Goal: Information Seeking & Learning: Check status

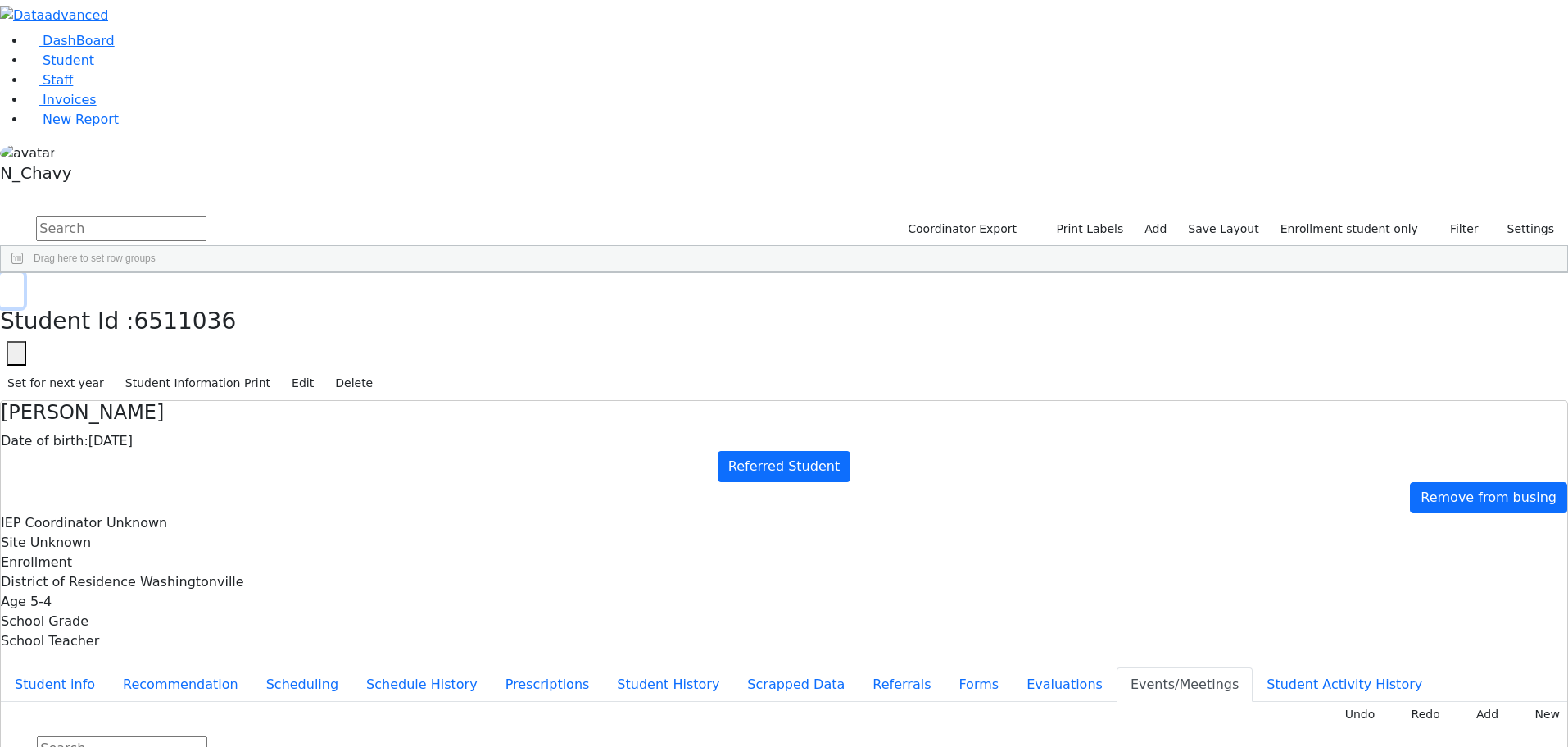
click at [16, 286] on icon "button" at bounding box center [12, 290] width 9 height 10
click at [189, 551] on div "[PERSON_NAME]" at bounding box center [141, 563] width 96 height 23
click at [1519, 701] on button "New" at bounding box center [1542, 714] width 51 height 25
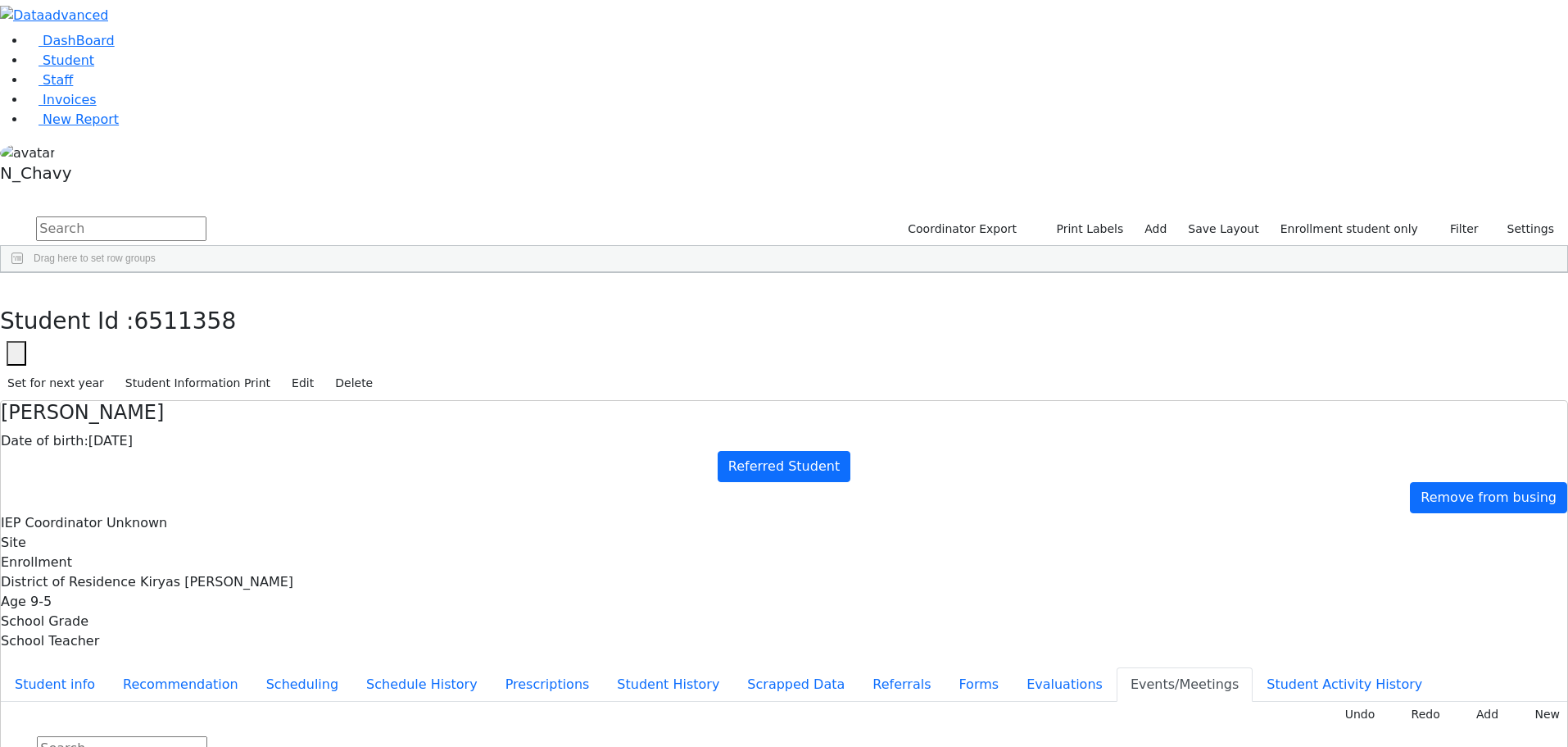
type input "2025-10-21"
click at [1012, 667] on button "Evaluations" at bounding box center [1064, 684] width 104 height 34
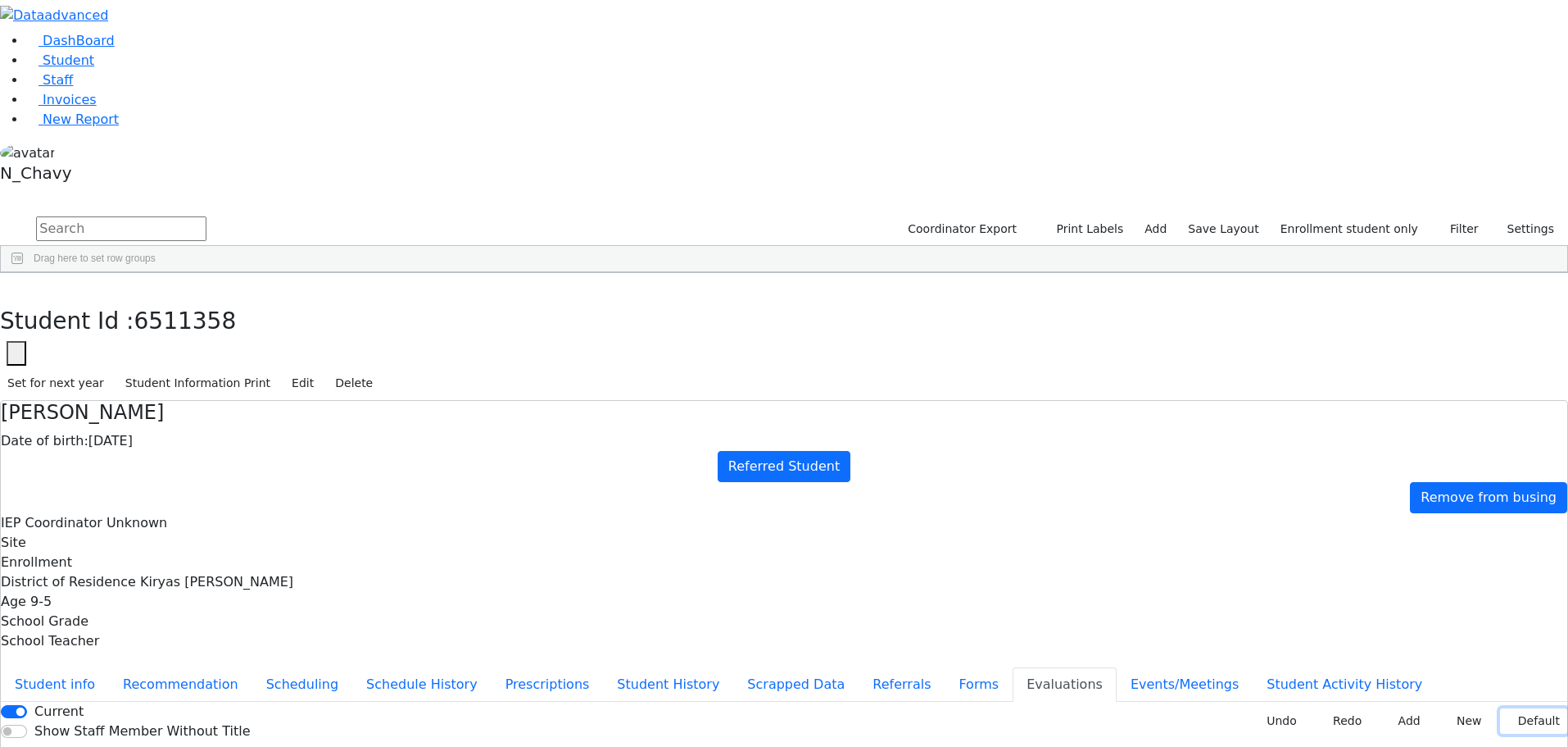
click at [1517, 708] on button "Default" at bounding box center [1534, 721] width 67 height 25
click at [945, 667] on button "Forms" at bounding box center [979, 684] width 68 height 34
type input "Mrs. Abraham Friedman"
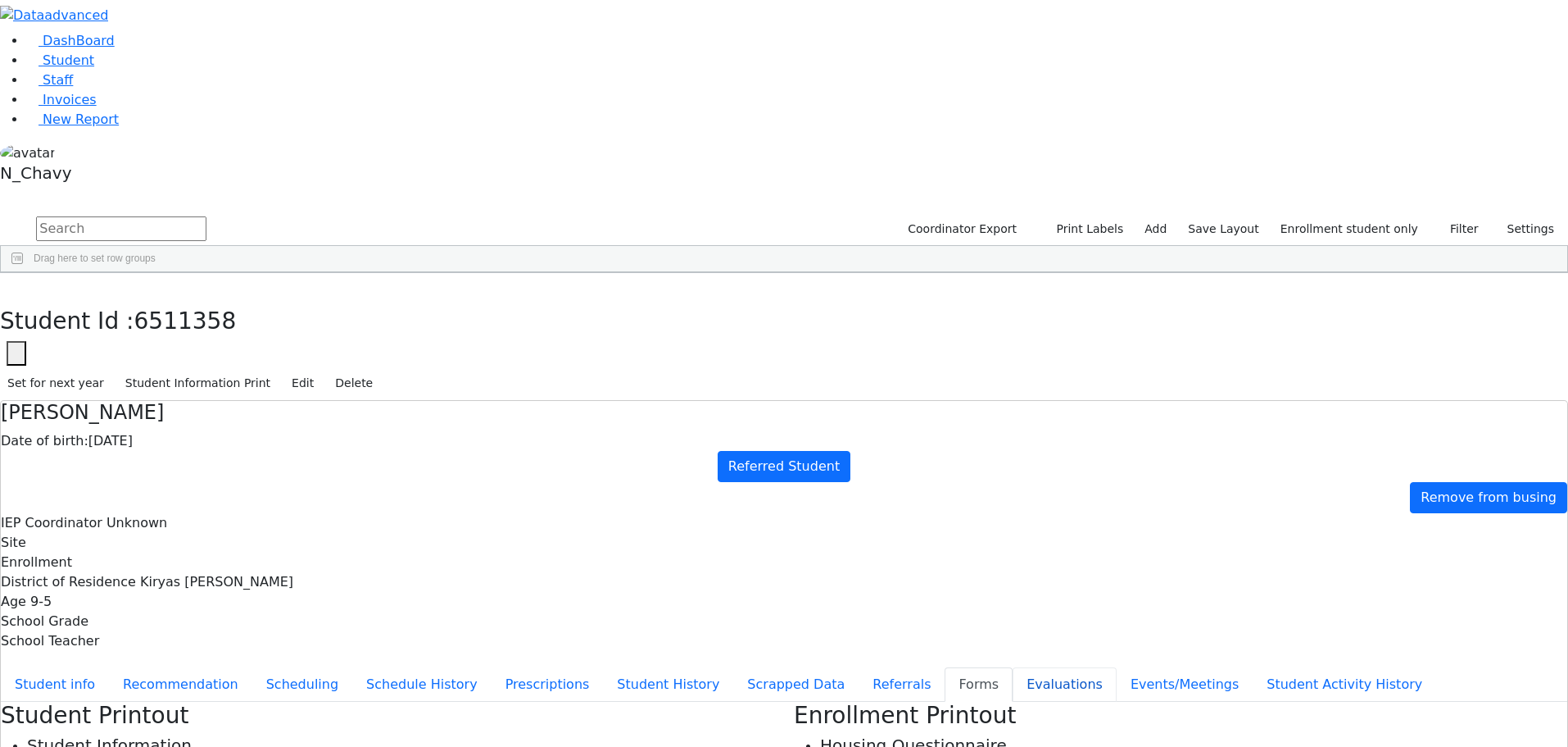
click at [1012, 667] on button "Evaluations" at bounding box center [1064, 684] width 104 height 34
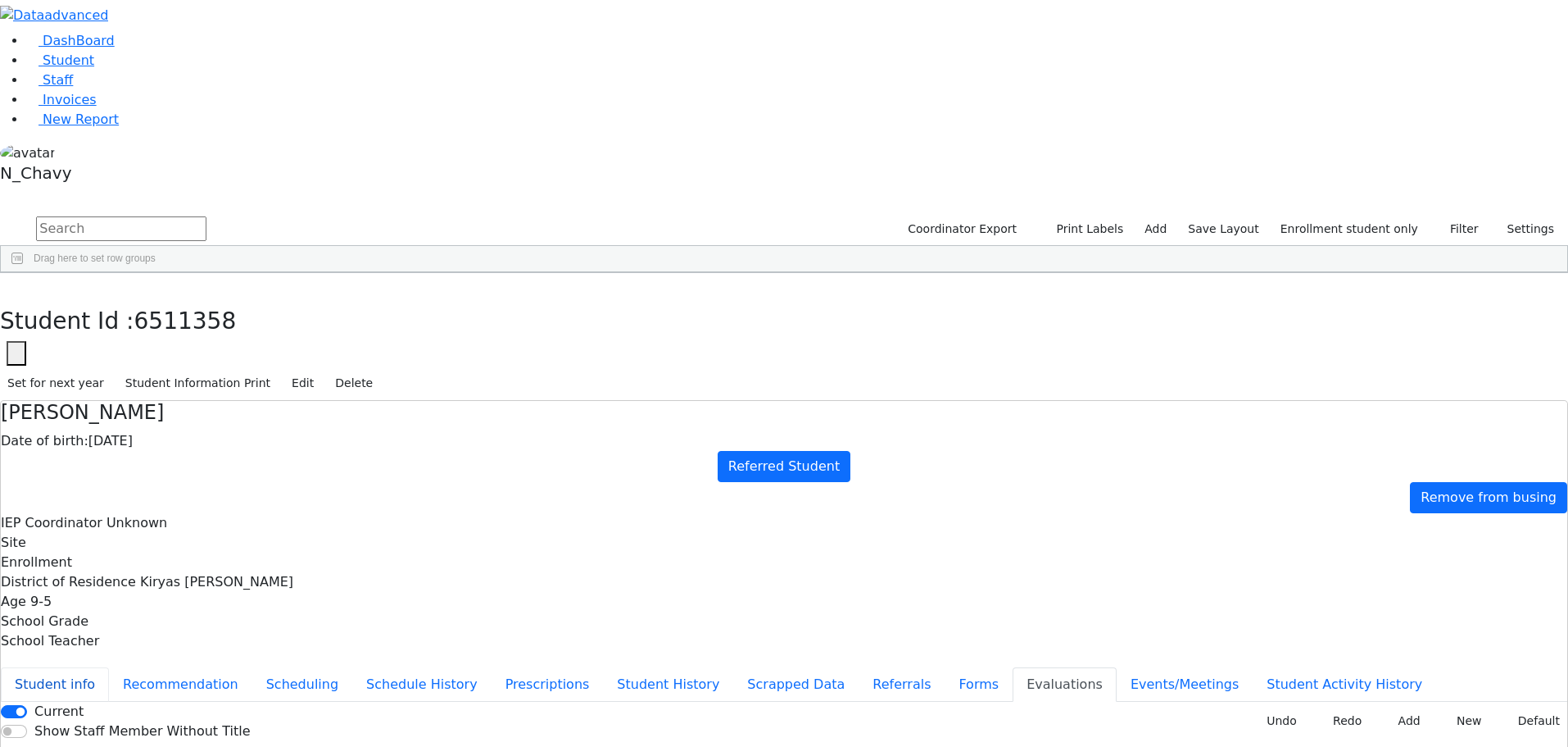
click at [109, 667] on button "Student info" at bounding box center [55, 684] width 109 height 34
click at [16, 286] on icon "button" at bounding box center [12, 290] width 9 height 10
click at [189, 551] on div "[PERSON_NAME]" at bounding box center [141, 563] width 96 height 23
click at [1012, 667] on button "Evaluations" at bounding box center [1064, 684] width 104 height 34
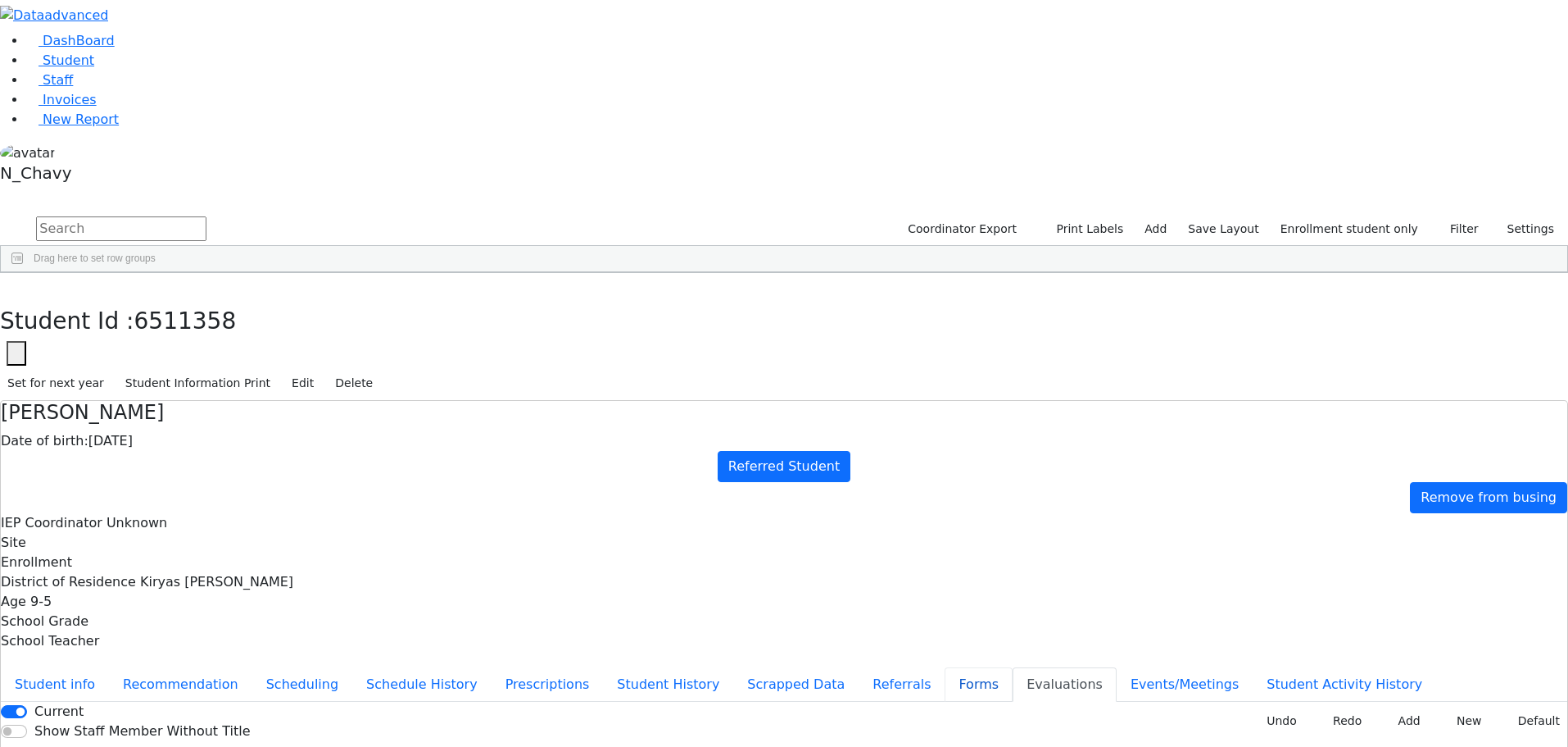
click at [945, 667] on button "Forms" at bounding box center [979, 684] width 68 height 34
type input "Mrs. Abraham Friedman"
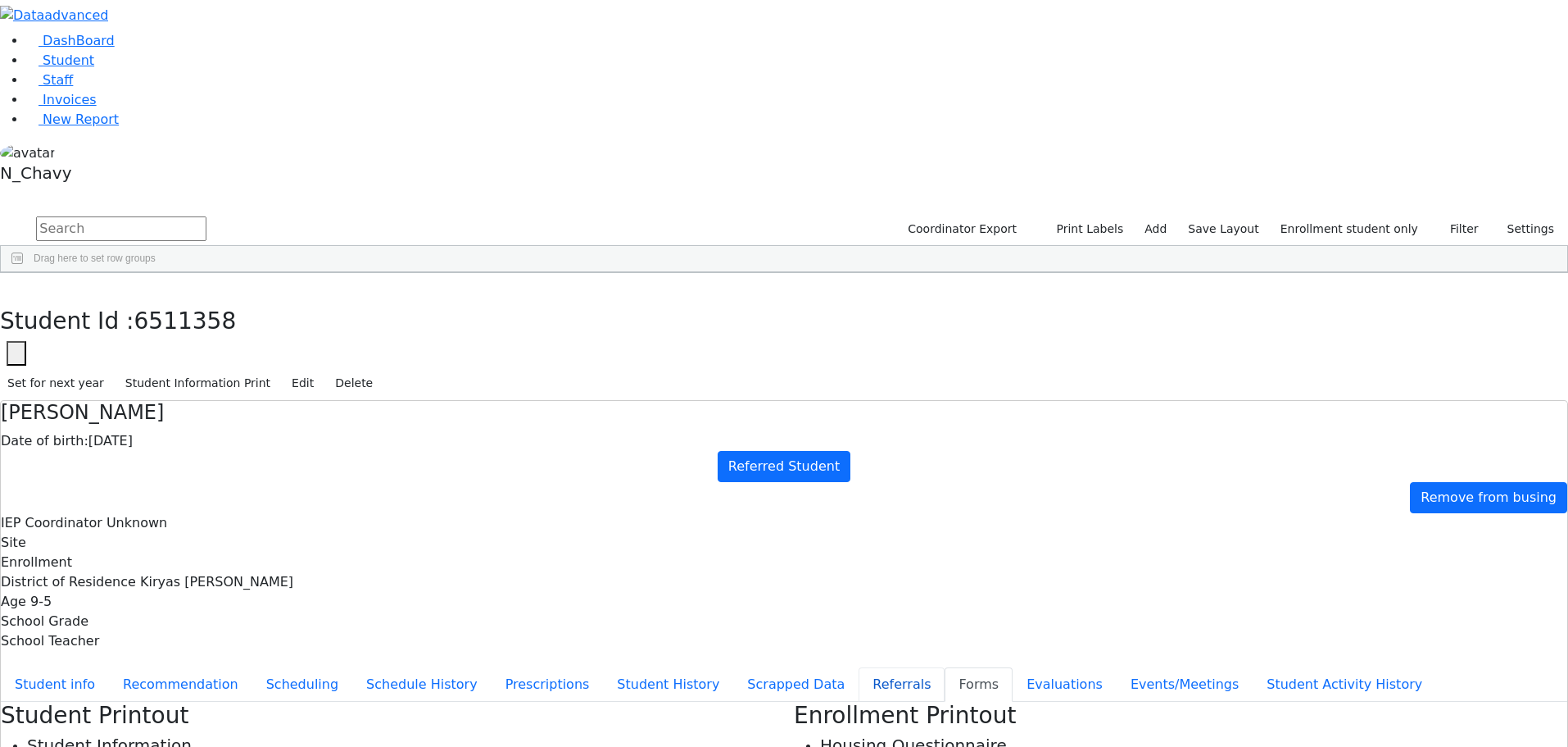
drag, startPoint x: 369, startPoint y: 404, endPoint x: 468, endPoint y: 438, distance: 104.7
click at [859, 667] on button "Referrals" at bounding box center [902, 684] width 86 height 34
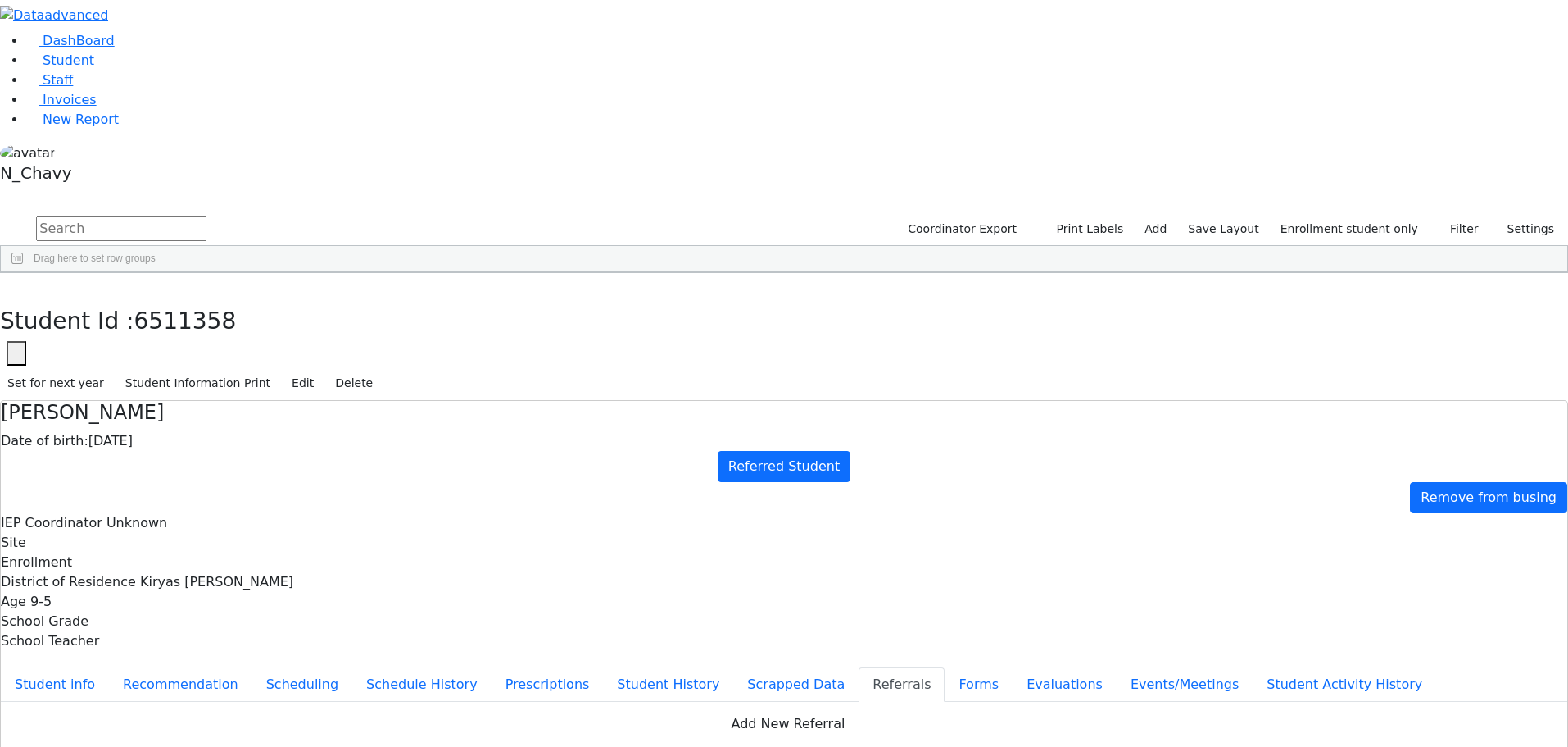
click at [1296, 488] on button "Apply" at bounding box center [1296, 500] width 42 height 23
type input "08/26/2025"
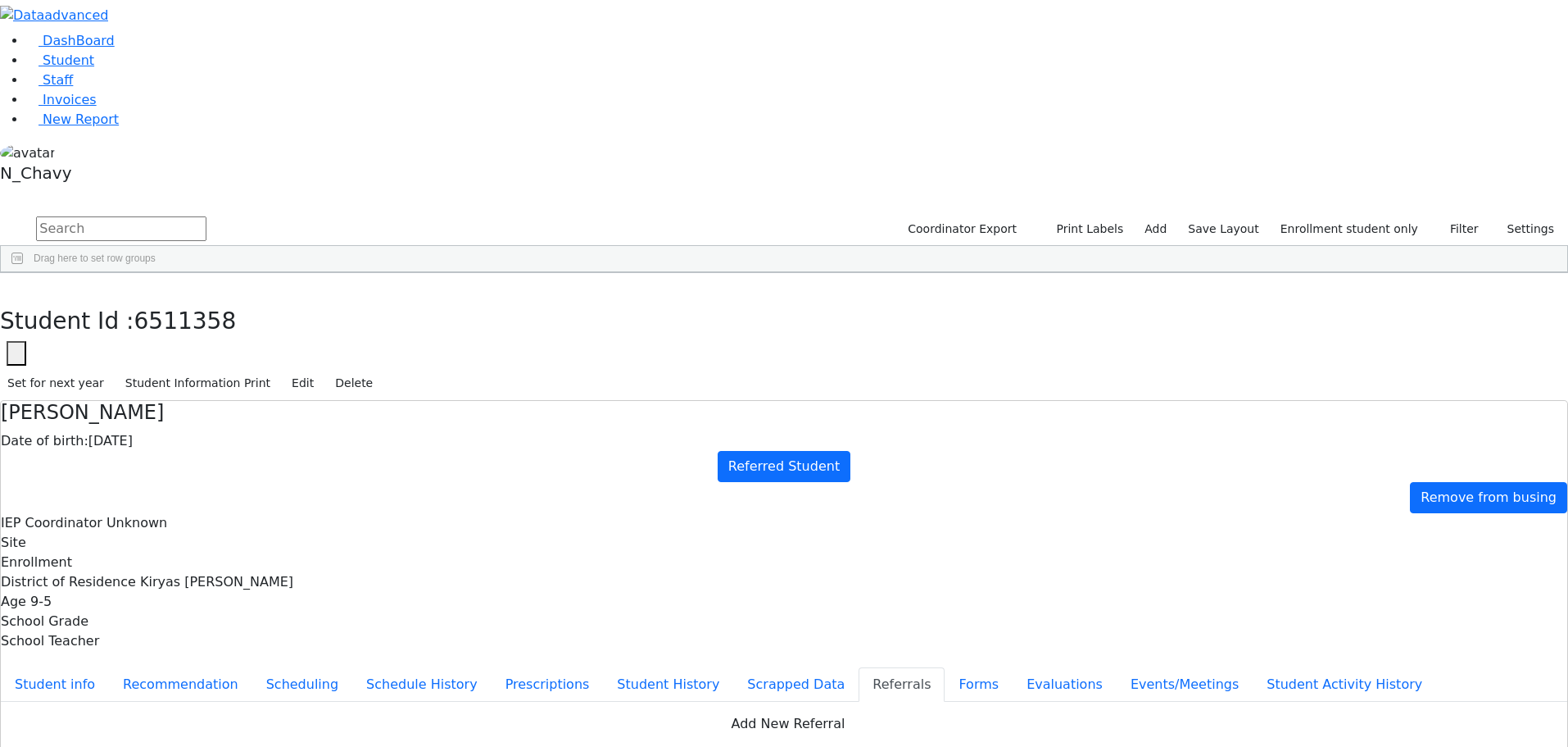
checkbox input "true"
drag, startPoint x: 389, startPoint y: 447, endPoint x: 388, endPoint y: 457, distance: 10.0
click at [945, 667] on button "Forms" at bounding box center [979, 684] width 68 height 34
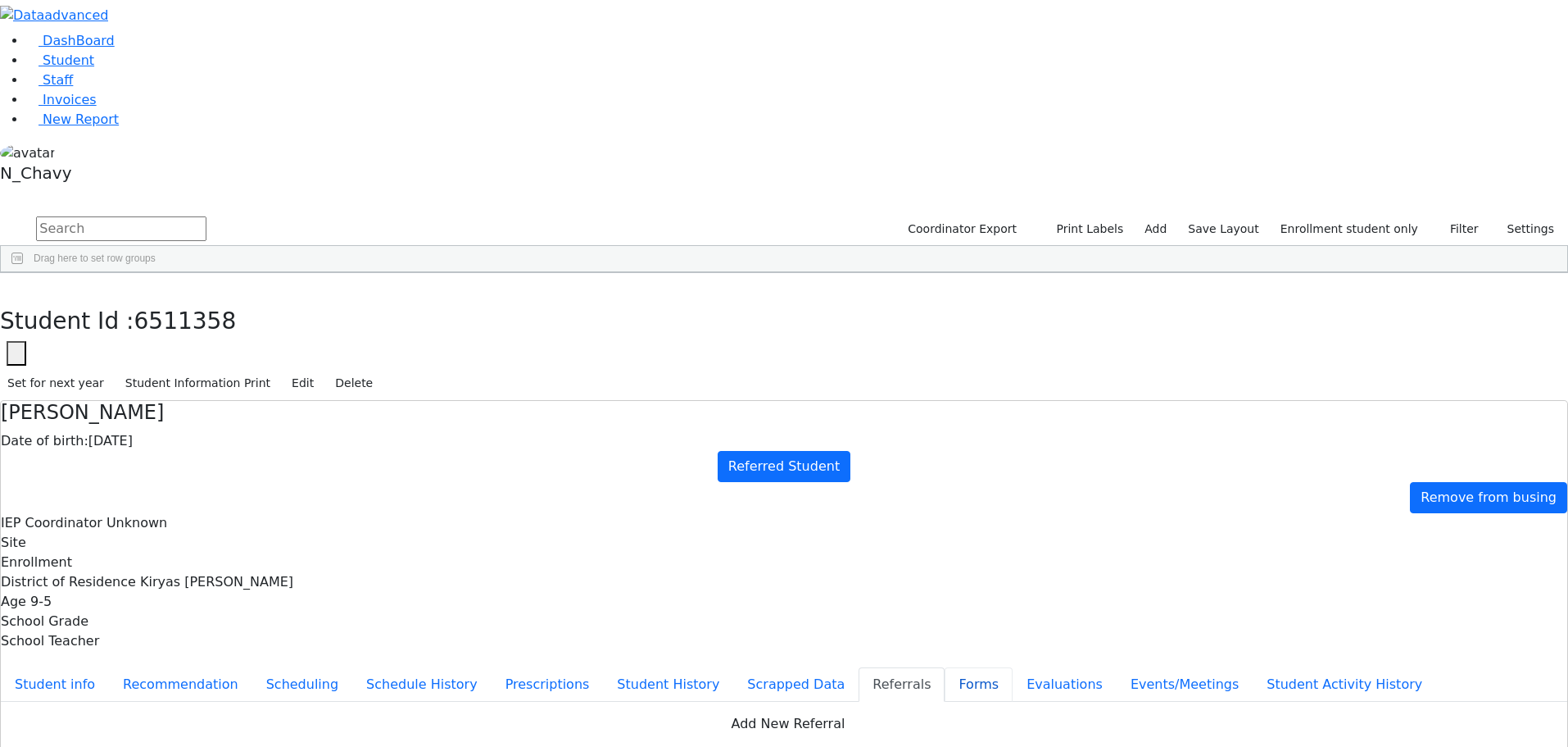
type input "Mrs. Abraham Friedman"
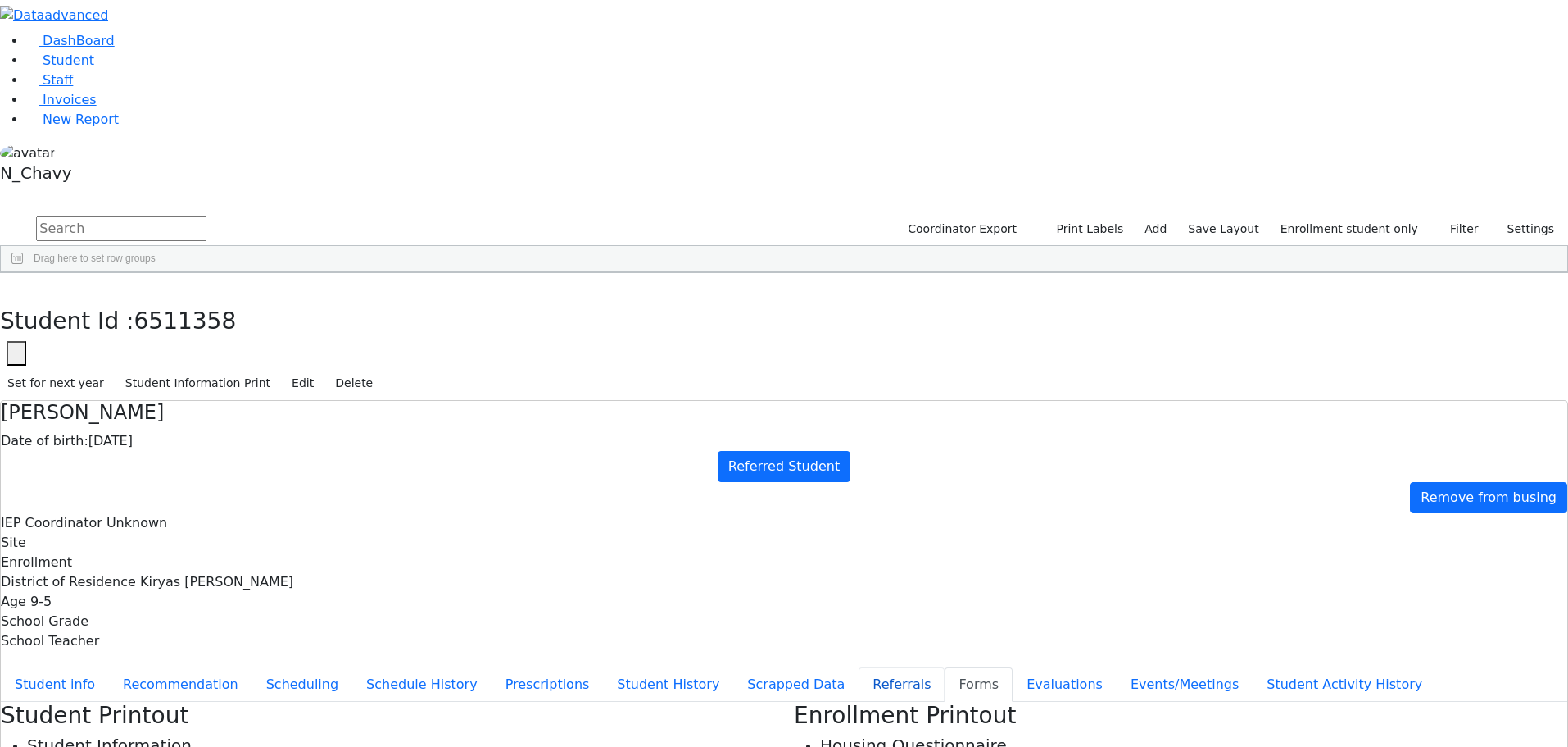
click at [859, 667] on button "Referrals" at bounding box center [902, 684] width 86 height 34
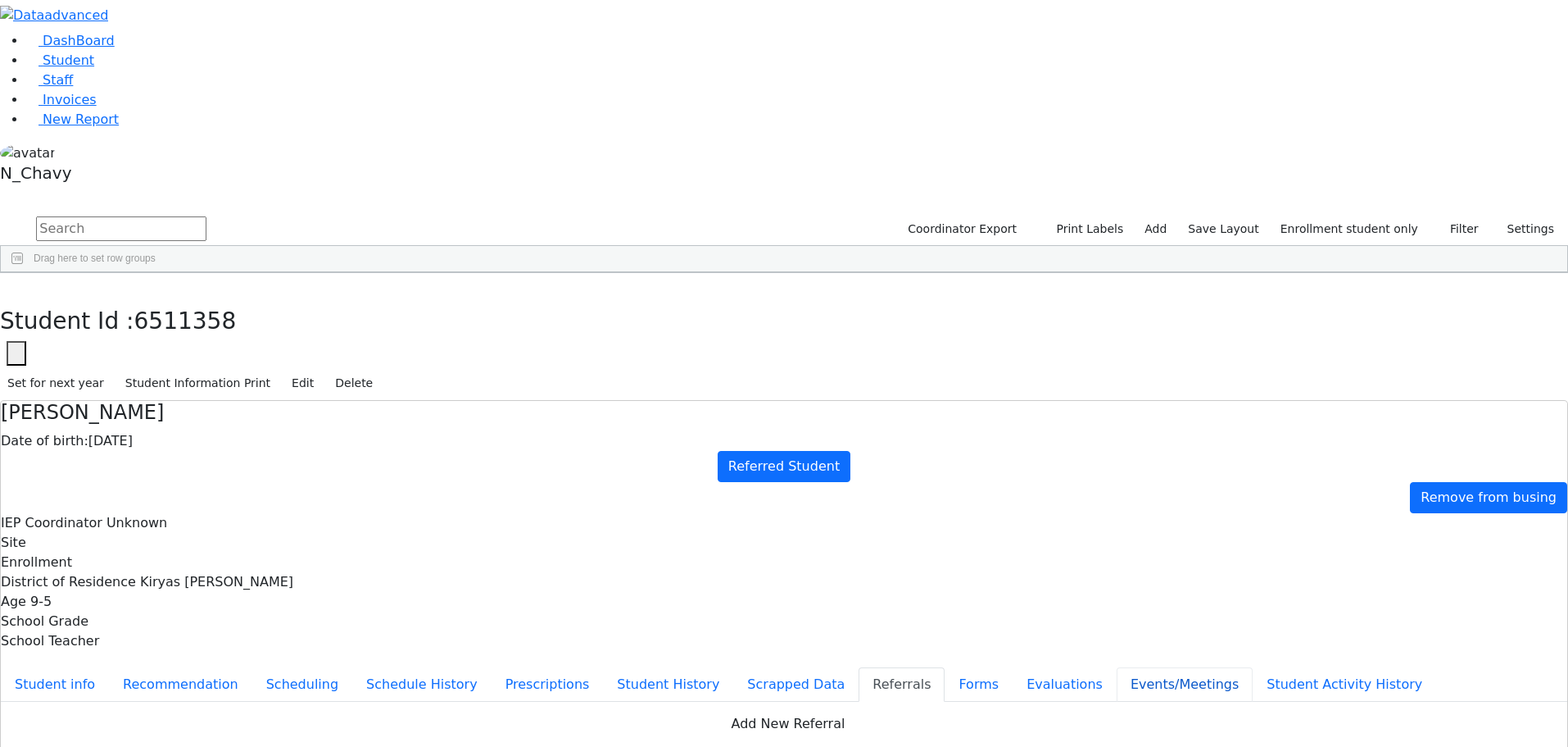
click at [1117, 667] on button "Events/Meetings" at bounding box center [1185, 684] width 136 height 34
click at [1012, 667] on button "Evaluations" at bounding box center [1064, 684] width 104 height 34
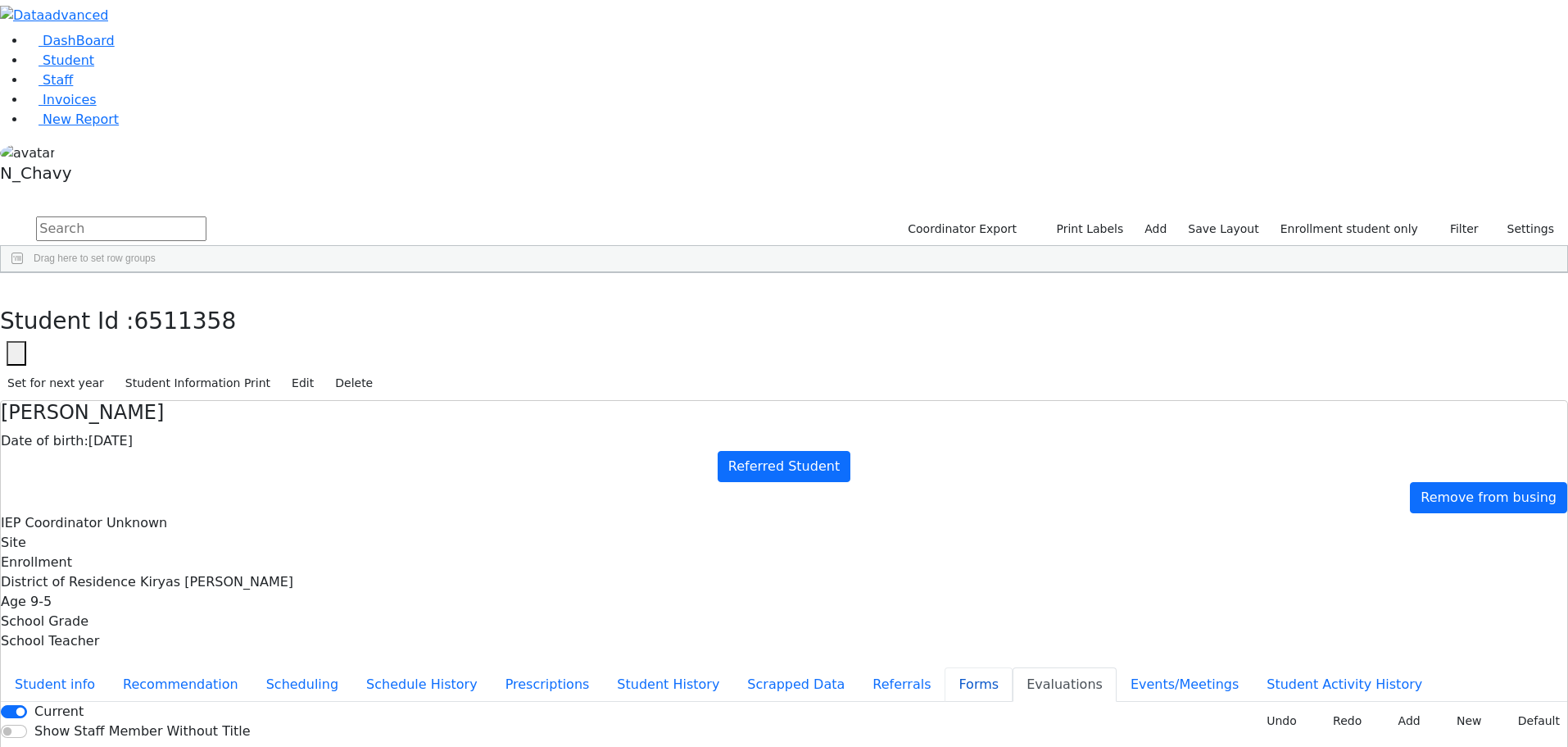
click at [945, 667] on button "Forms" at bounding box center [979, 684] width 68 height 34
type input "Mrs. Abraham Friedman"
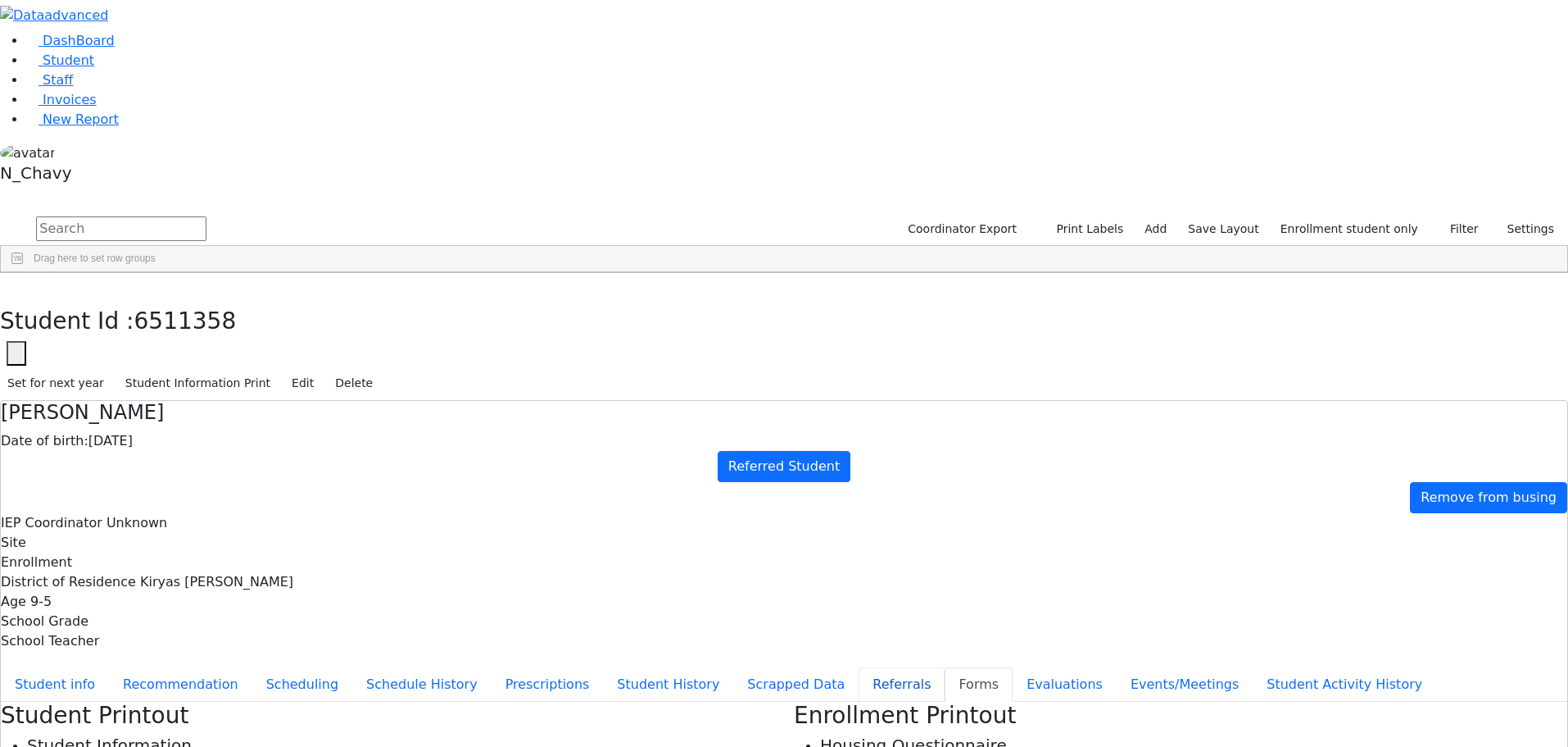
click at [859, 667] on button "Referrals" at bounding box center [902, 684] width 86 height 34
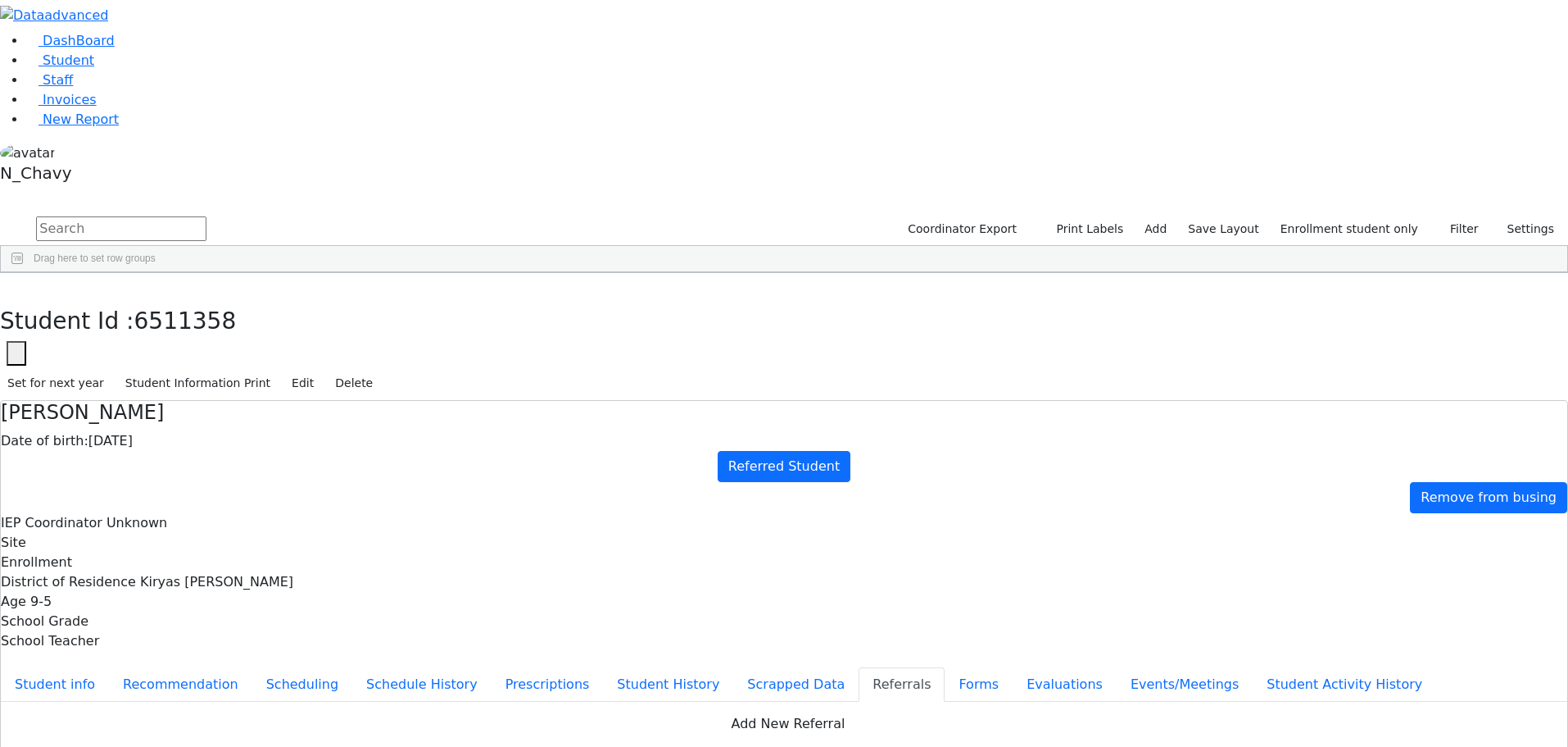
click at [94, 68] on link "Student" at bounding box center [60, 59] width 68 height 15
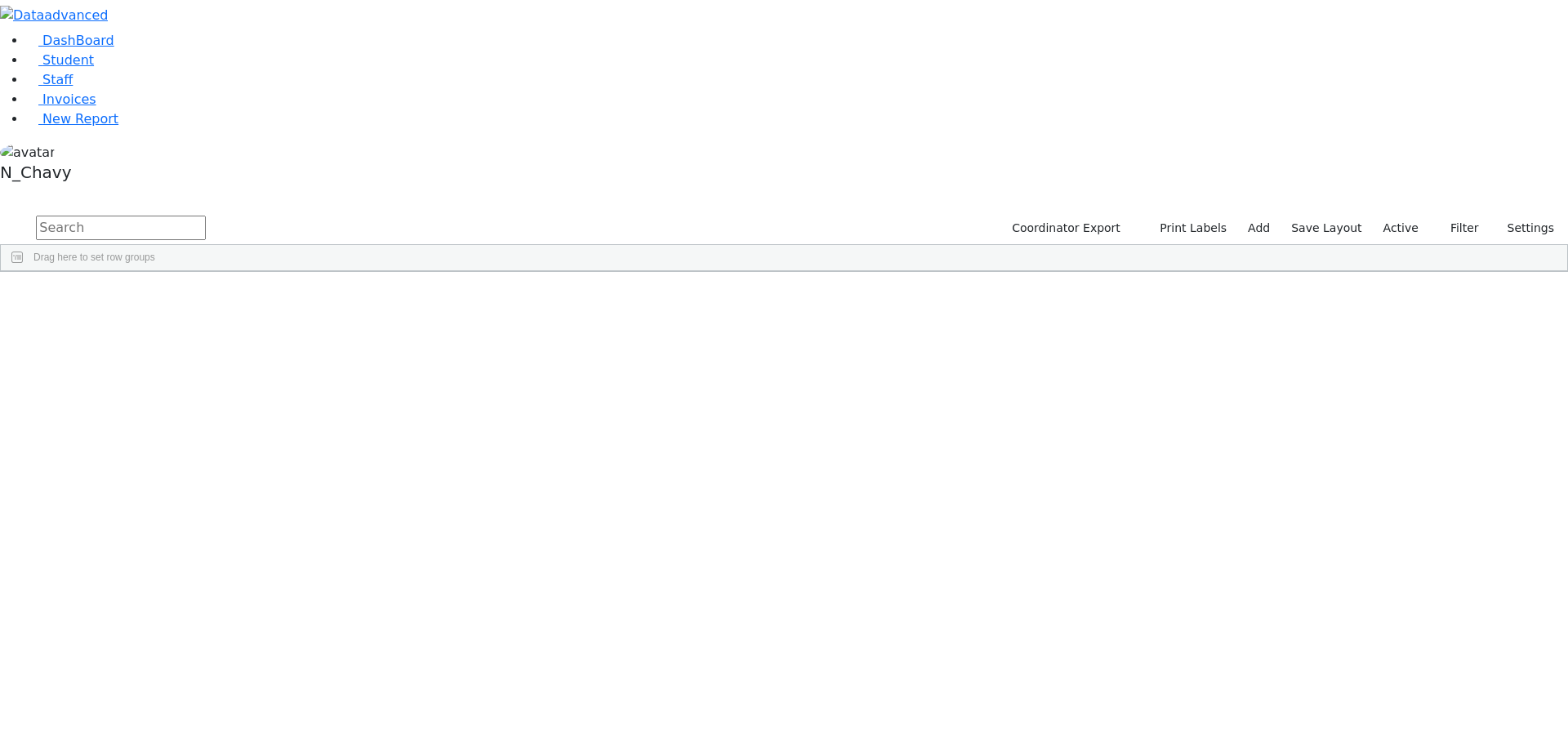
click at [206, 216] on input "text" at bounding box center [121, 227] width 170 height 24
type input "bodner"
click at [167, 298] on div "[PERSON_NAME]" at bounding box center [125, 309] width 84 height 23
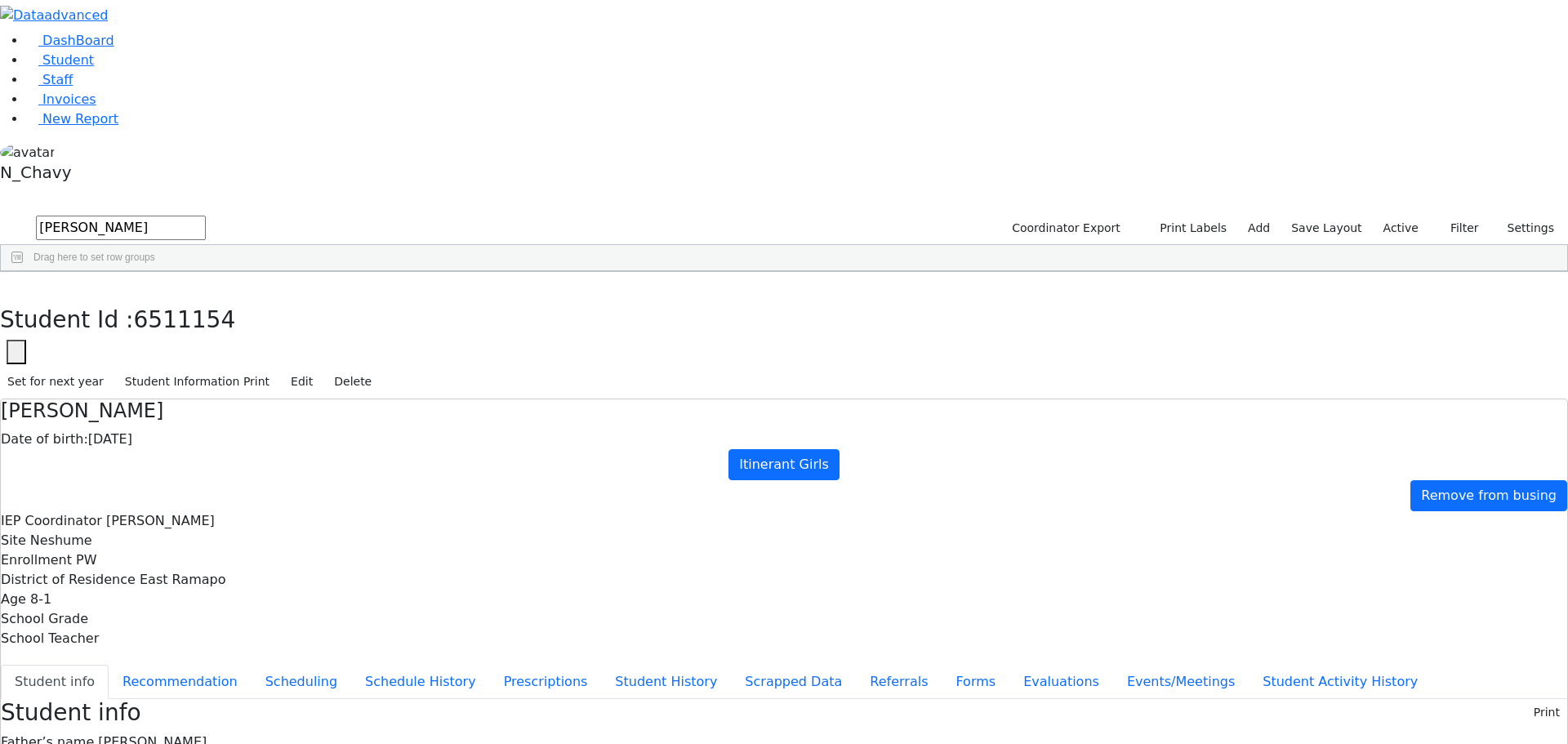
drag, startPoint x: 634, startPoint y: 324, endPoint x: 774, endPoint y: 317, distance: 140.2
drag, startPoint x: 640, startPoint y: 320, endPoint x: 729, endPoint y: 311, distance: 89.5
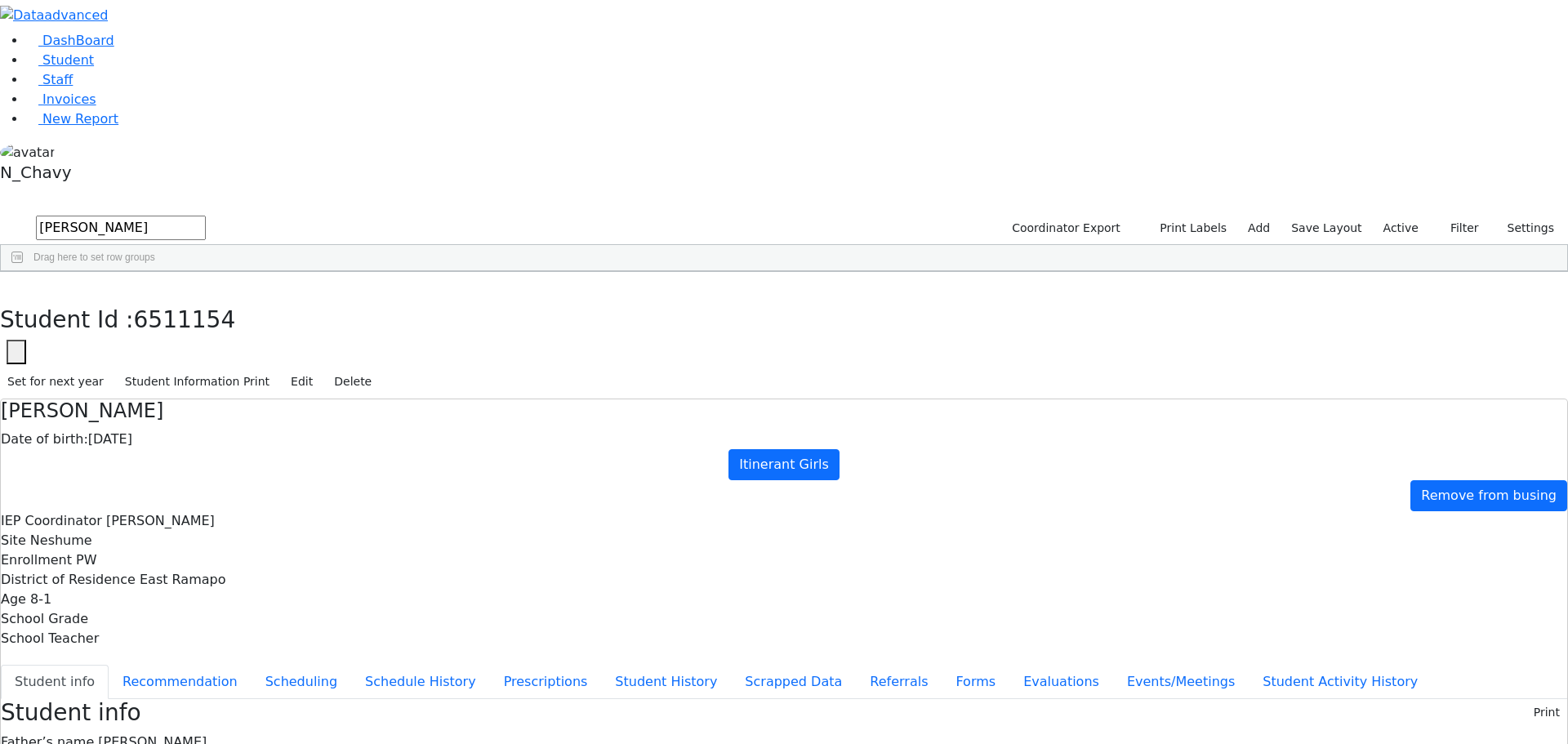
drag, startPoint x: 633, startPoint y: 320, endPoint x: 759, endPoint y: 326, distance: 126.1
drag, startPoint x: 639, startPoint y: 293, endPoint x: 830, endPoint y: 295, distance: 191.0
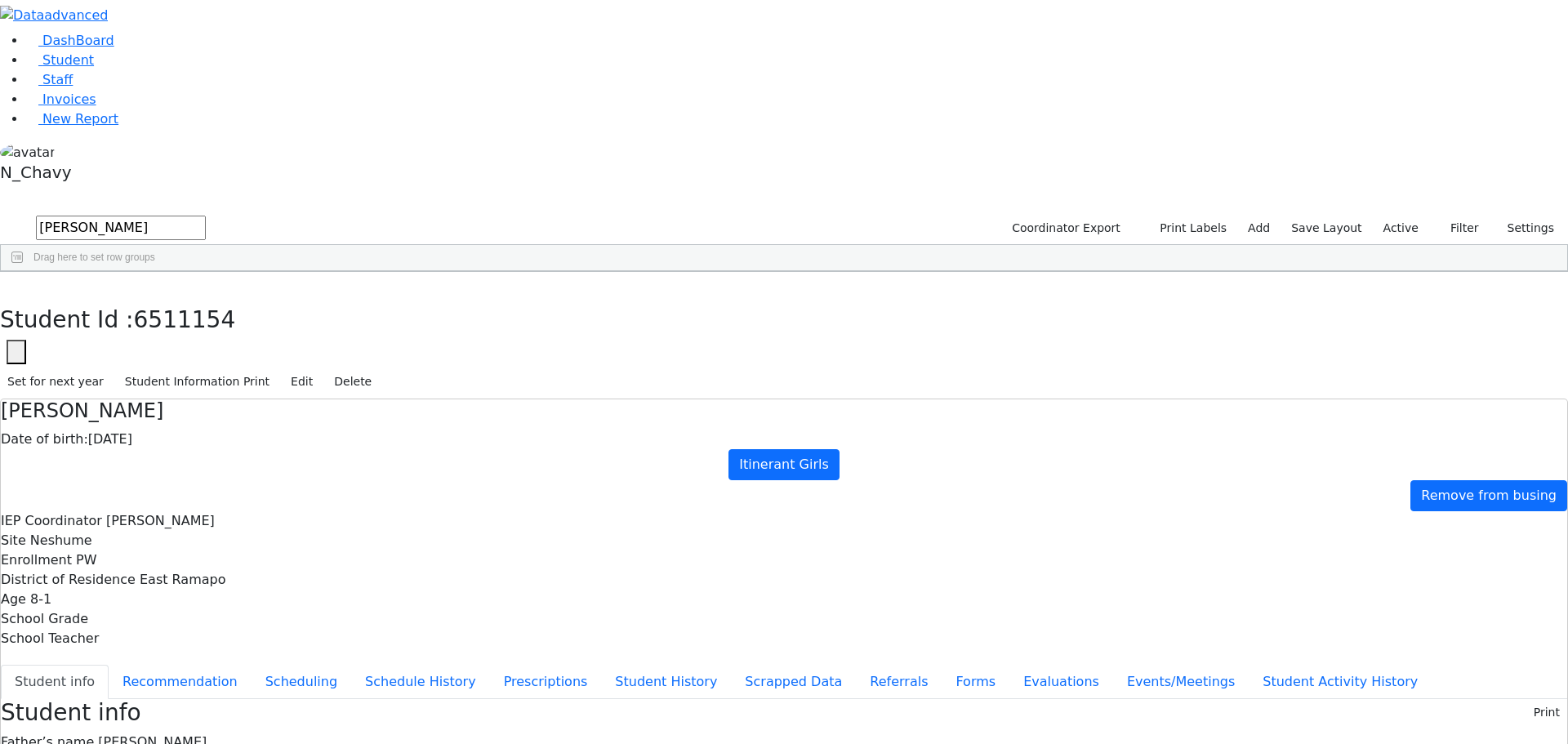
click at [86, 68] on link "Student" at bounding box center [60, 59] width 68 height 15
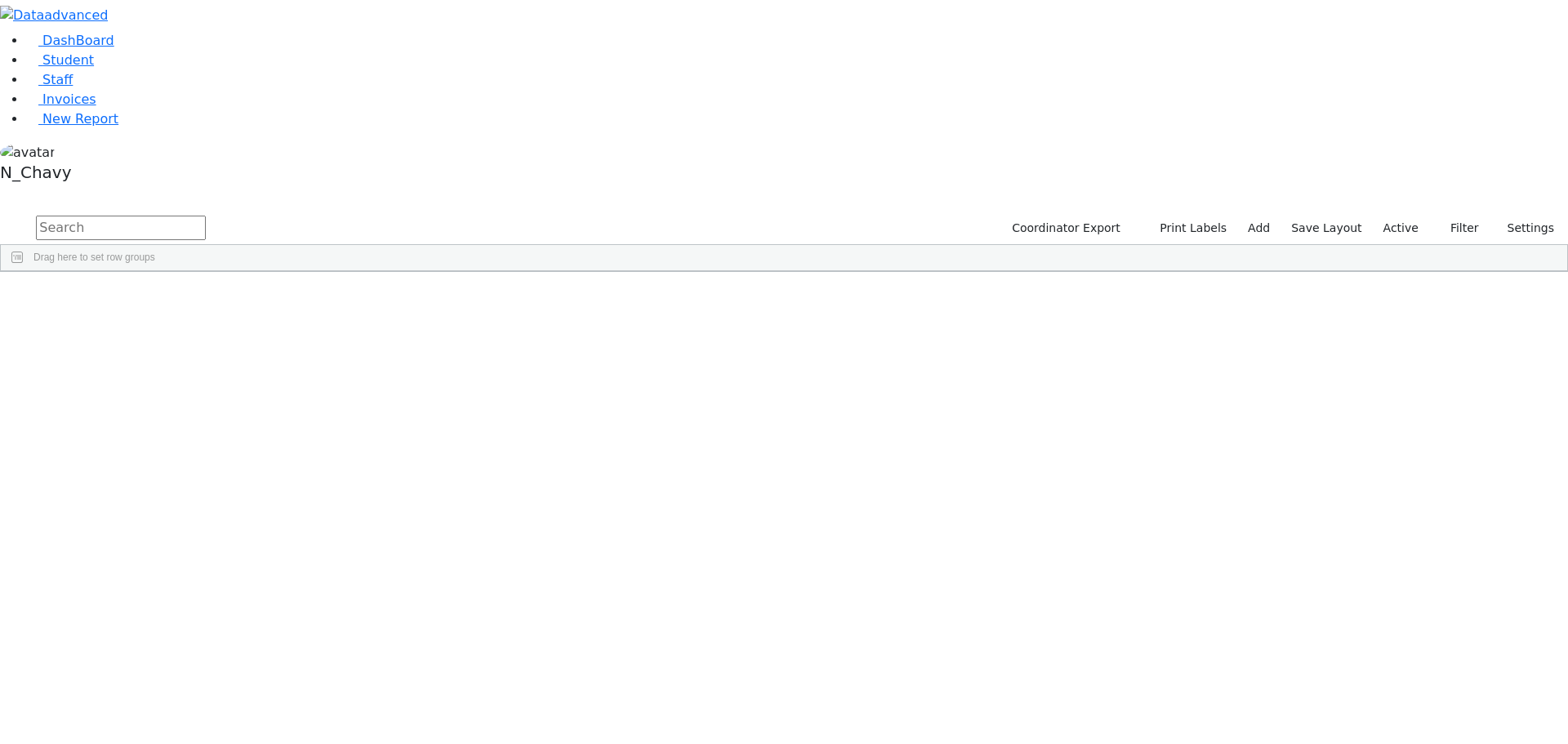
click at [206, 216] on input "text" at bounding box center [121, 227] width 170 height 24
type input "[PERSON_NAME]"
click at [167, 321] on div "[PERSON_NAME]" at bounding box center [125, 333] width 84 height 23
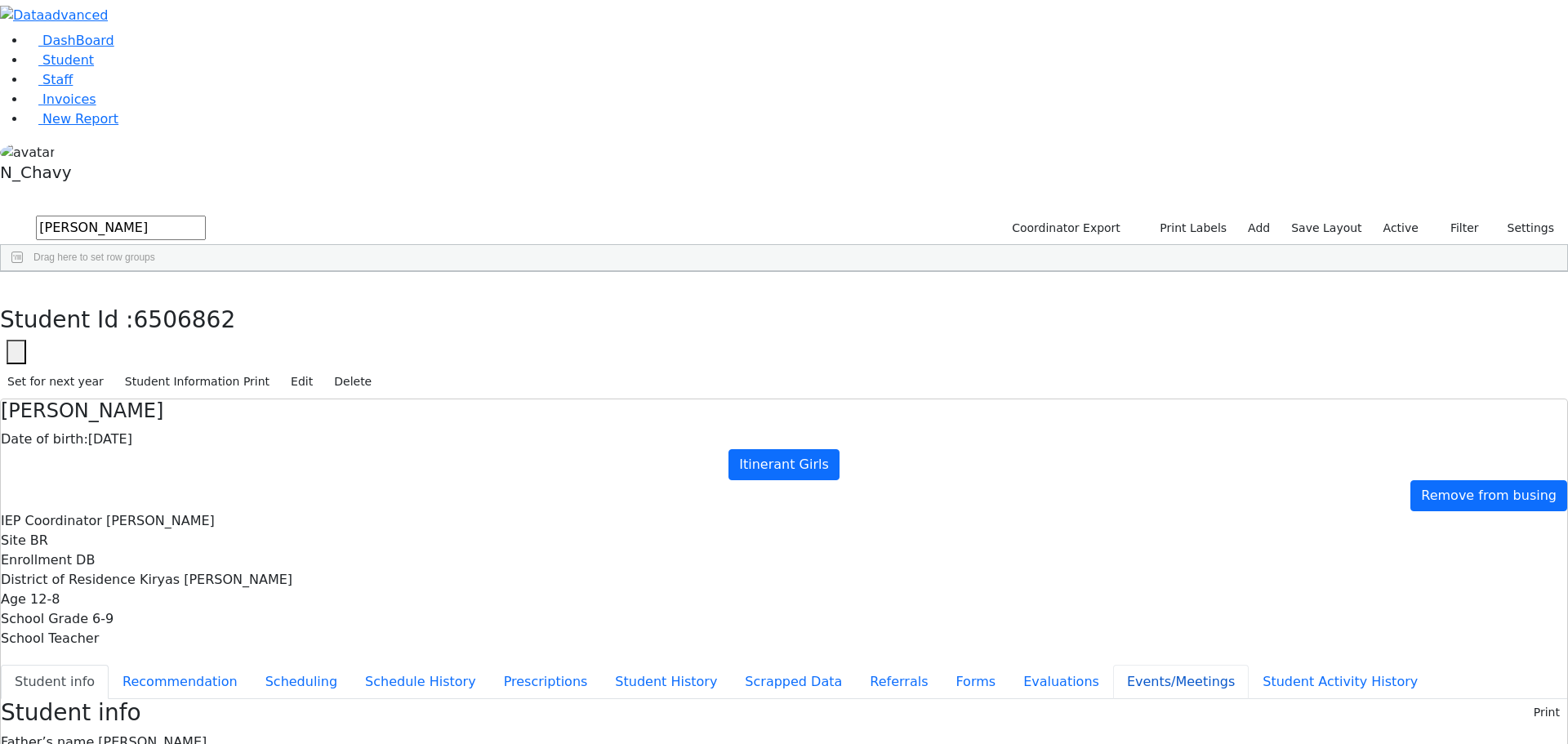
click at [1113, 664] on button "Events/Meetings" at bounding box center [1181, 681] width 136 height 34
click at [1009, 664] on button "Evaluations" at bounding box center [1061, 681] width 104 height 34
click at [27, 702] on input "Current" at bounding box center [13, 708] width 26 height 13
checkbox input "false"
click at [7, 284] on use "button" at bounding box center [7, 284] width 0 height 0
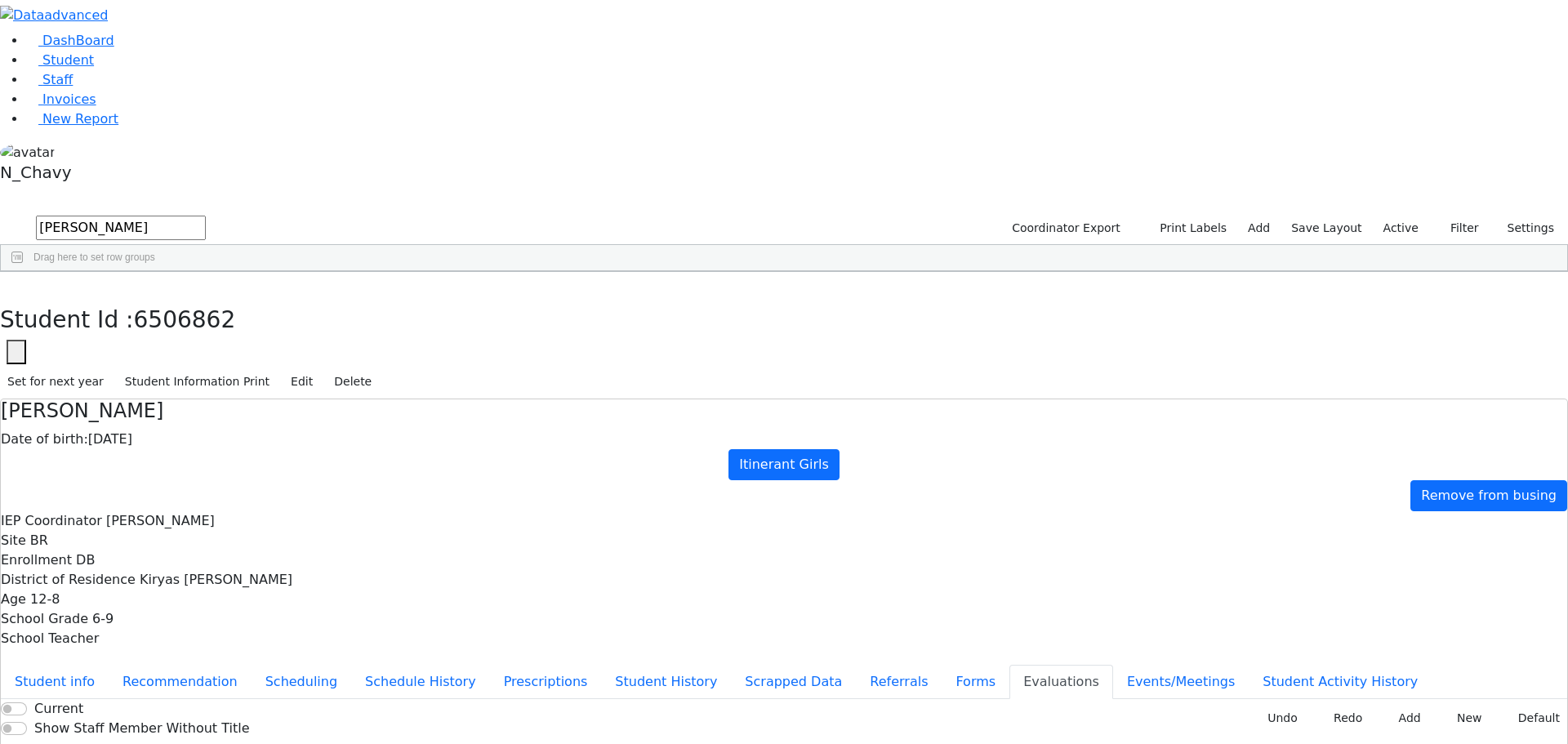
click at [206, 216] on input "fischer" at bounding box center [121, 227] width 170 height 24
type input "wein"
click at [189, 596] on div "Weiner" at bounding box center [140, 607] width 97 height 23
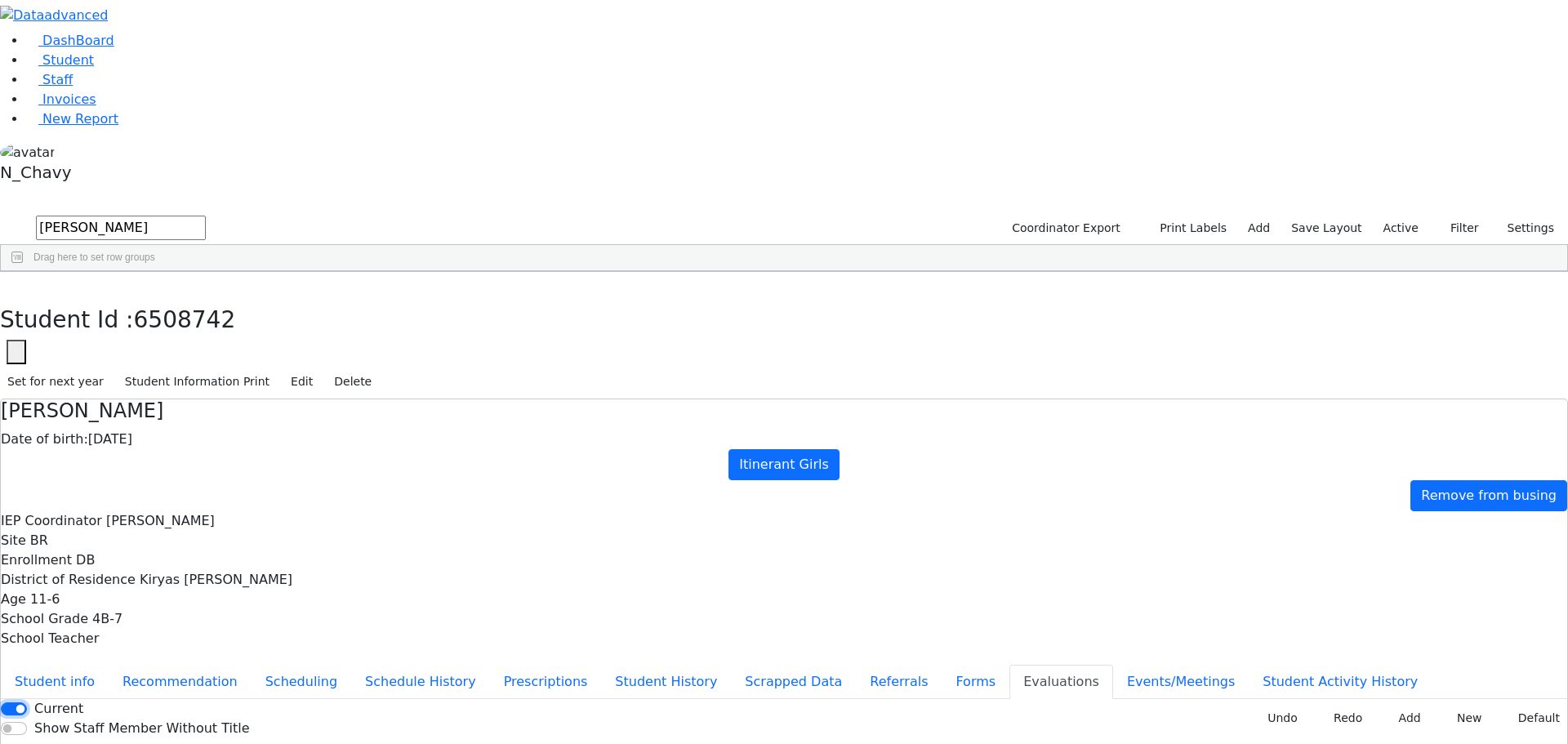
click at [27, 702] on input "Current" at bounding box center [13, 708] width 26 height 13
checkbox input "false"
click at [23, 272] on button "button" at bounding box center [12, 289] width 23 height 34
click at [206, 216] on input "wein" at bounding box center [121, 227] width 170 height 24
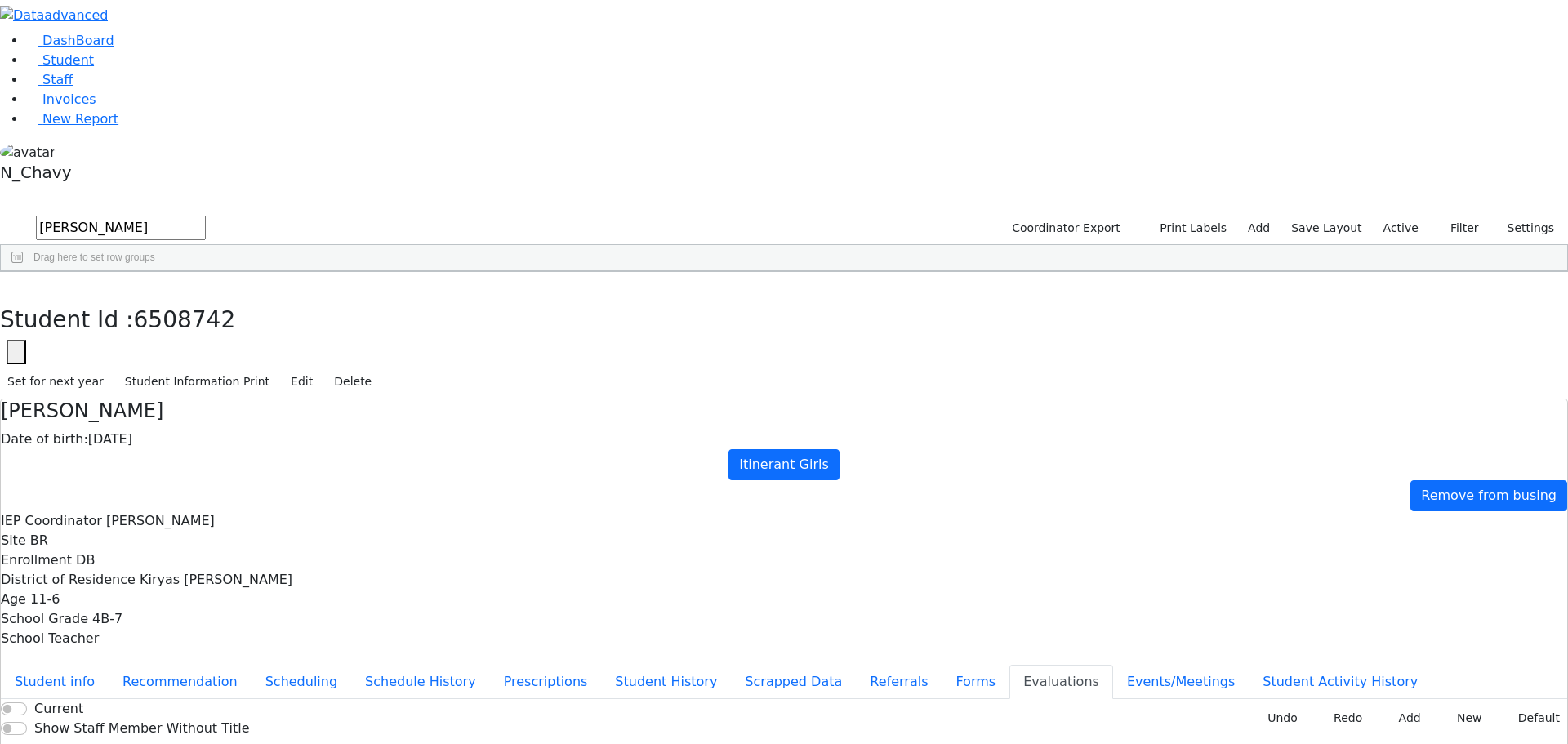
click at [206, 216] on input "wein" at bounding box center [121, 227] width 170 height 24
type input "fogel"
click at [189, 298] on div "[PERSON_NAME] ([PERSON_NAME])" at bounding box center [140, 309] width 97 height 23
click at [27, 702] on input "Current" at bounding box center [13, 708] width 26 height 13
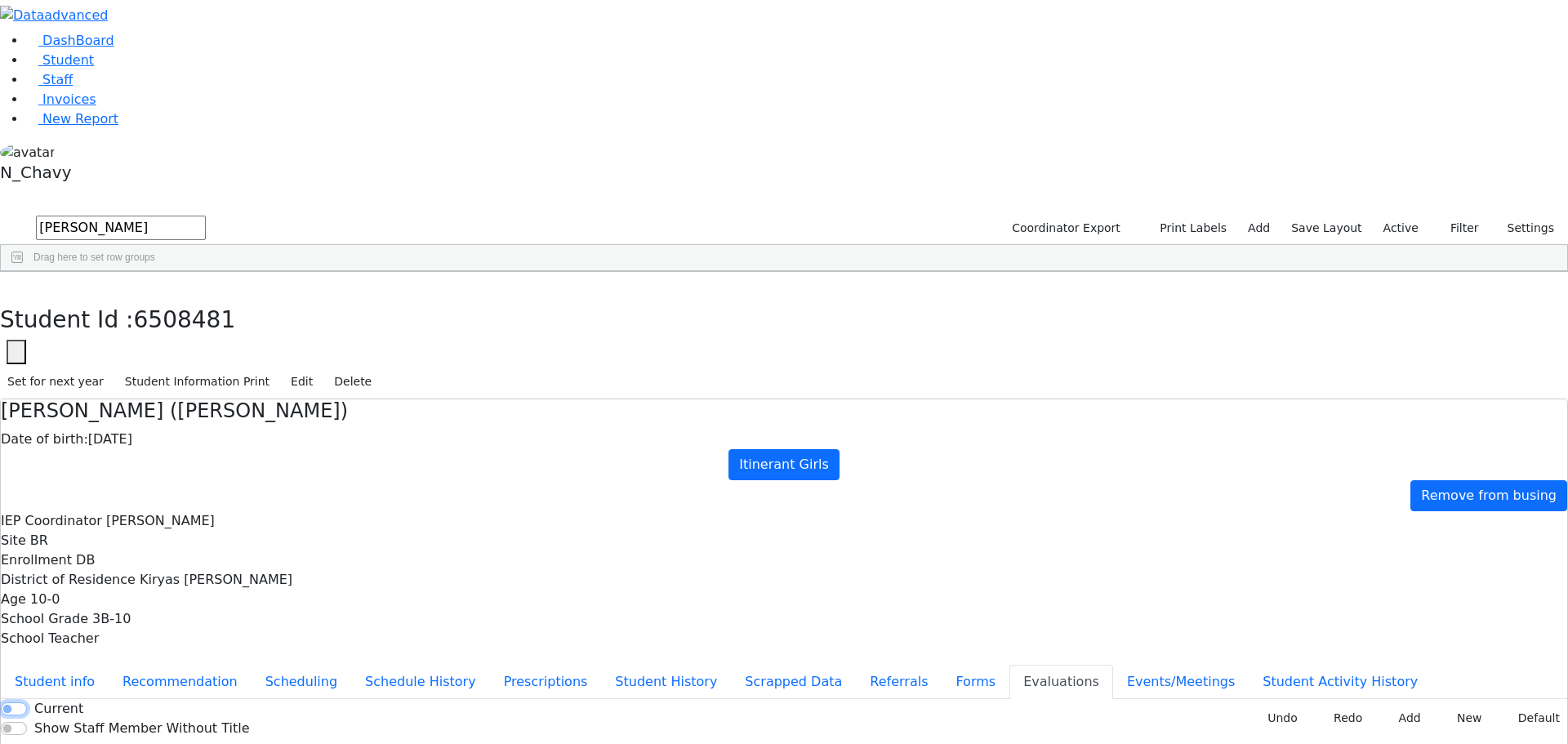
click at [27, 702] on input "Current" at bounding box center [13, 708] width 26 height 13
checkbox input "true"
drag, startPoint x: 314, startPoint y: 25, endPoint x: 286, endPoint y: 63, distance: 47.2
click at [7, 284] on use "button" at bounding box center [7, 284] width 0 height 0
click at [206, 216] on input "fogel" at bounding box center [121, 227] width 170 height 24
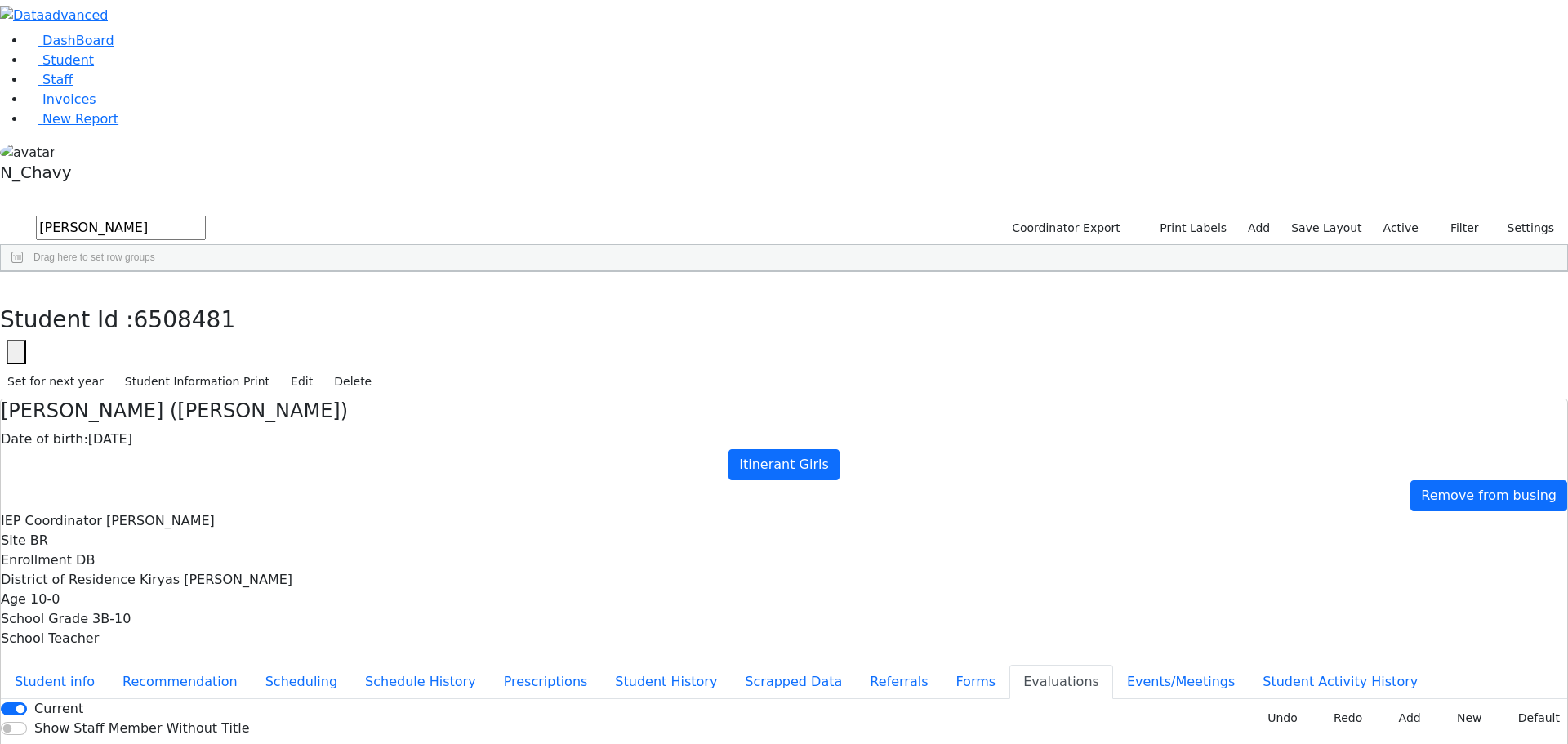
click at [206, 216] on input "fogel" at bounding box center [121, 227] width 170 height 24
type input "friedl"
click at [189, 298] on div "[PERSON_NAME]" at bounding box center [140, 309] width 97 height 23
click at [27, 702] on input "Current" at bounding box center [13, 708] width 26 height 13
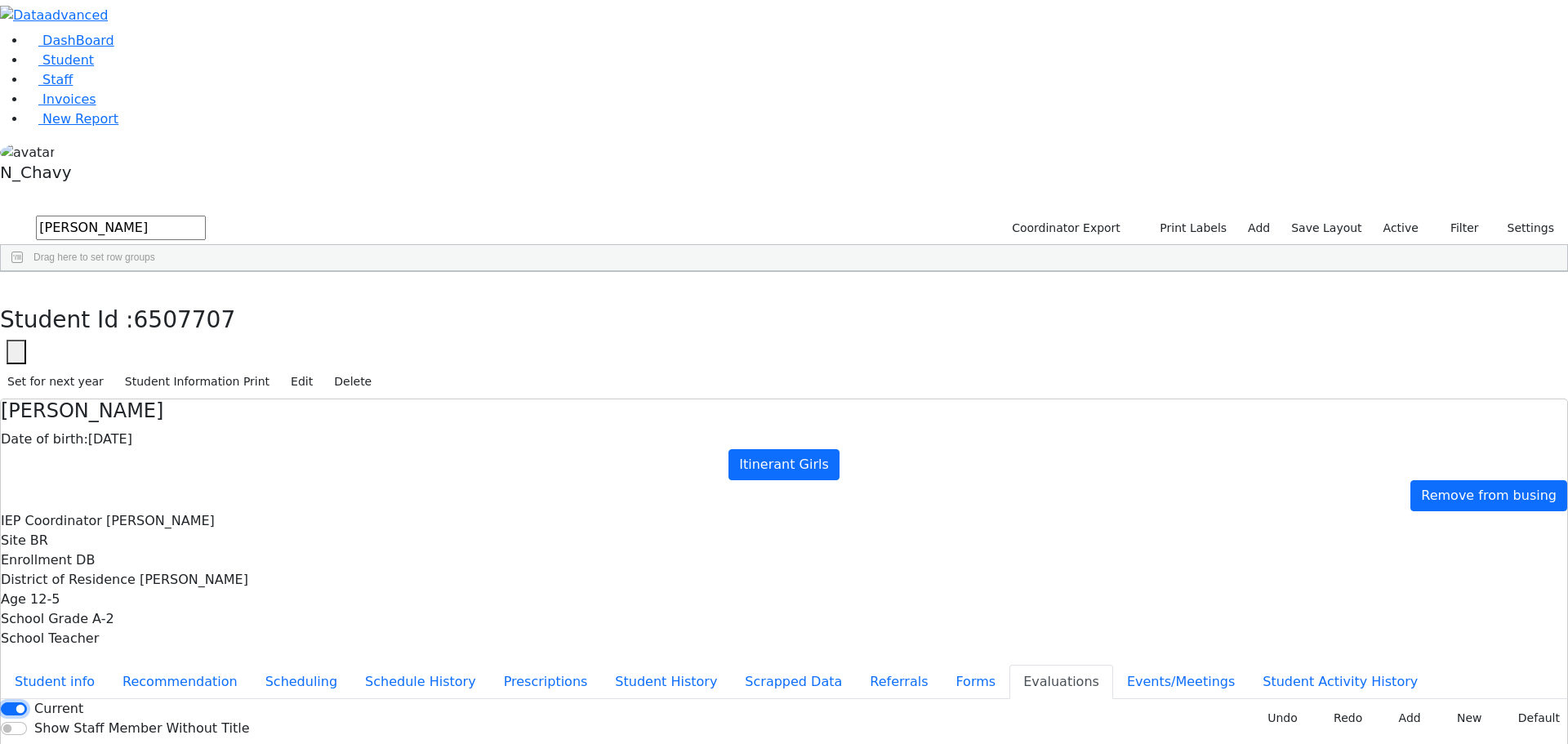
checkbox input "false"
click at [16, 284] on icon "button" at bounding box center [12, 289] width 9 height 10
click at [59, 68] on span "Student" at bounding box center [68, 59] width 52 height 15
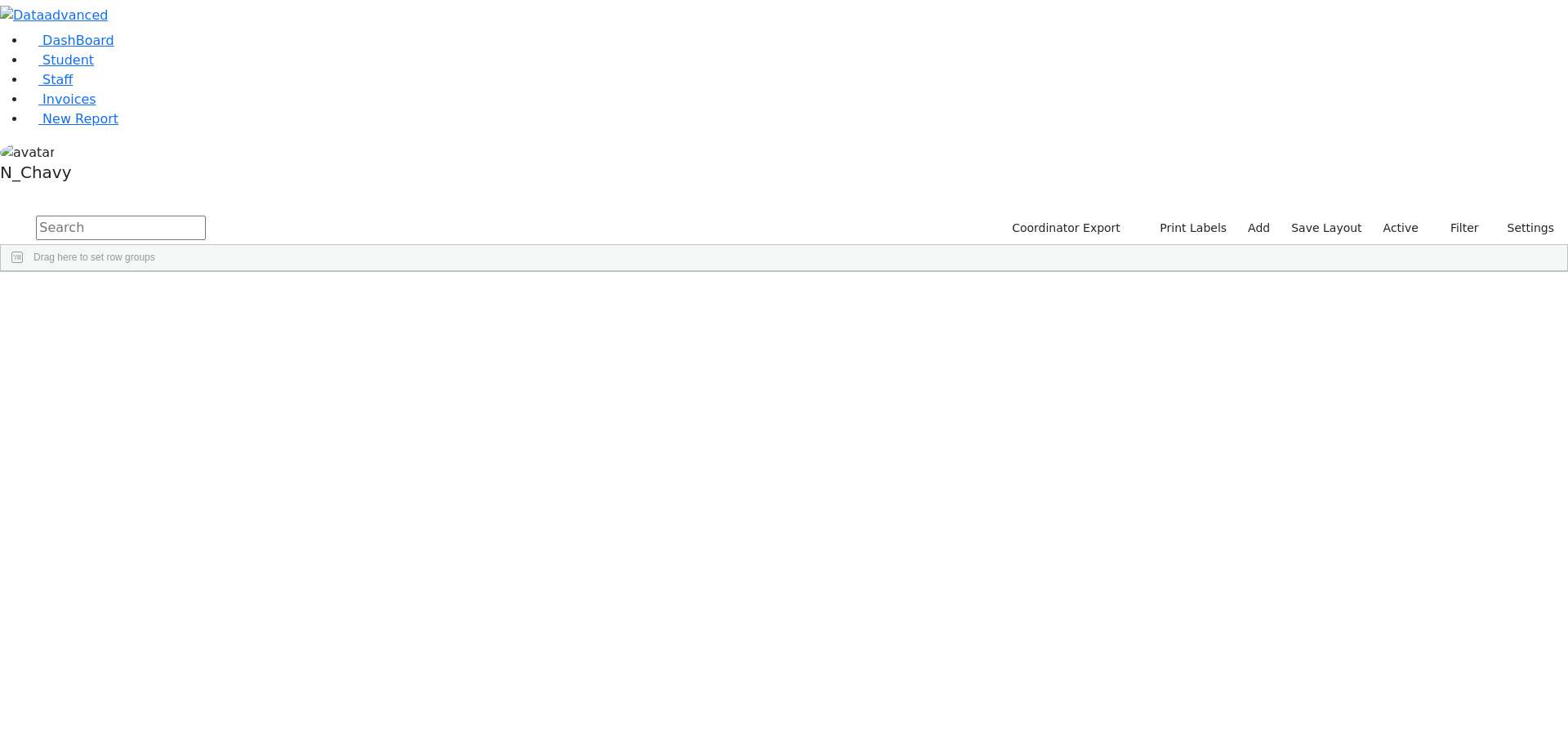
click at [206, 216] on input "text" at bounding box center [121, 227] width 170 height 24
type input "steinm"
click at [1395, 216] on label "Active" at bounding box center [1401, 228] width 50 height 25
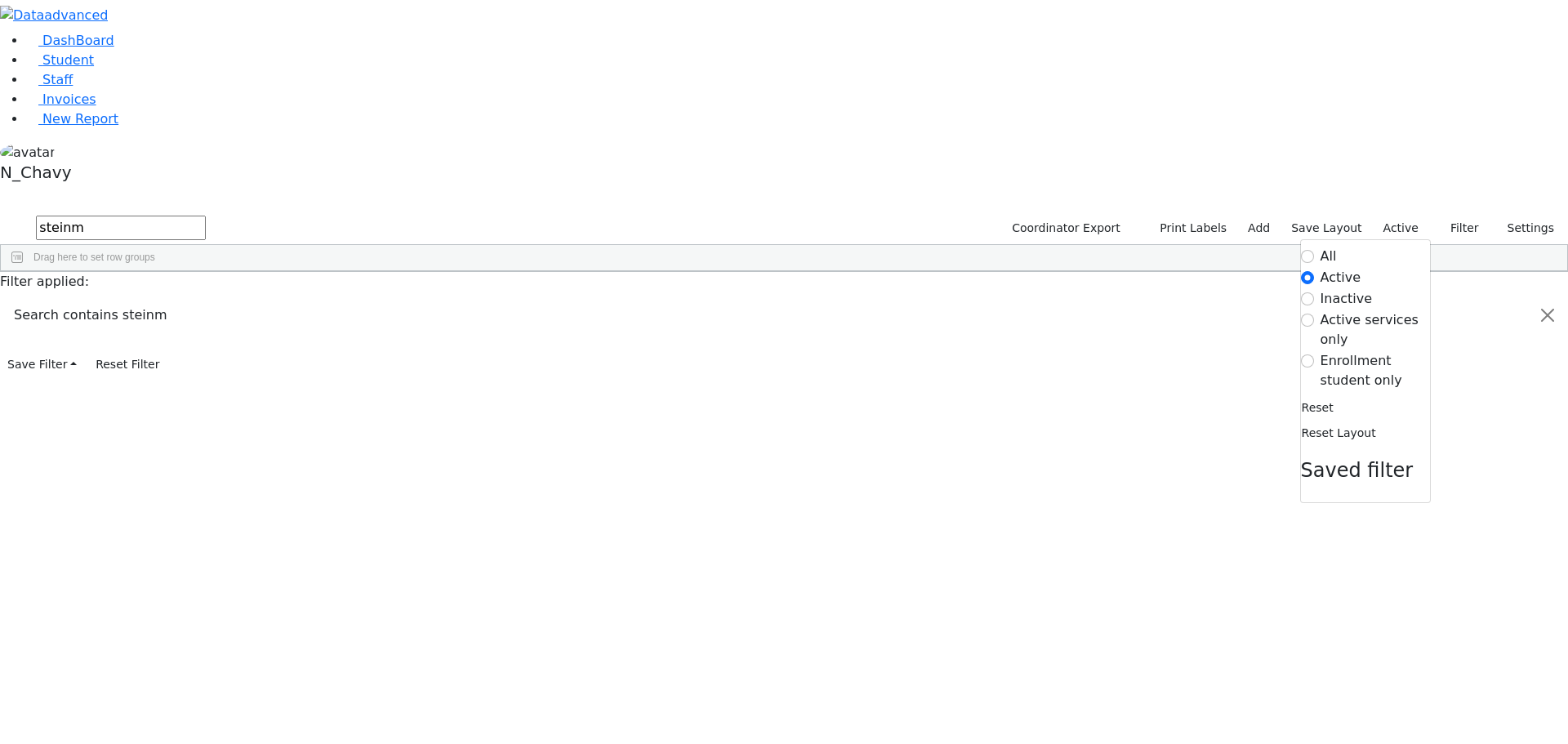
click at [1323, 247] on label "All" at bounding box center [1328, 257] width 16 height 20
click at [1314, 249] on input "All" at bounding box center [1307, 256] width 13 height 13
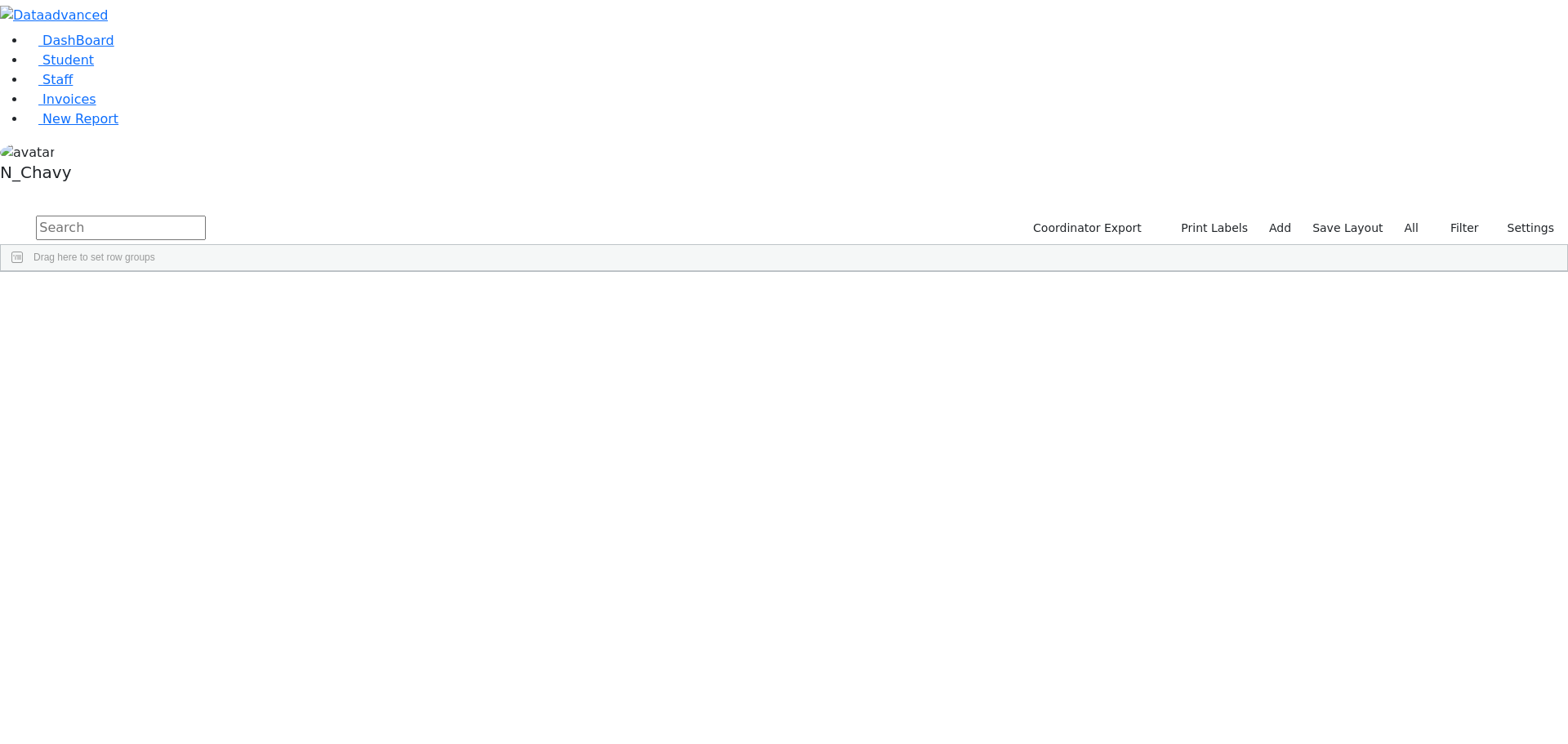
click at [206, 216] on input "text" at bounding box center [121, 227] width 170 height 24
type input "steinme"
click at [167, 709] on div "[PERSON_NAME]" at bounding box center [125, 721] width 84 height 23
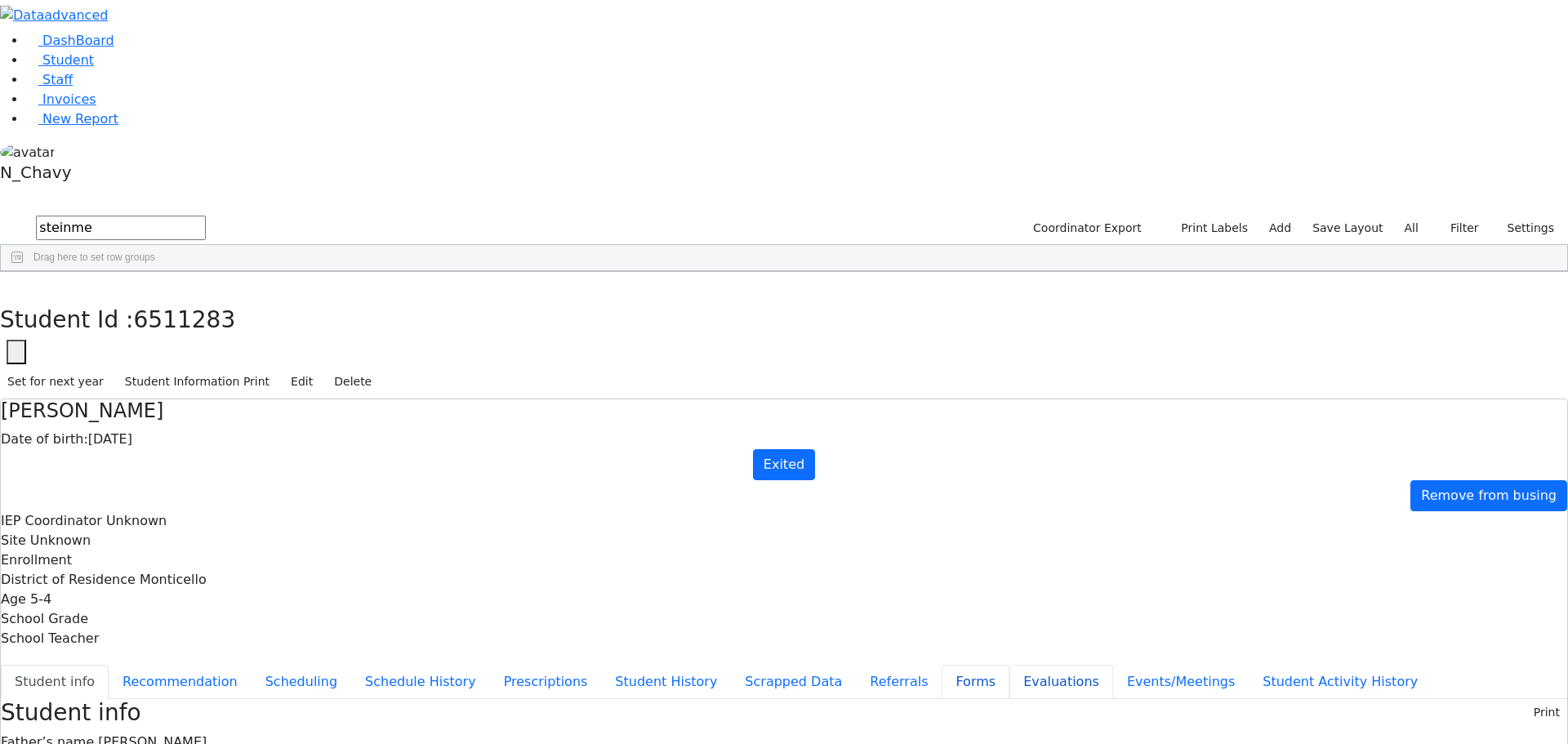
drag, startPoint x: 361, startPoint y: 464, endPoint x: 355, endPoint y: 439, distance: 25.7
click at [1009, 664] on button "Evaluations" at bounding box center [1061, 681] width 104 height 34
click at [94, 68] on link "Student" at bounding box center [60, 59] width 68 height 15
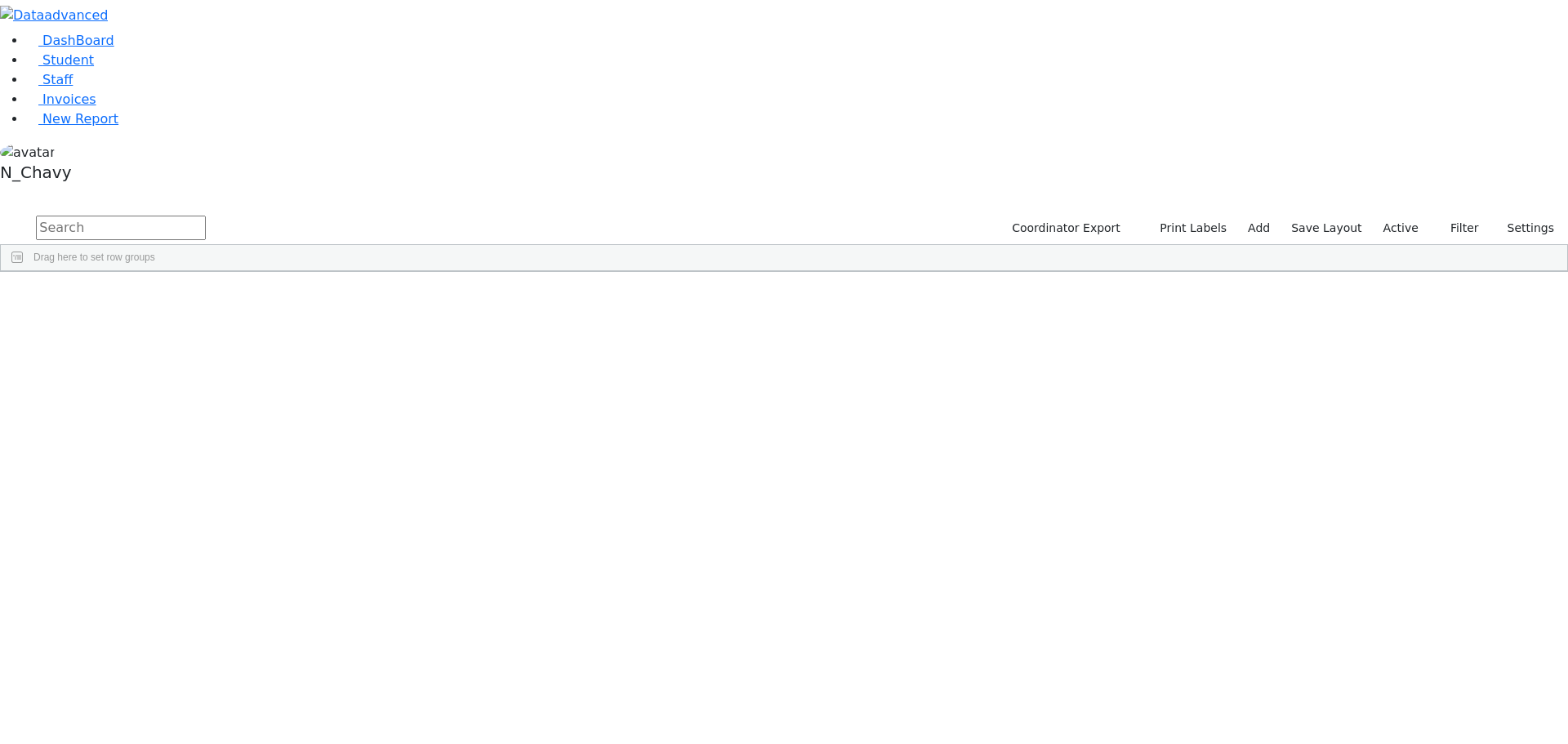
click at [206, 216] on input "text" at bounding box center [121, 227] width 170 height 24
click at [167, 298] on div "Yabra" at bounding box center [125, 309] width 84 height 23
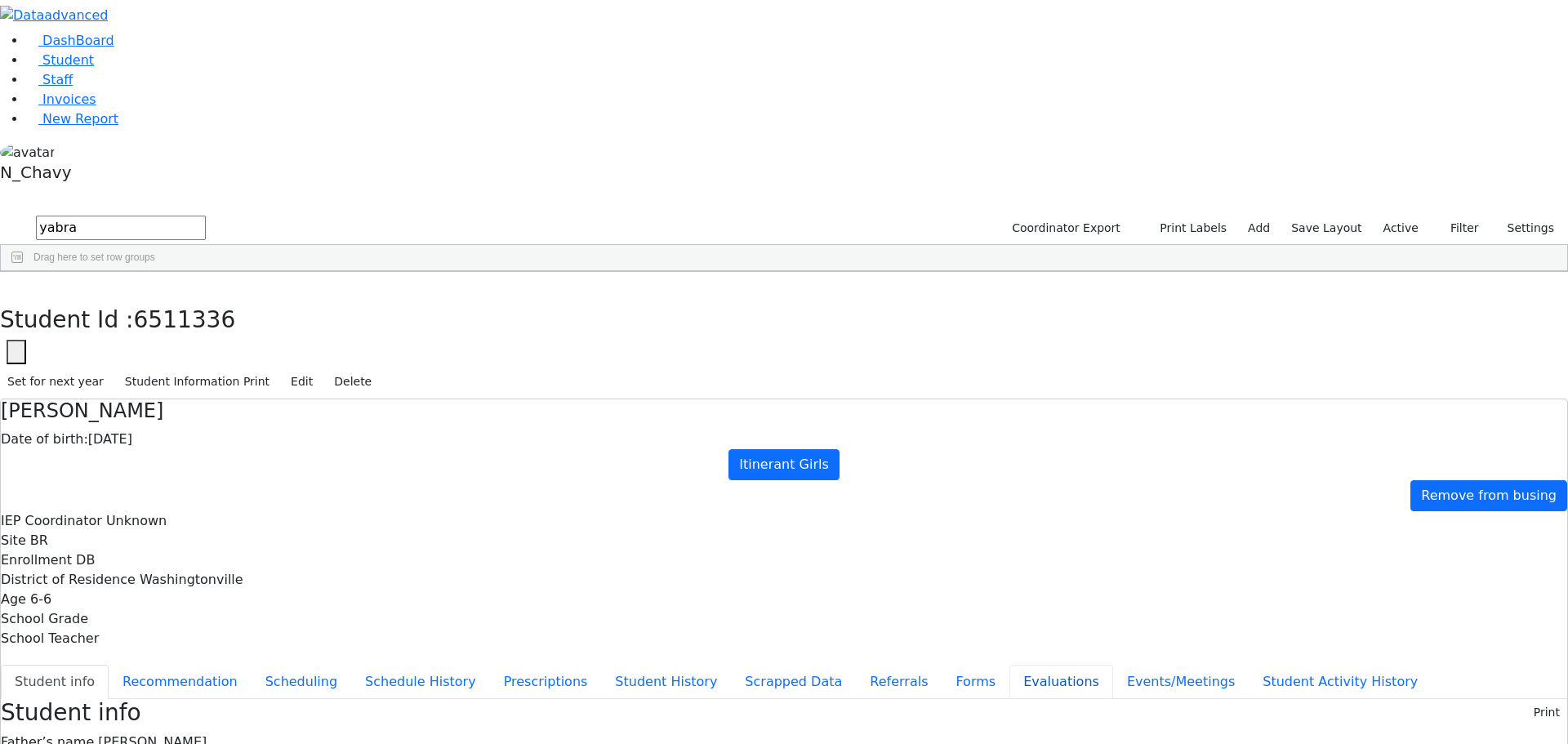
click at [1009, 664] on button "Evaluations" at bounding box center [1061, 681] width 104 height 34
click at [23, 272] on button "button" at bounding box center [12, 289] width 23 height 34
click at [206, 216] on input "yabra" at bounding box center [121, 227] width 170 height 24
type input "rosenb"
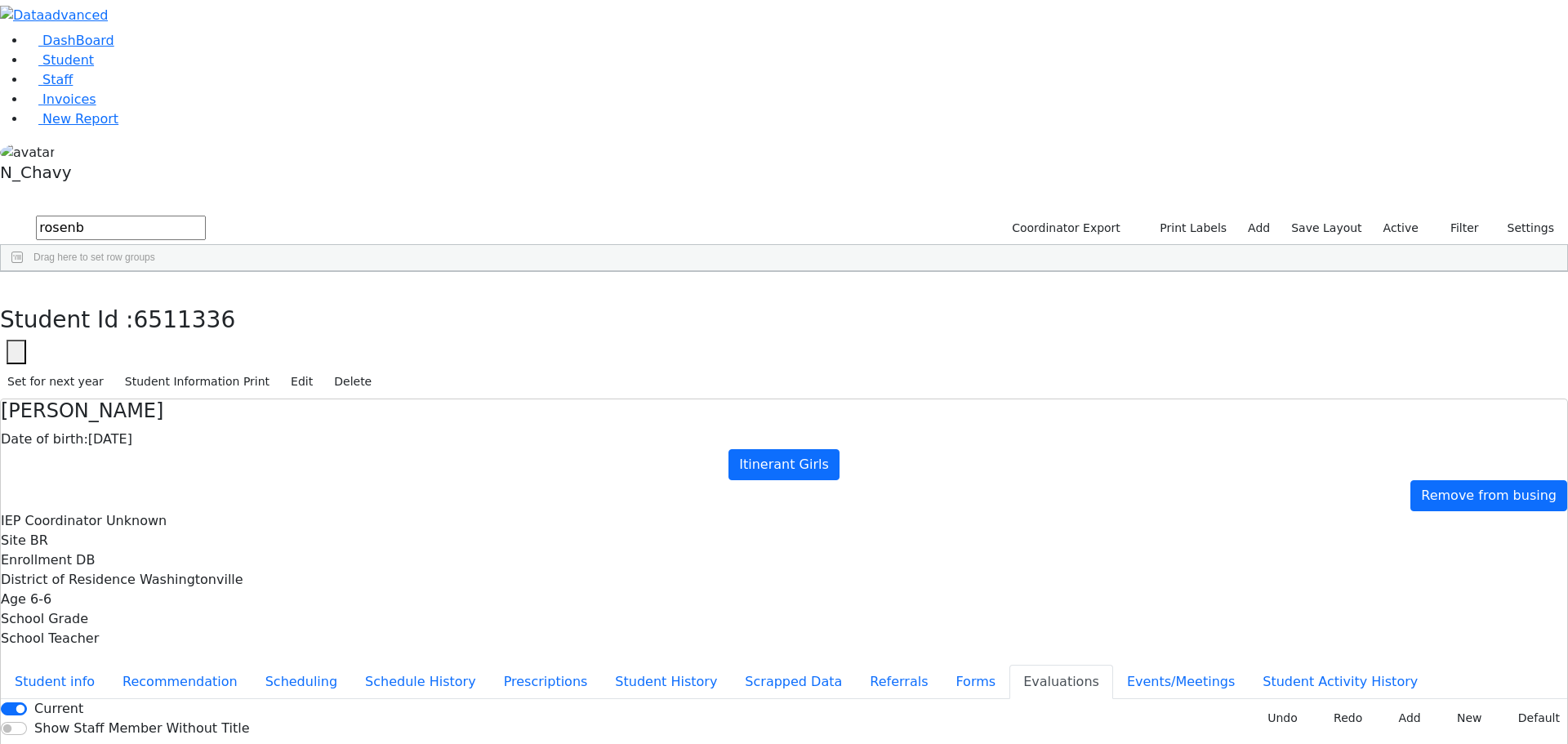
click at [189, 641] on div "[PERSON_NAME]" at bounding box center [140, 653] width 97 height 23
drag, startPoint x: 309, startPoint y: 30, endPoint x: 325, endPoint y: 29, distance: 16.0
click at [23, 272] on button "button" at bounding box center [12, 289] width 23 height 34
drag, startPoint x: 1401, startPoint y: 67, endPoint x: 1363, endPoint y: 113, distance: 59.7
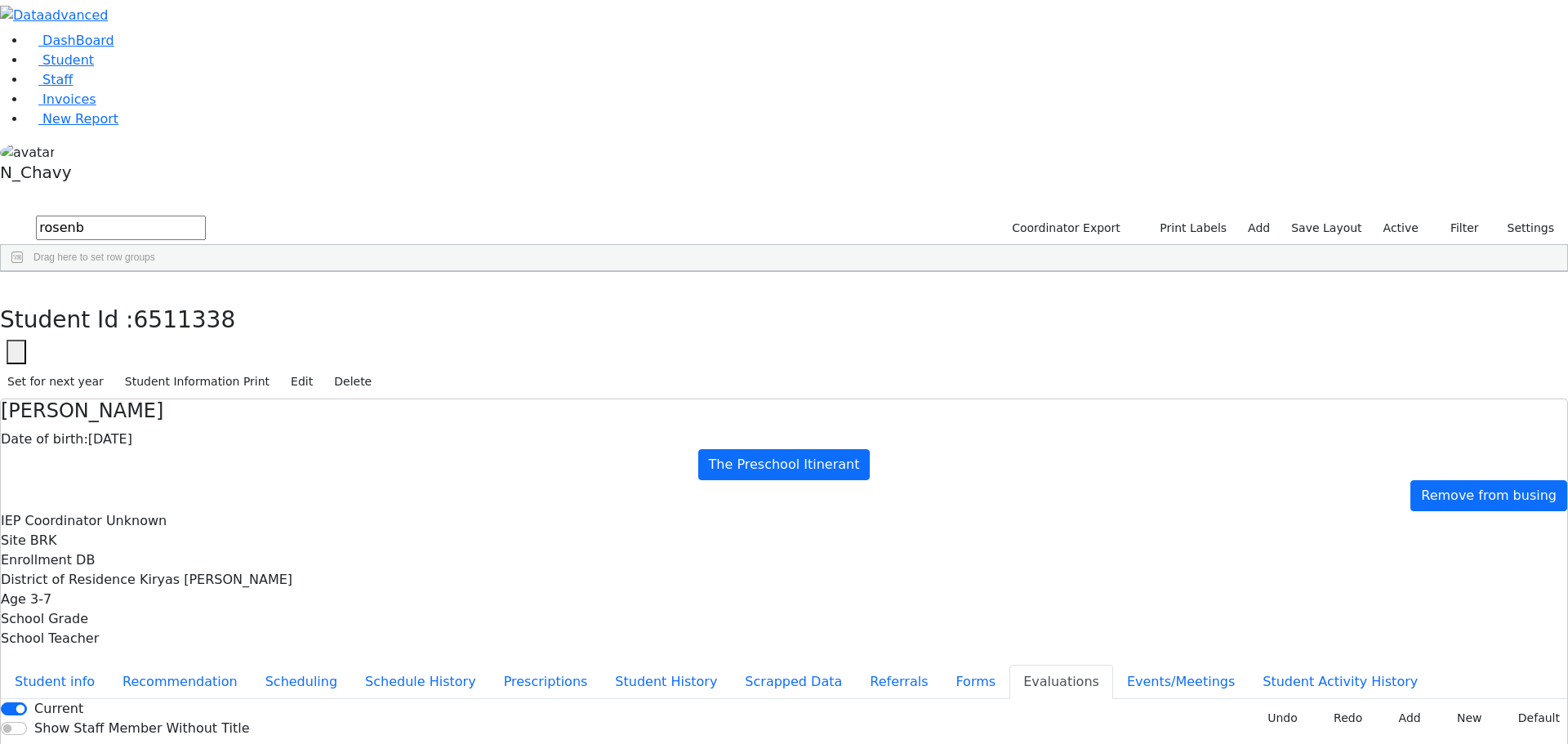
click at [1398, 216] on label "Active" at bounding box center [1401, 228] width 50 height 25
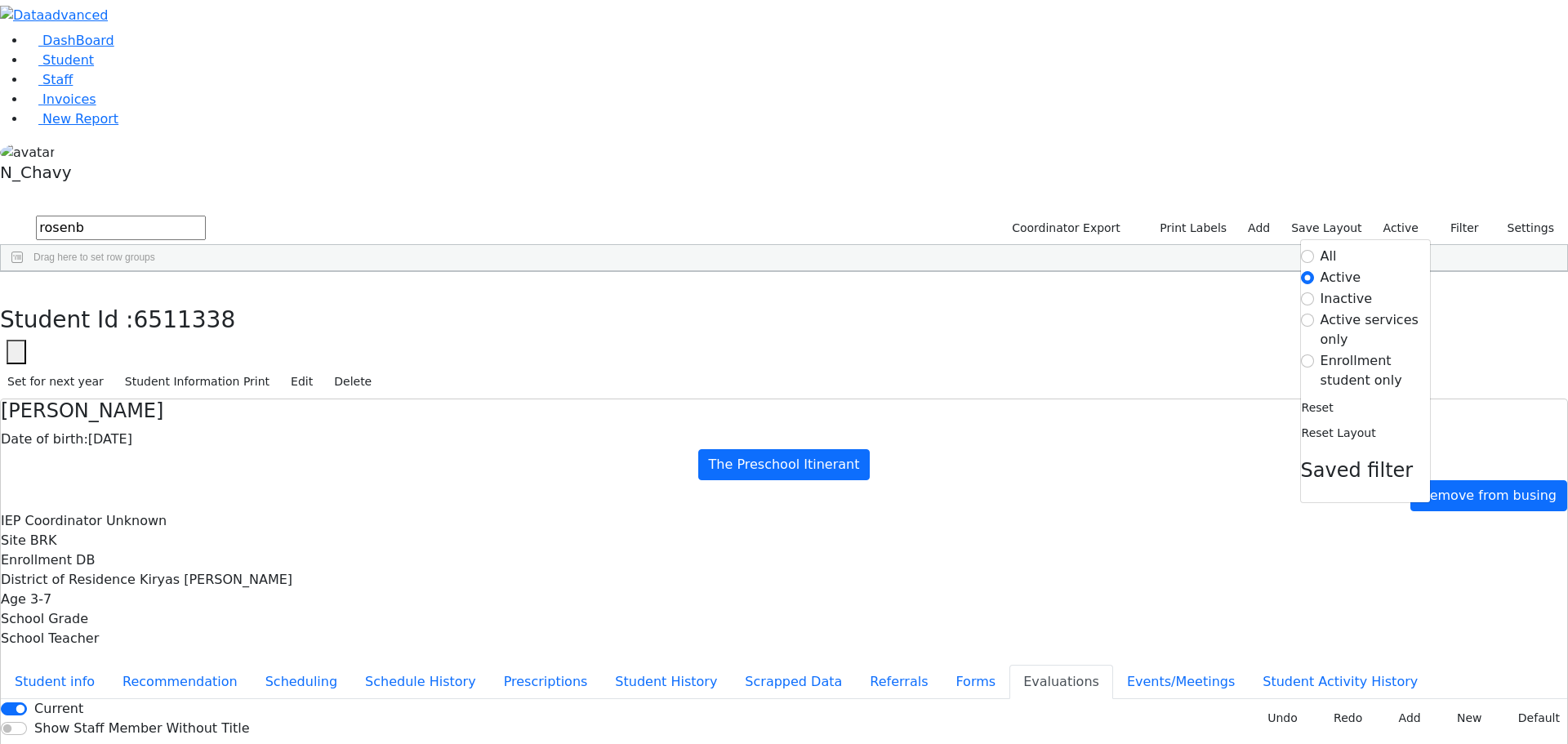
click at [1346, 289] on label "Inactive" at bounding box center [1346, 299] width 52 height 20
click at [1314, 292] on input "Inactive" at bounding box center [1307, 299] width 13 height 13
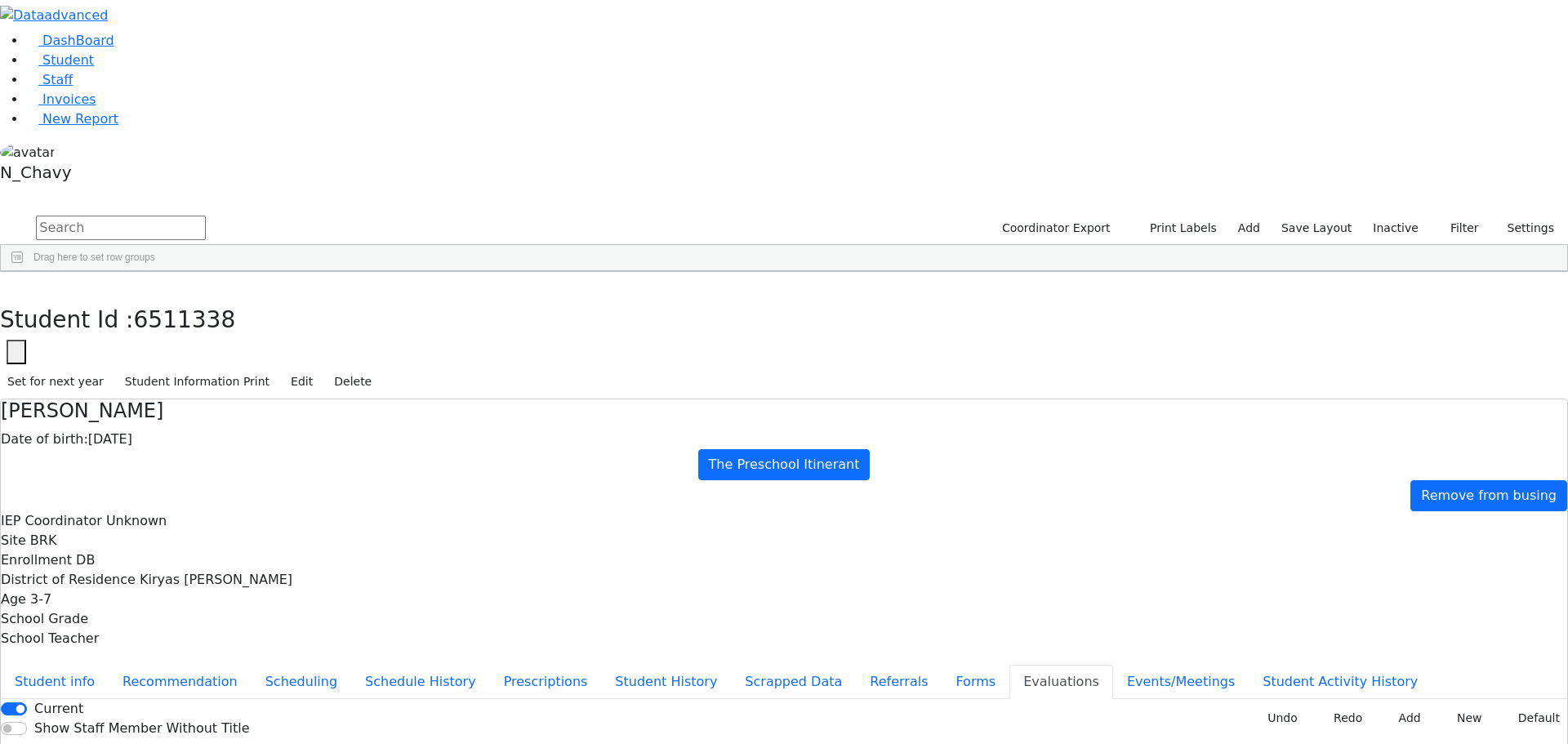
click at [206, 216] on input "text" at bounding box center [121, 227] width 170 height 24
click at [167, 298] on div "Abelesz" at bounding box center [125, 309] width 84 height 23
click at [23, 272] on button "button" at bounding box center [12, 289] width 23 height 34
click at [206, 216] on input "abel" at bounding box center [121, 227] width 170 height 24
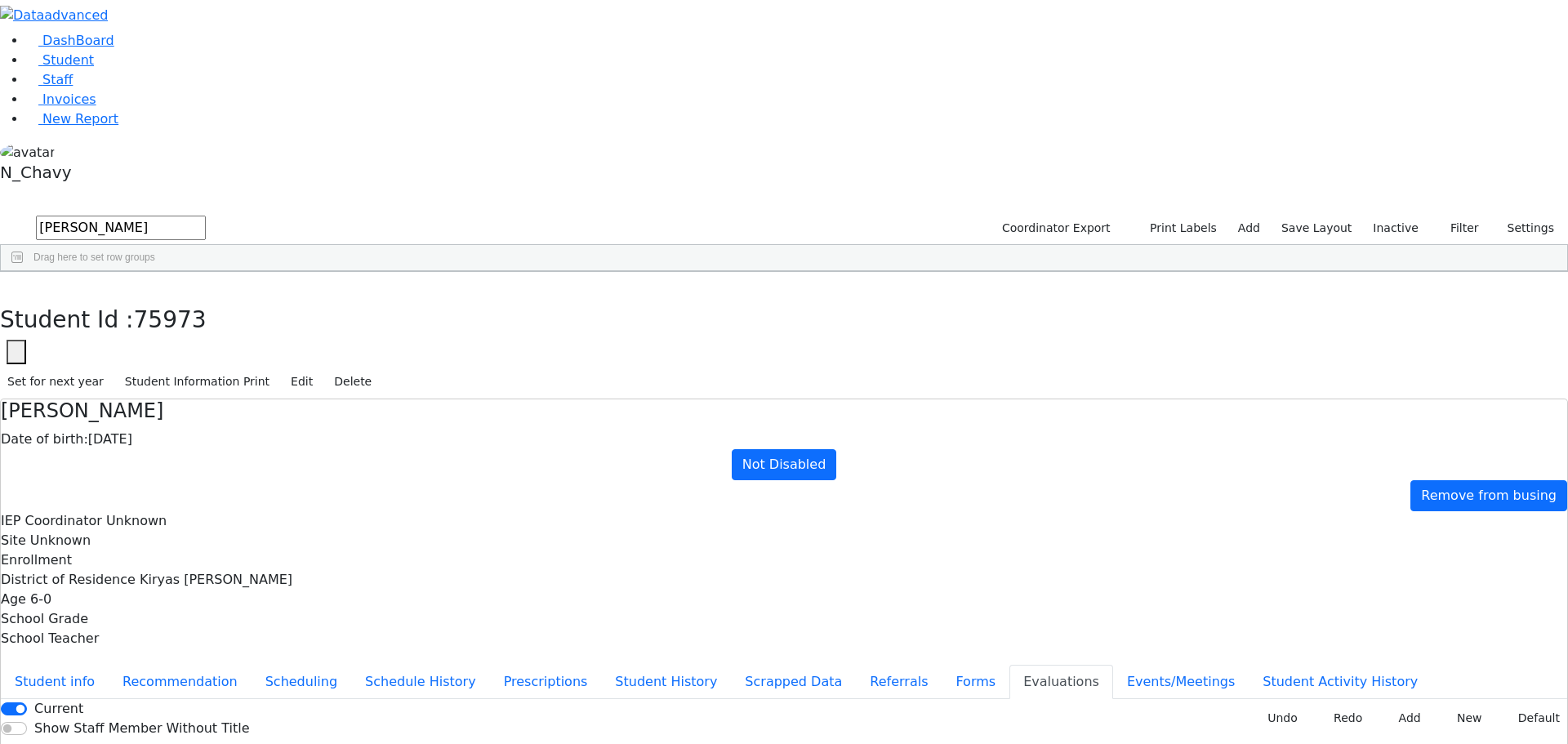
click at [206, 216] on input "abel" at bounding box center [121, 227] width 170 height 24
type input "[PERSON_NAME]"
click at [84, 68] on link "Student" at bounding box center [60, 59] width 68 height 15
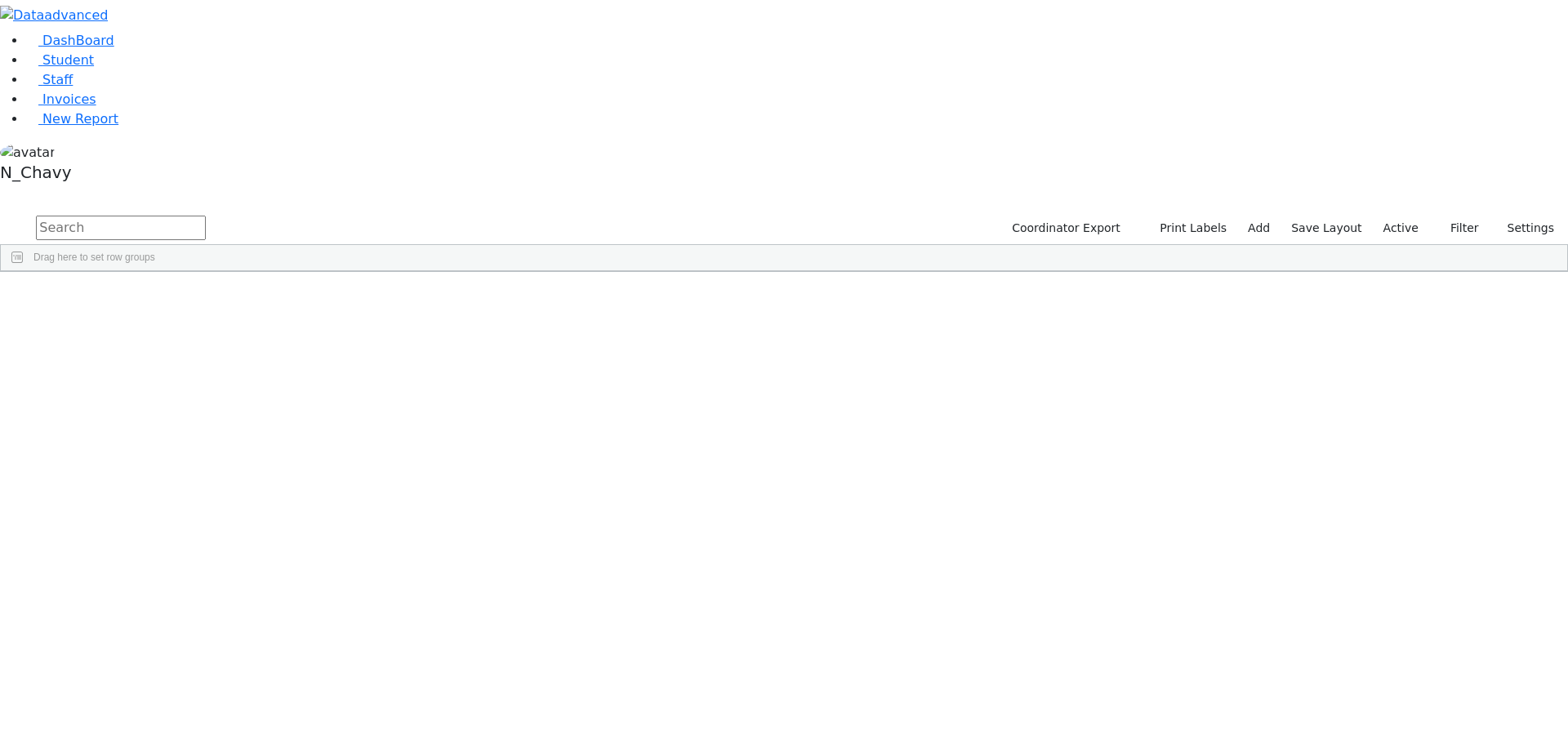
click at [206, 216] on input "text" at bounding box center [121, 227] width 170 height 24
click at [167, 321] on div "[PERSON_NAME]" at bounding box center [125, 333] width 84 height 23
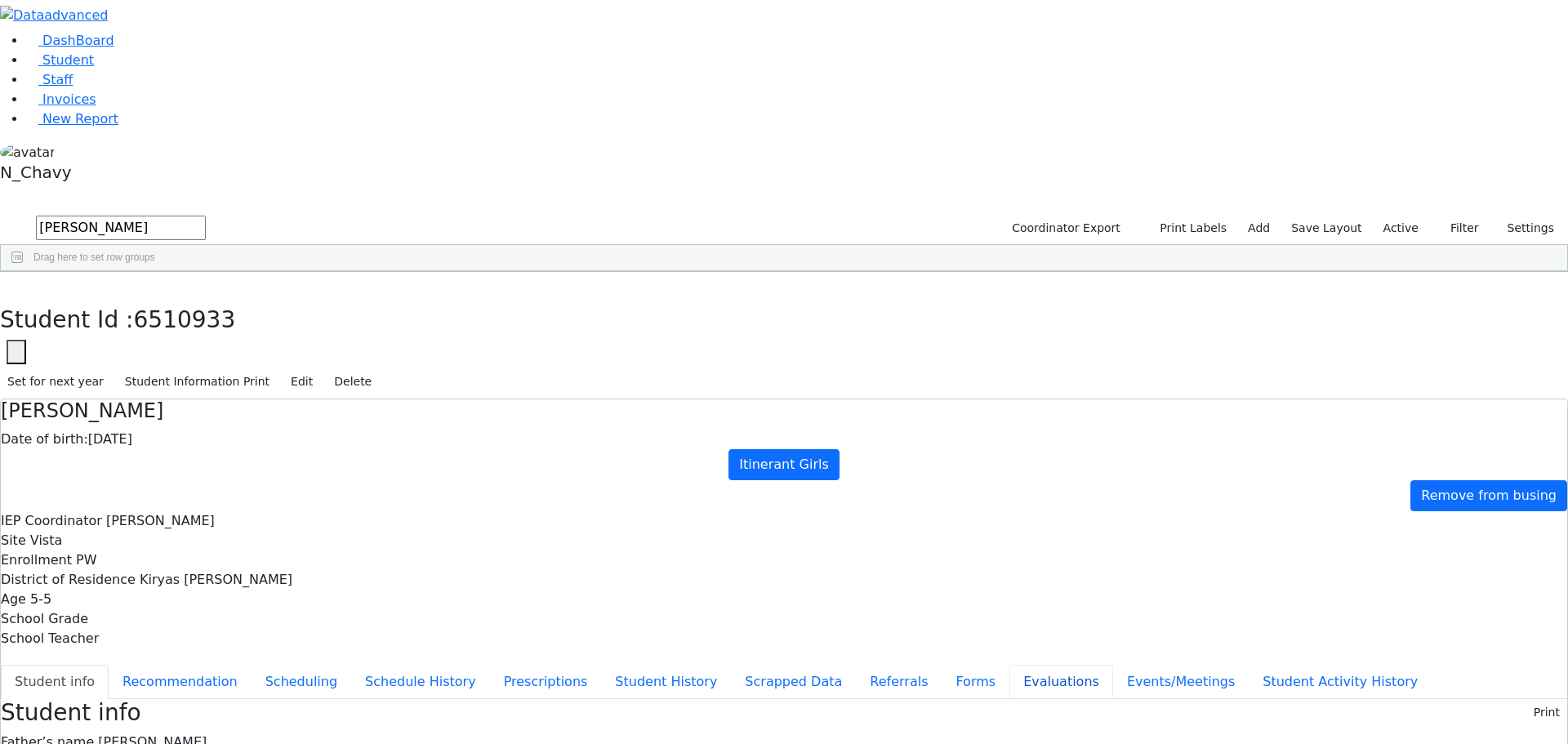
click at [1009, 664] on button "Evaluations" at bounding box center [1061, 681] width 104 height 34
click at [7, 284] on use "button" at bounding box center [7, 284] width 0 height 0
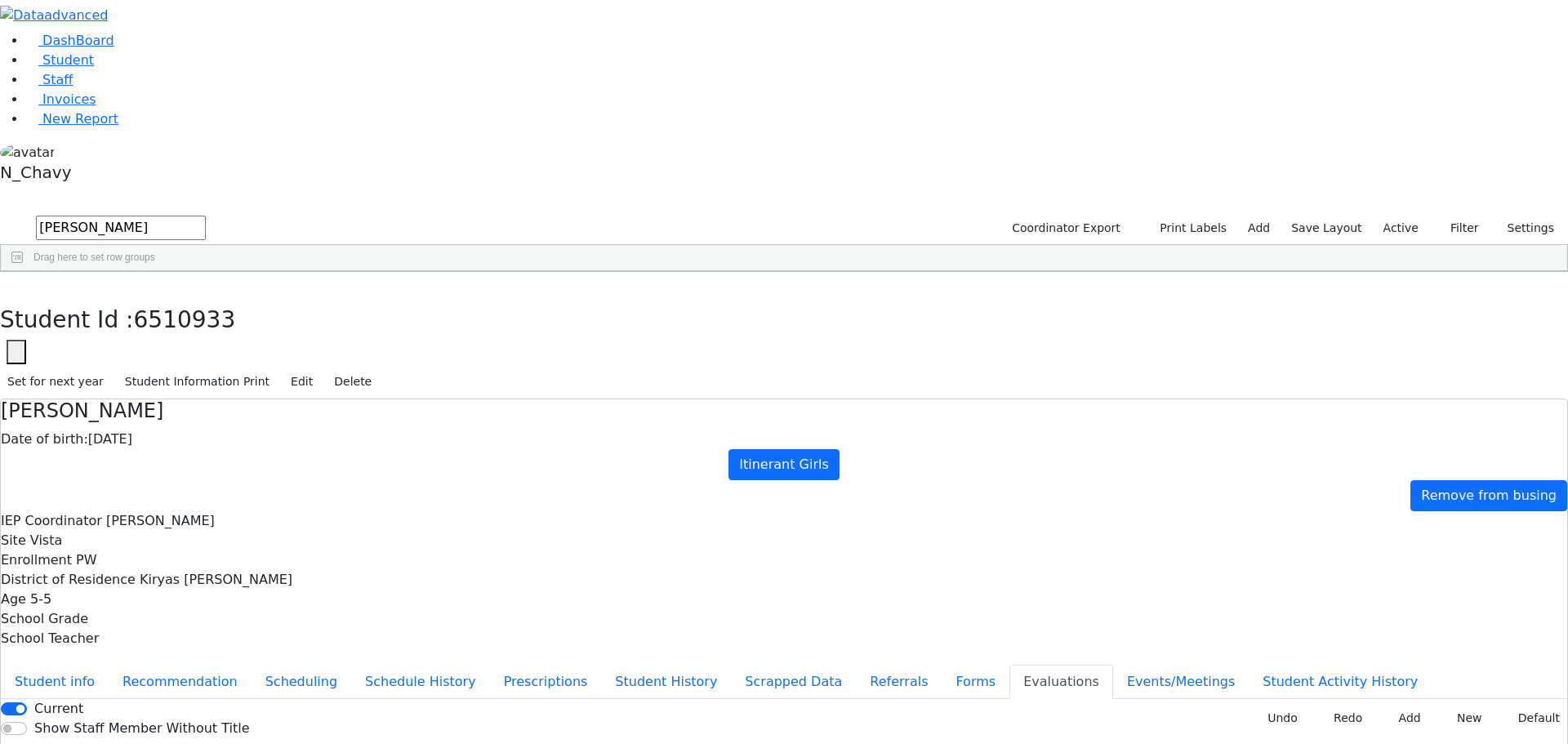
click at [206, 216] on input "[PERSON_NAME]" at bounding box center [121, 227] width 170 height 24
type input "[PERSON_NAME]"
click at [189, 298] on div "Ausch" at bounding box center [140, 309] width 97 height 23
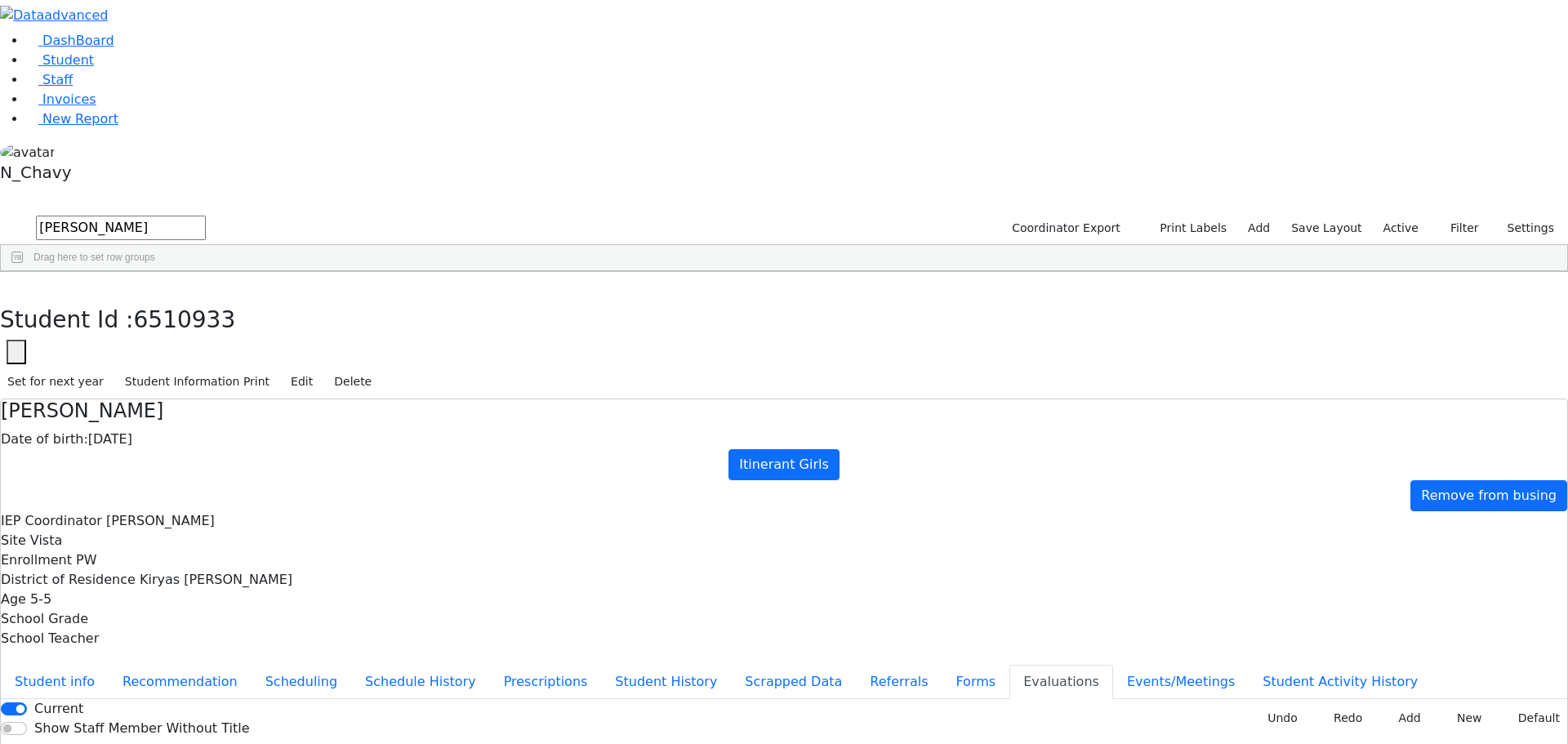
click at [189, 298] on div "Ausch" at bounding box center [140, 309] width 97 height 23
click at [27, 702] on input "Current" at bounding box center [13, 708] width 26 height 13
checkbox input "false"
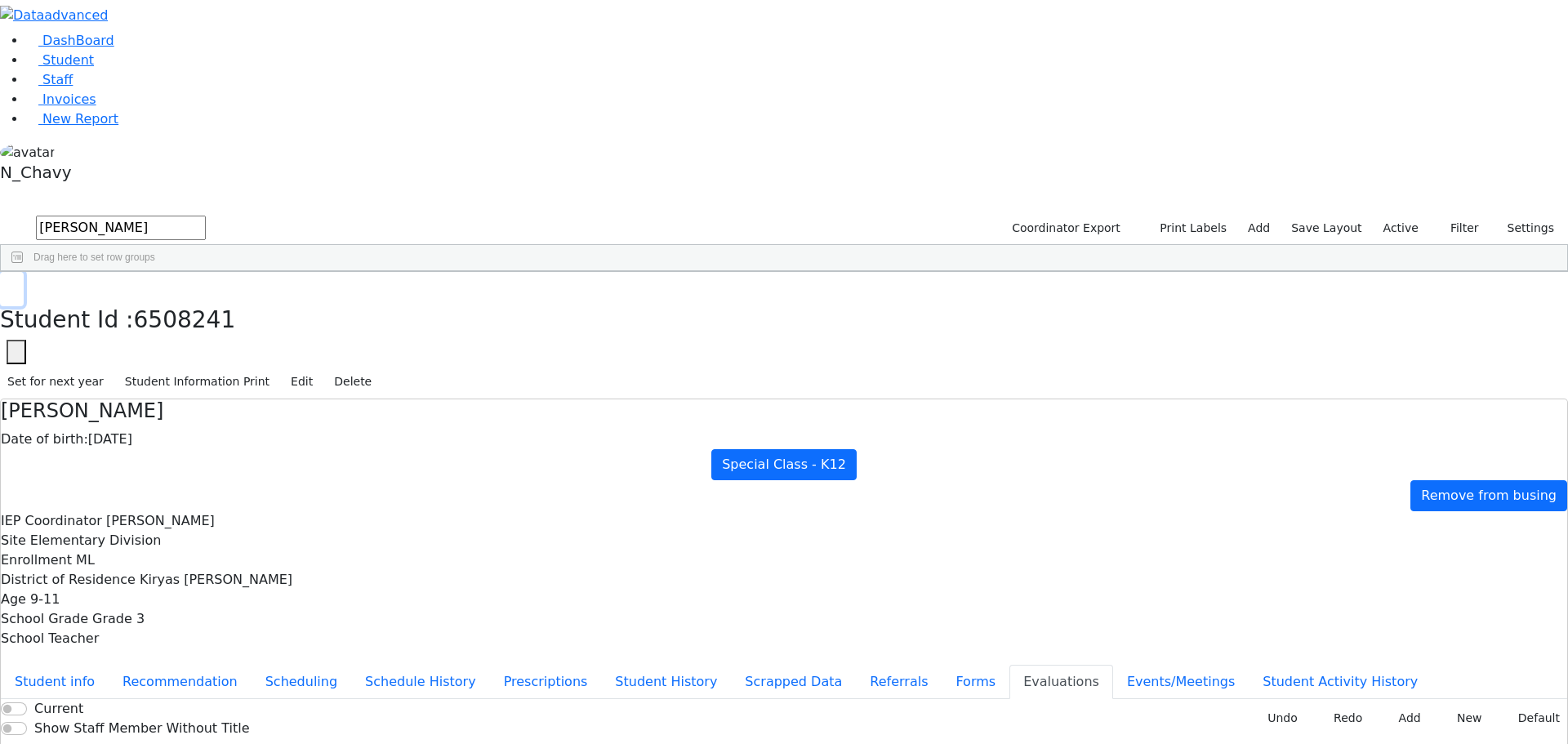
click at [7, 284] on use "button" at bounding box center [7, 284] width 0 height 0
click at [206, 216] on input "[PERSON_NAME]" at bounding box center [121, 227] width 170 height 24
type input "anshi"
click at [189, 298] on div "Anshin" at bounding box center [140, 309] width 97 height 23
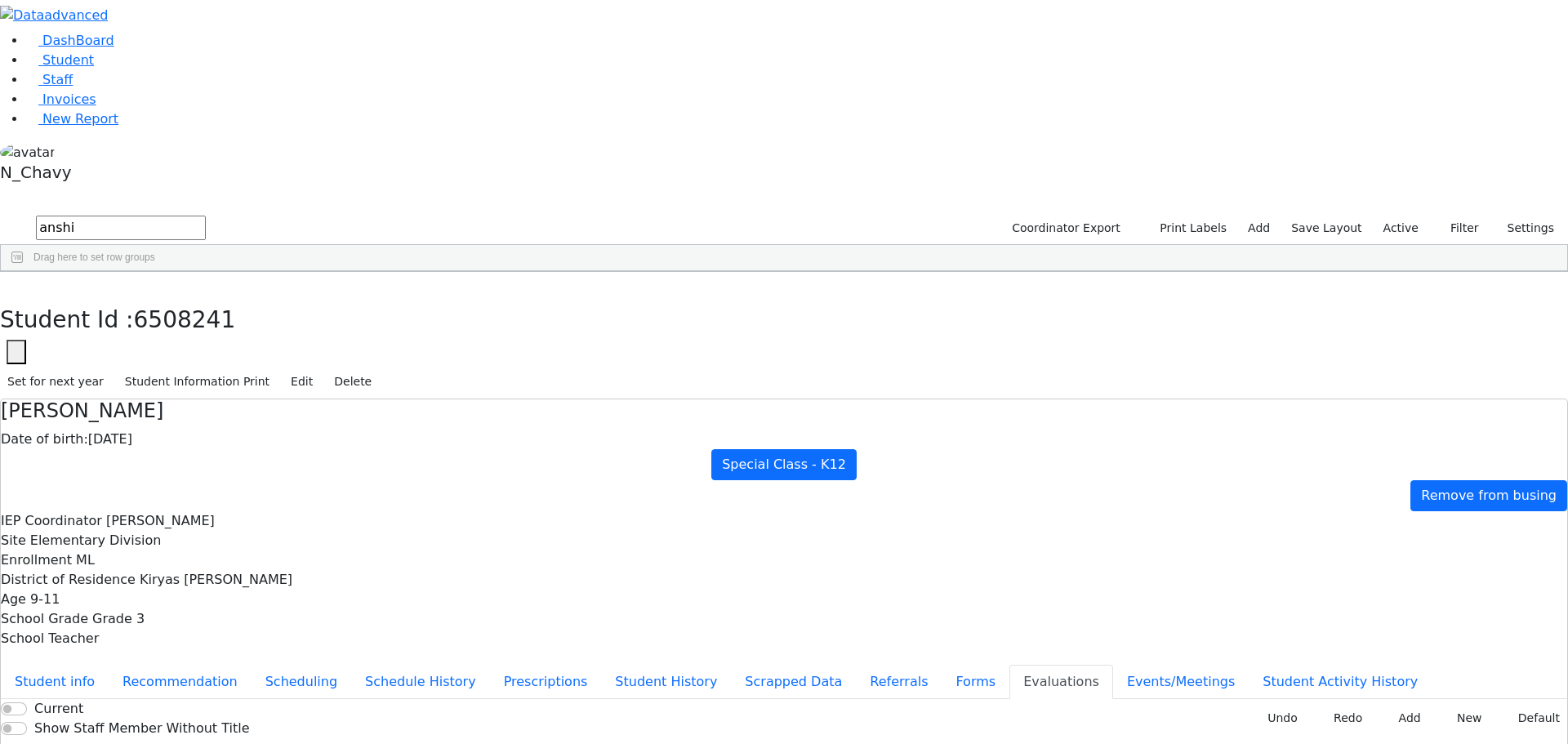
click at [189, 298] on div "Anshin" at bounding box center [140, 309] width 97 height 23
click at [27, 702] on input "Current" at bounding box center [13, 708] width 26 height 13
checkbox input "true"
click at [23, 272] on button "button" at bounding box center [12, 289] width 23 height 34
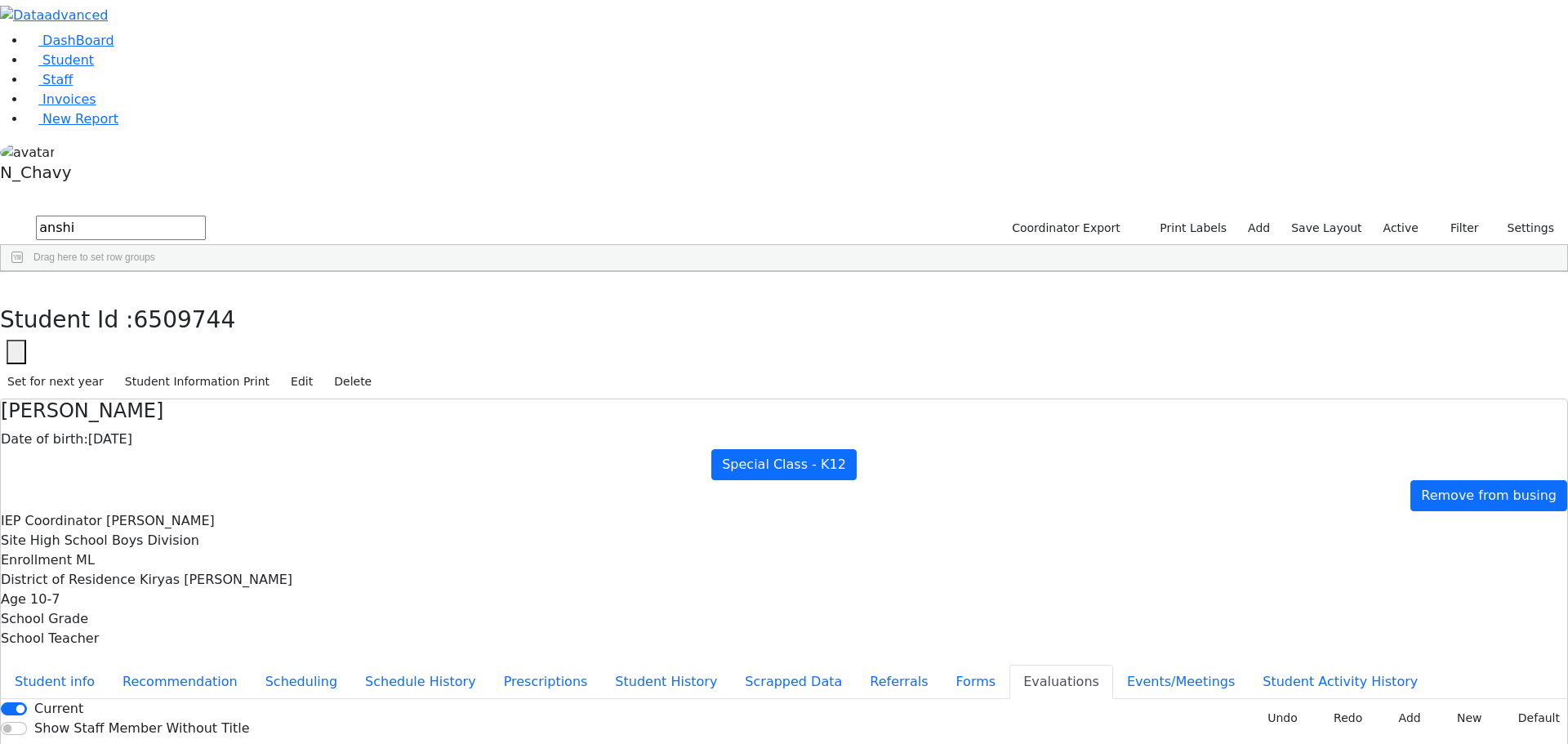
click at [206, 216] on input "anshi" at bounding box center [121, 227] width 170 height 24
type input "ekst"
click at [324, 298] on div "6510419 Ekstein Leah 01/18/2019 Siegel, Esther Chavy DB Itinerant Girls Kiryas …" at bounding box center [673, 309] width 1344 height 23
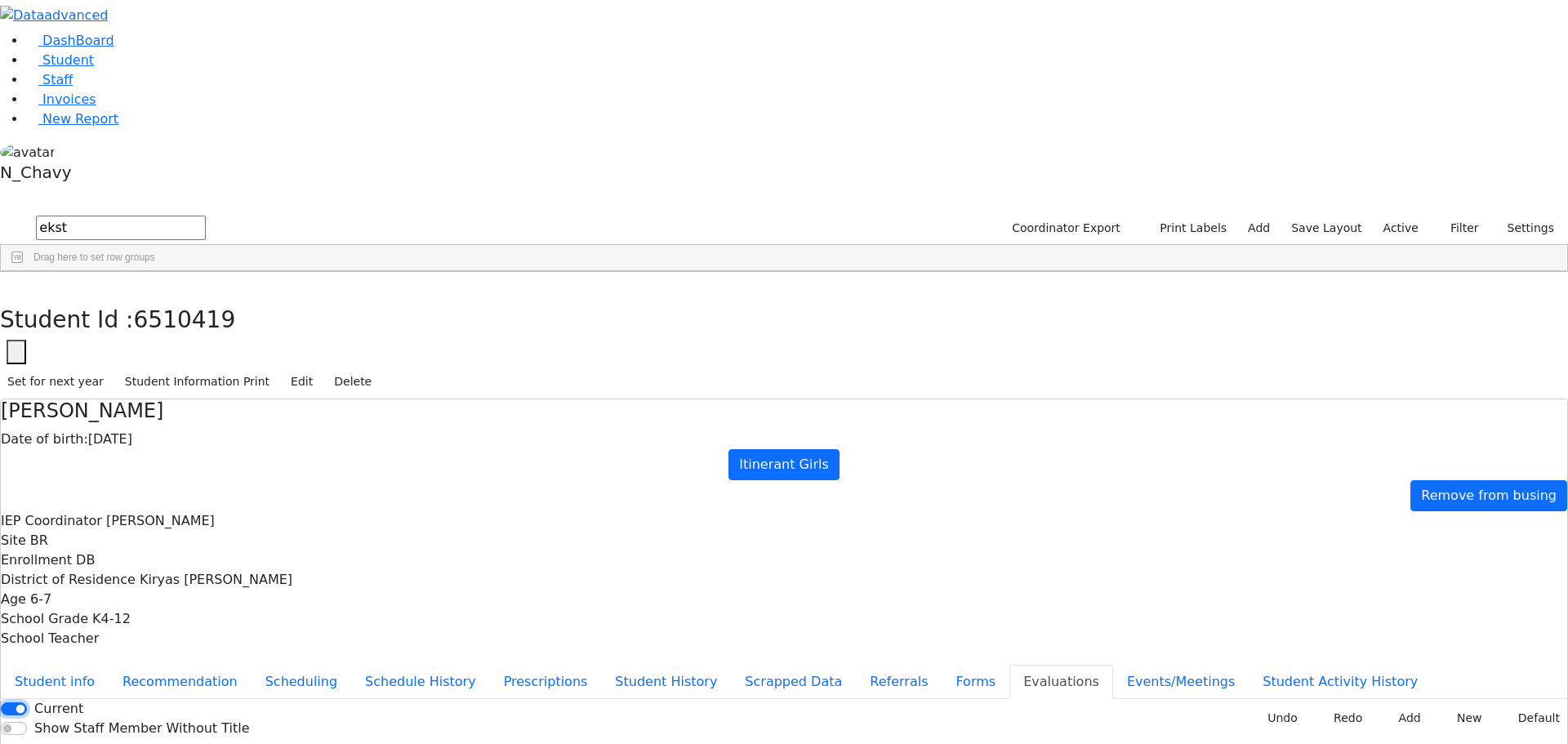
click at [27, 702] on input "Current" at bounding box center [13, 708] width 26 height 13
checkbox input "true"
drag, startPoint x: 300, startPoint y: 4, endPoint x: 301, endPoint y: 13, distance: 9.1
click at [300, 5] on div "DashBoard Student Staff Invoices New Report 7" at bounding box center [784, 454] width 1568 height 909
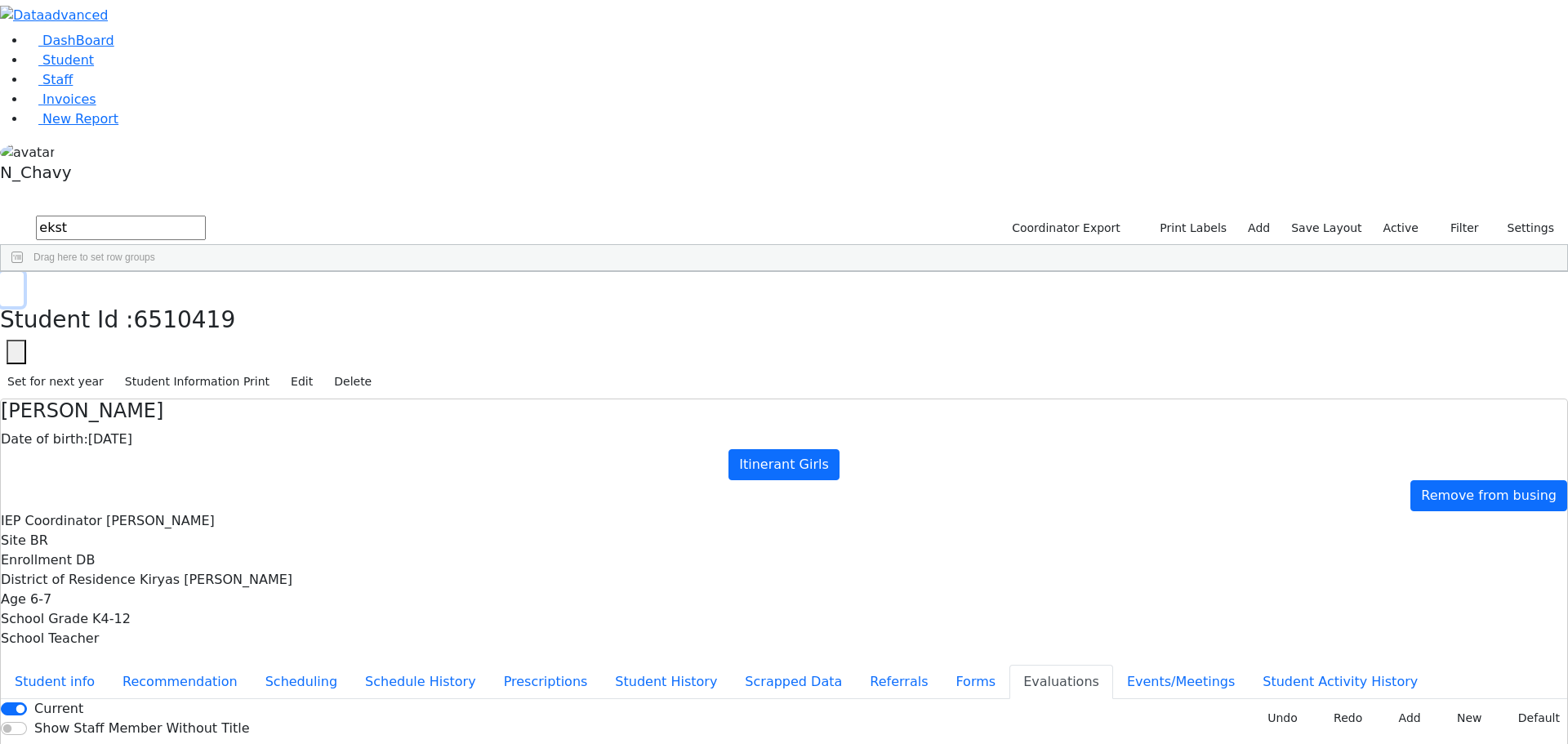
click at [23, 272] on button "button" at bounding box center [12, 289] width 23 height 34
click at [305, 213] on div "ekst Coordinator Export Print Labels Add Save Layout Active Filter All Active I…" at bounding box center [784, 242] width 1568 height 59
click at [206, 216] on input "ekst" at bounding box center [121, 227] width 170 height 24
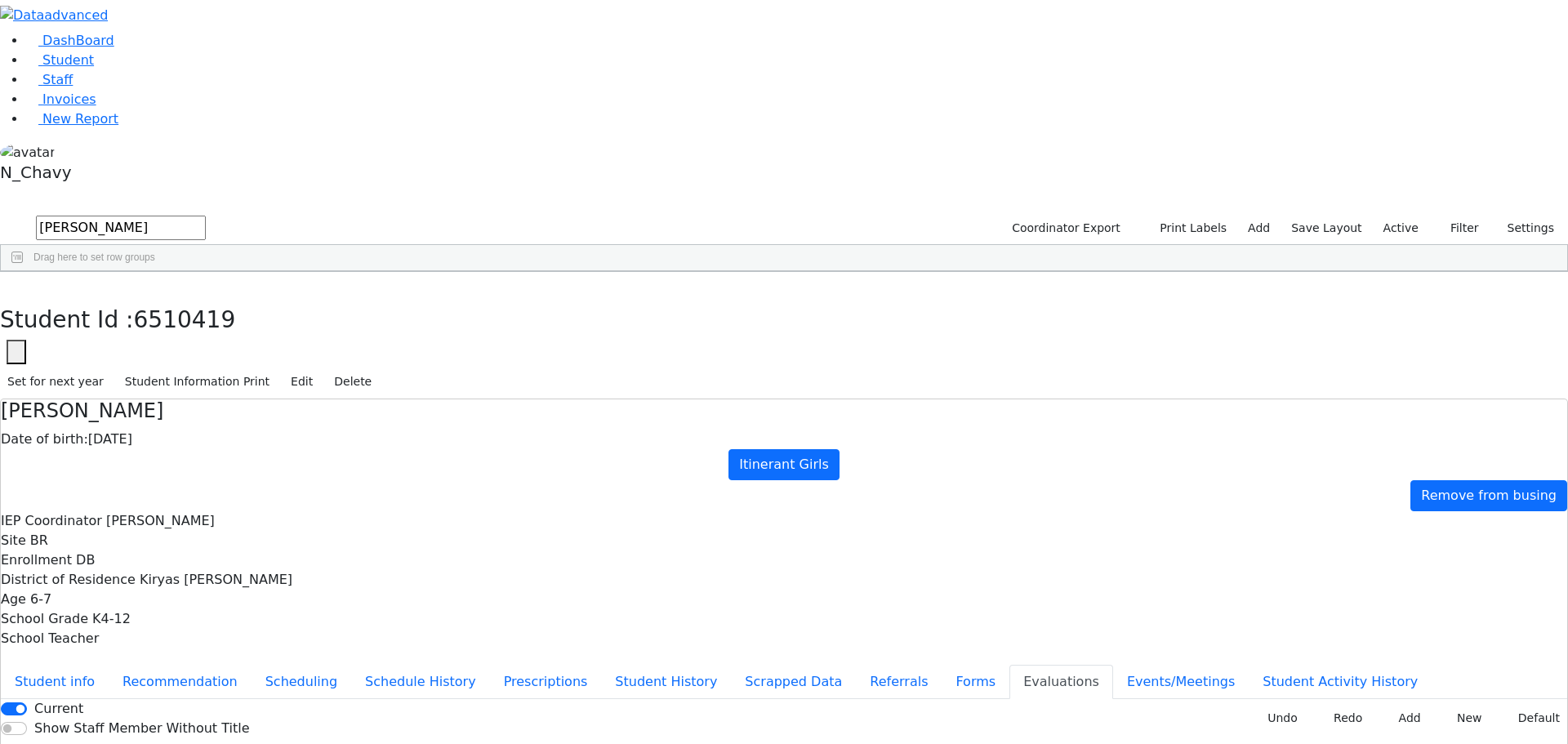
type input "neuman"
click at [189, 412] on div "Neuman" at bounding box center [140, 424] width 97 height 23
click at [27, 702] on input "Current" at bounding box center [13, 708] width 26 height 13
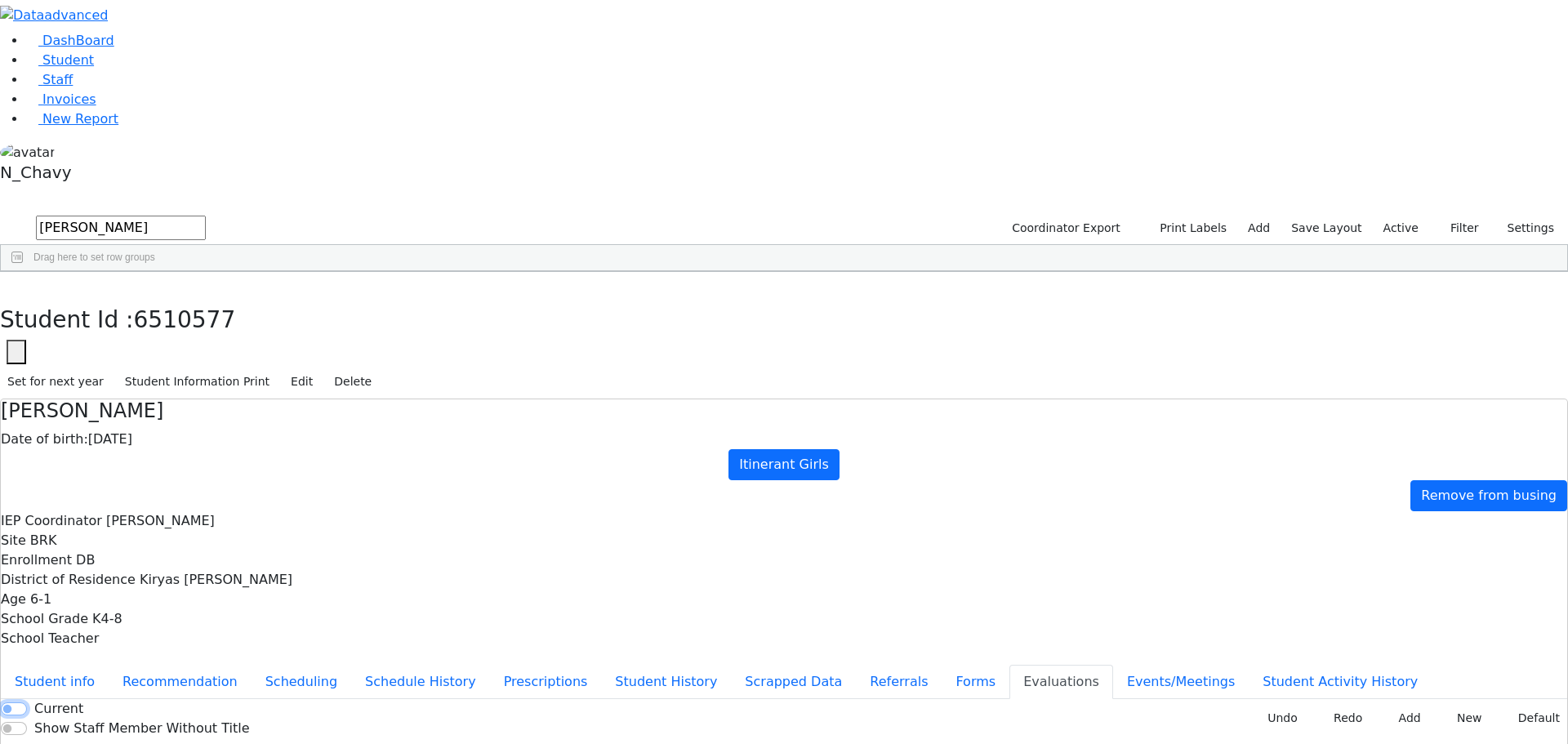
checkbox input "true"
click at [7, 284] on use "button" at bounding box center [7, 284] width 0 height 0
click at [206, 216] on input "neuman" at bounding box center [121, 227] width 170 height 24
type input "freun"
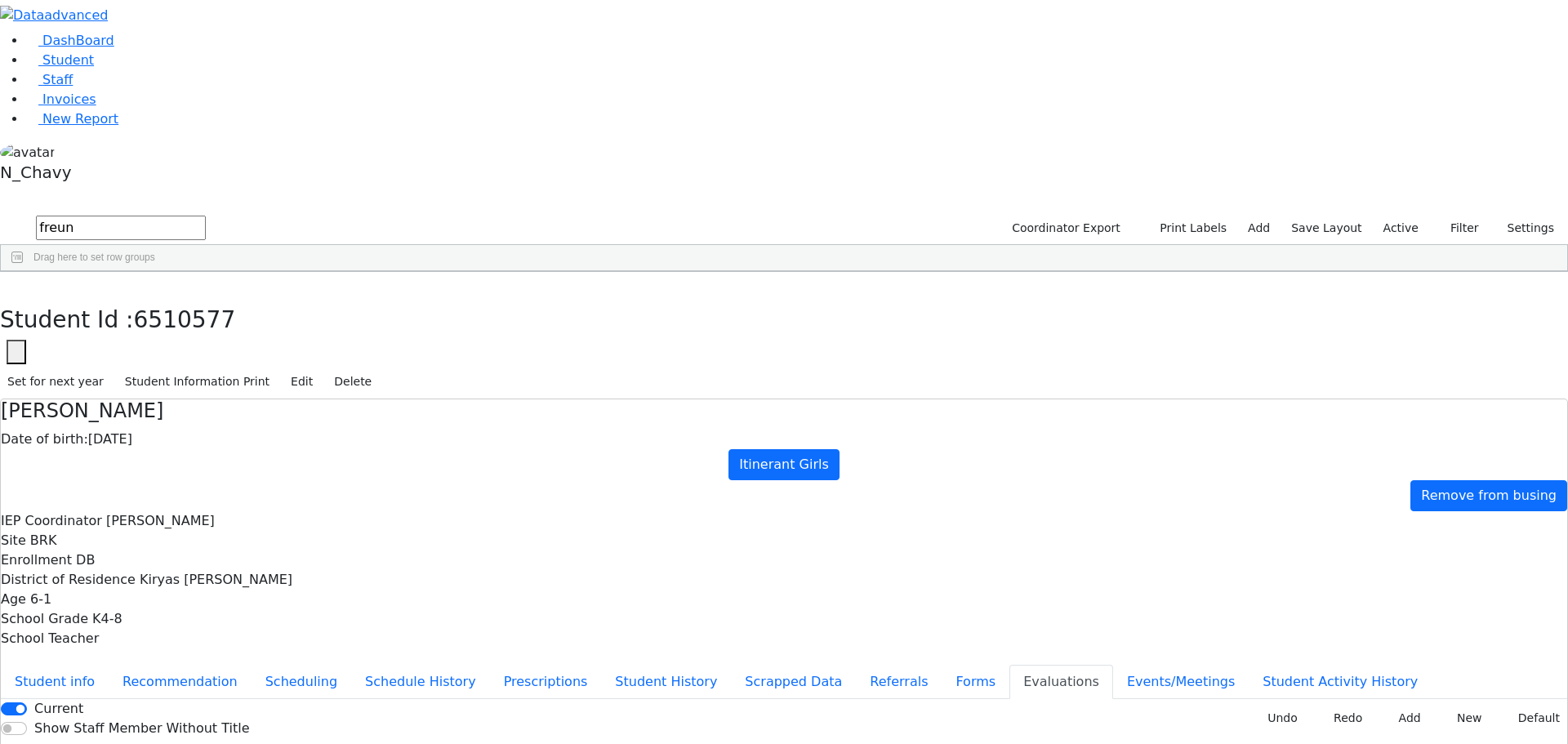
click at [189, 343] on div "Freund" at bounding box center [140, 355] width 97 height 23
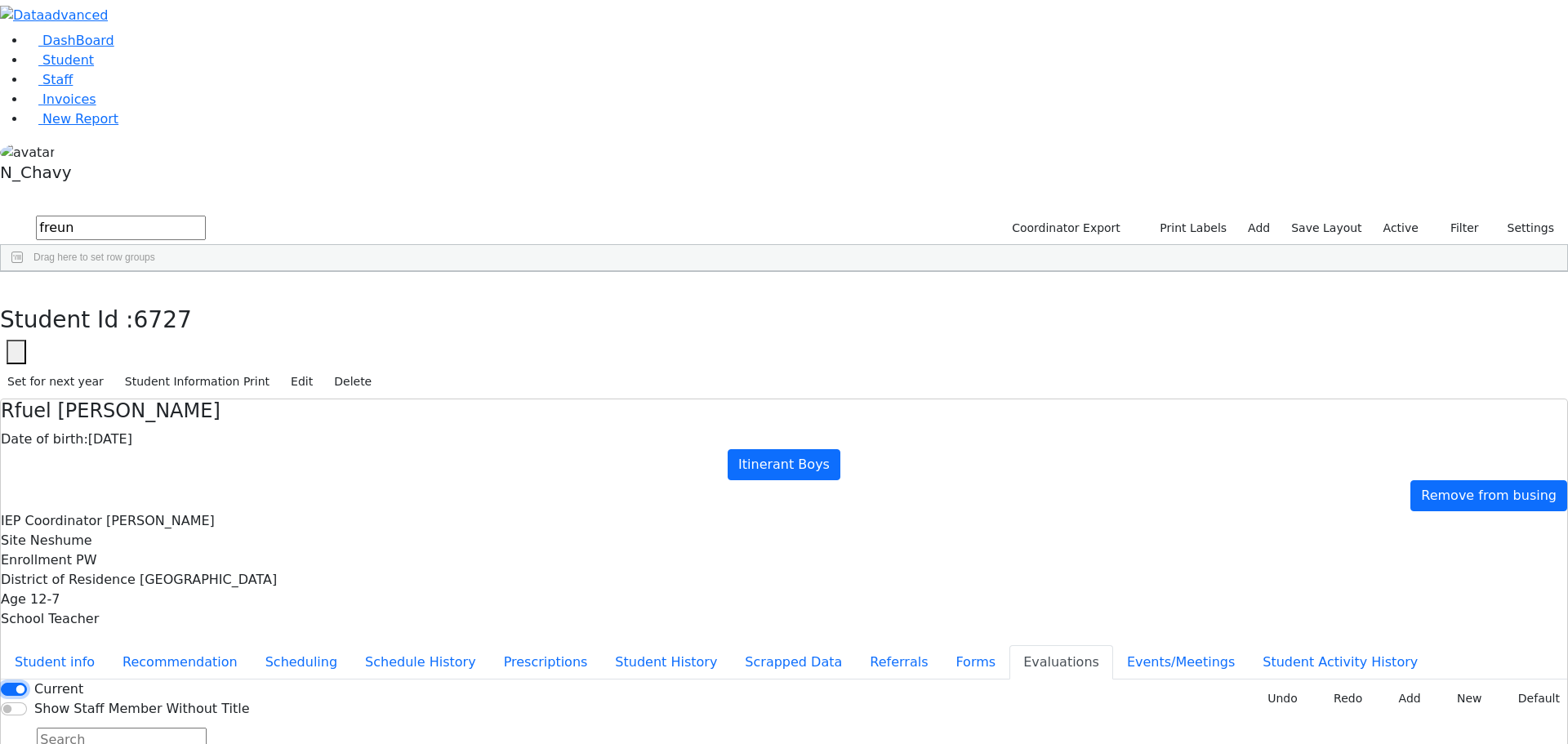
click at [27, 682] on input "Current" at bounding box center [13, 689] width 26 height 13
checkbox input "true"
click at [7, 284] on use "button" at bounding box center [7, 284] width 0 height 0
click at [206, 216] on input "freun" at bounding box center [121, 227] width 170 height 24
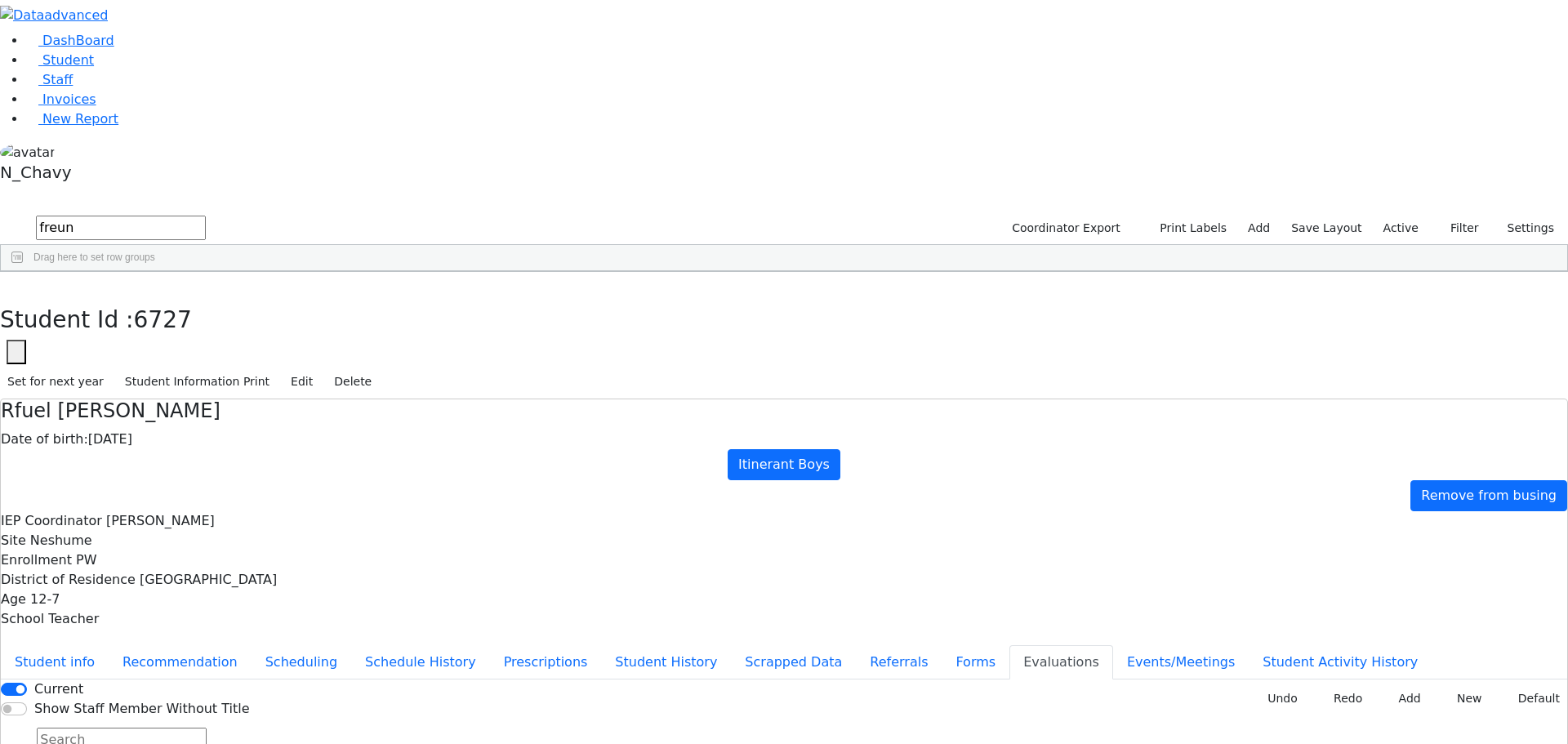
click at [206, 216] on input "freun" at bounding box center [121, 227] width 170 height 24
type input "silber"
click at [189, 298] on div "Silber" at bounding box center [140, 309] width 97 height 23
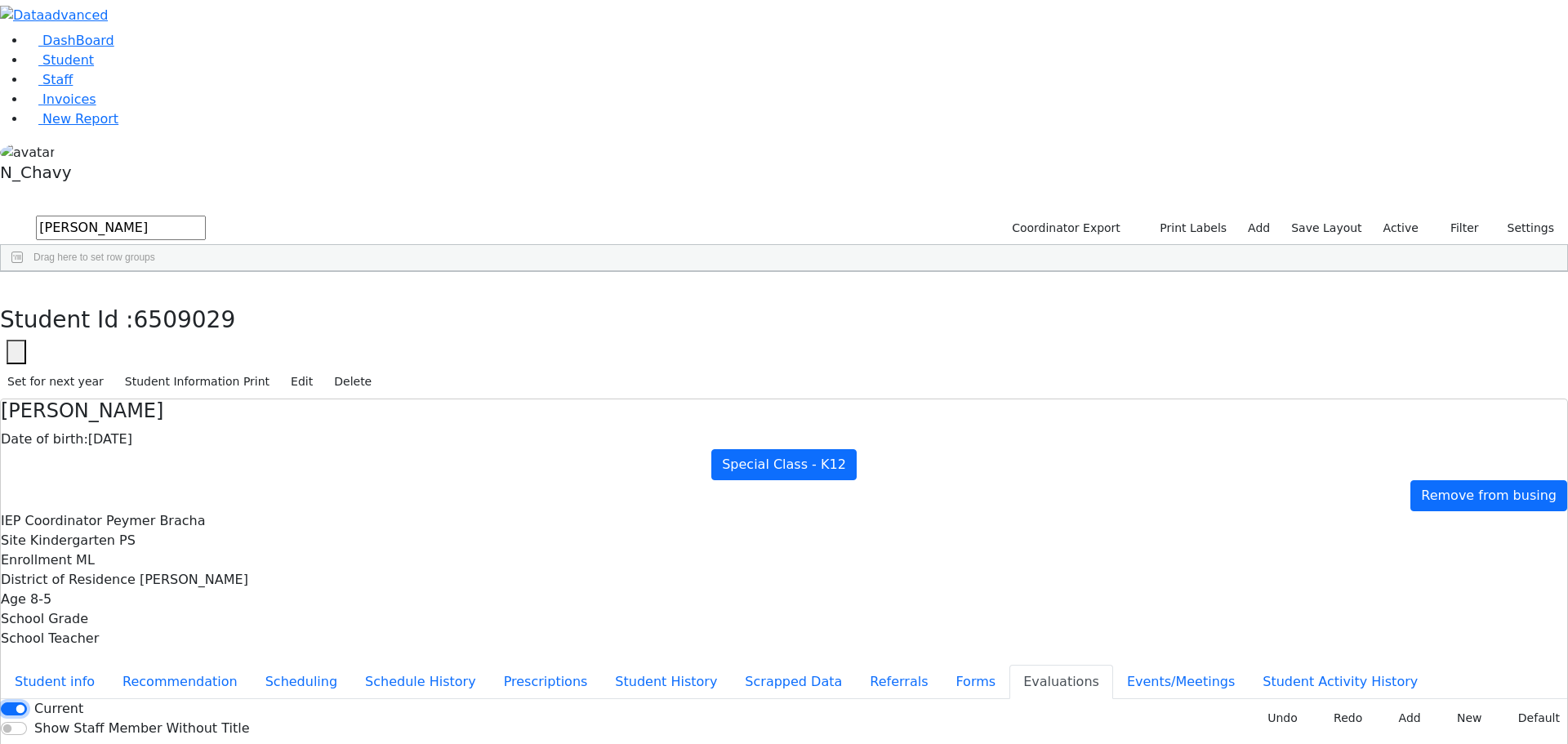
click at [27, 702] on input "Current" at bounding box center [13, 708] width 26 height 13
checkbox input "false"
click at [23, 272] on button "button" at bounding box center [12, 289] width 23 height 34
click at [206, 216] on input "silber" at bounding box center [121, 227] width 170 height 24
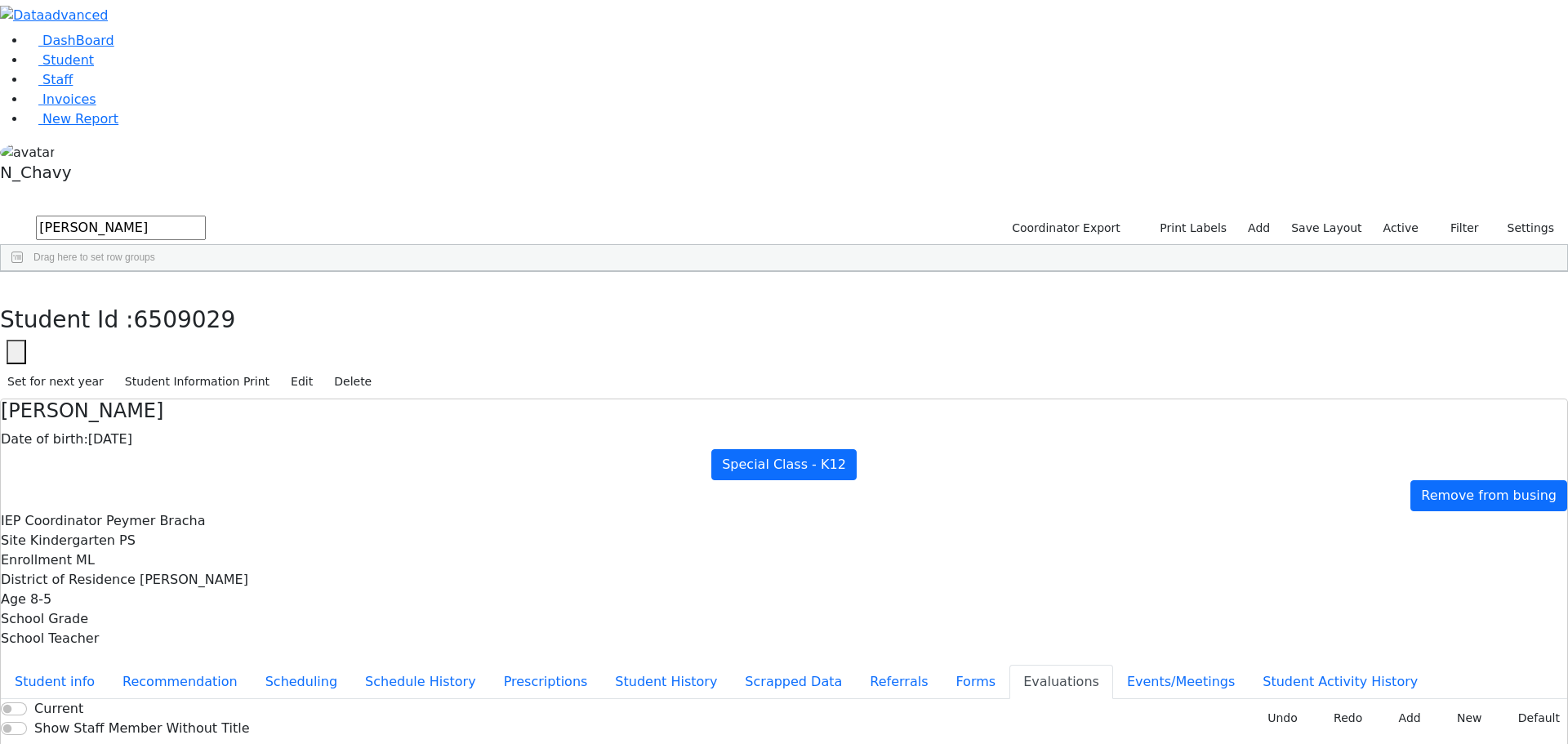
click at [206, 216] on input "silber" at bounding box center [121, 227] width 170 height 24
type input "gande"
click at [165, 271] on div "Last Name" at bounding box center [133, 283] width 64 height 26
click at [165, 271] on div "Last Name 1" at bounding box center [133, 283] width 64 height 26
click at [189, 298] on div "Gandel" at bounding box center [140, 309] width 97 height 23
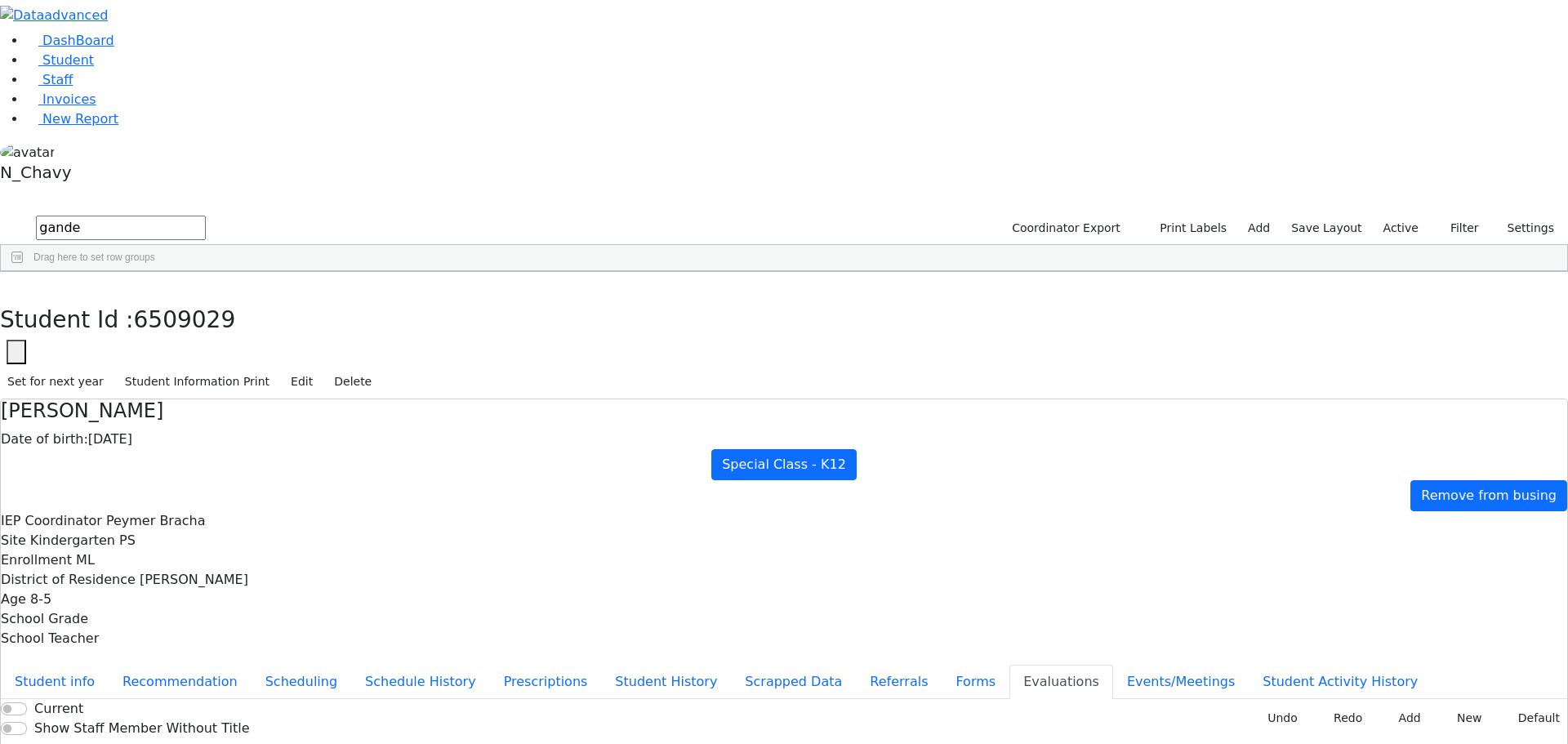
click at [189, 298] on div "Gandel" at bounding box center [140, 309] width 97 height 23
click at [27, 702] on input "Current" at bounding box center [13, 708] width 26 height 13
checkbox input "false"
click at [16, 284] on icon "button" at bounding box center [12, 289] width 9 height 10
click at [206, 216] on input "gande" at bounding box center [121, 227] width 170 height 24
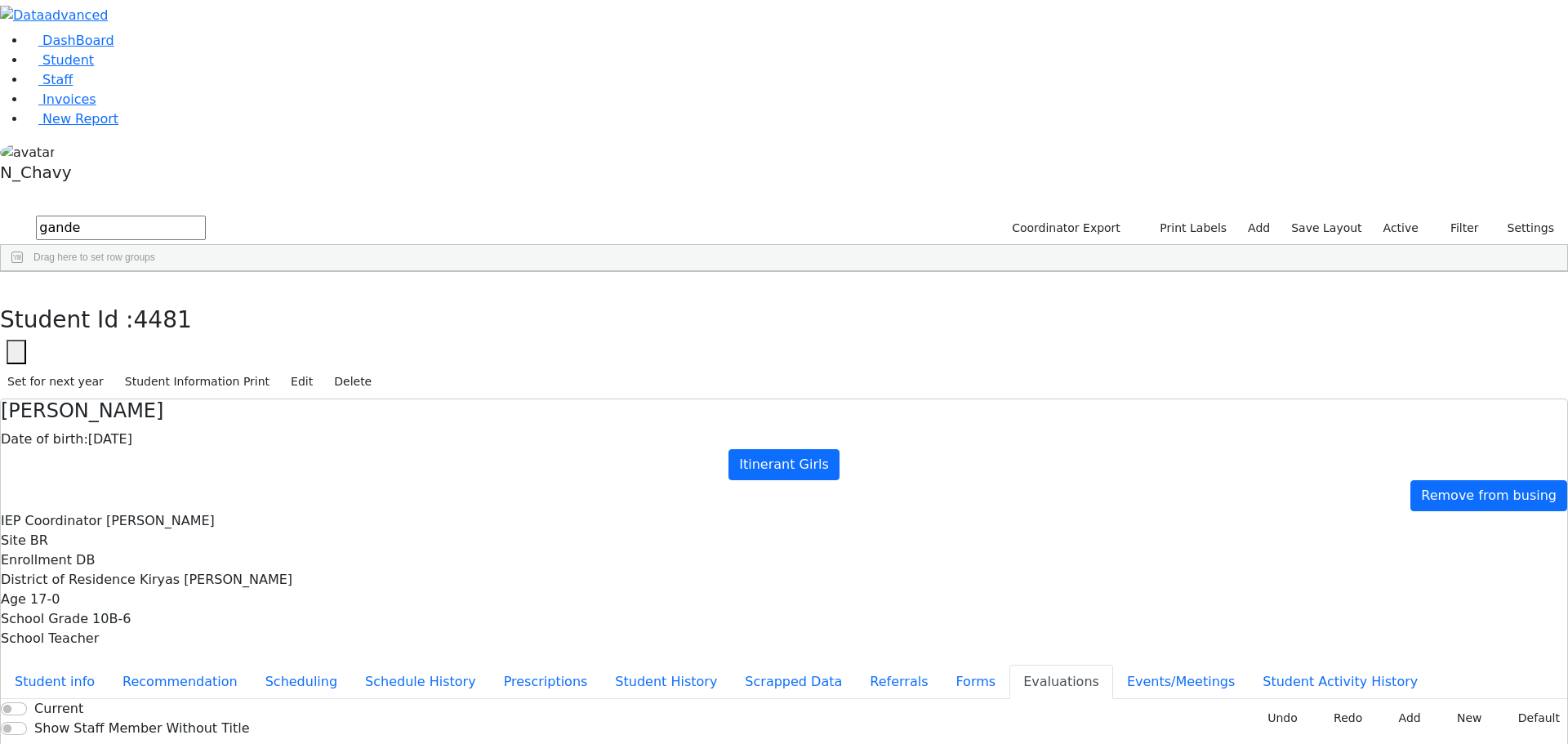
click at [206, 216] on input "gande" at bounding box center [121, 227] width 170 height 24
type input "weber"
click at [189, 389] on div "Weberman" at bounding box center [140, 401] width 97 height 23
click at [189, 412] on div "Weber" at bounding box center [140, 424] width 97 height 23
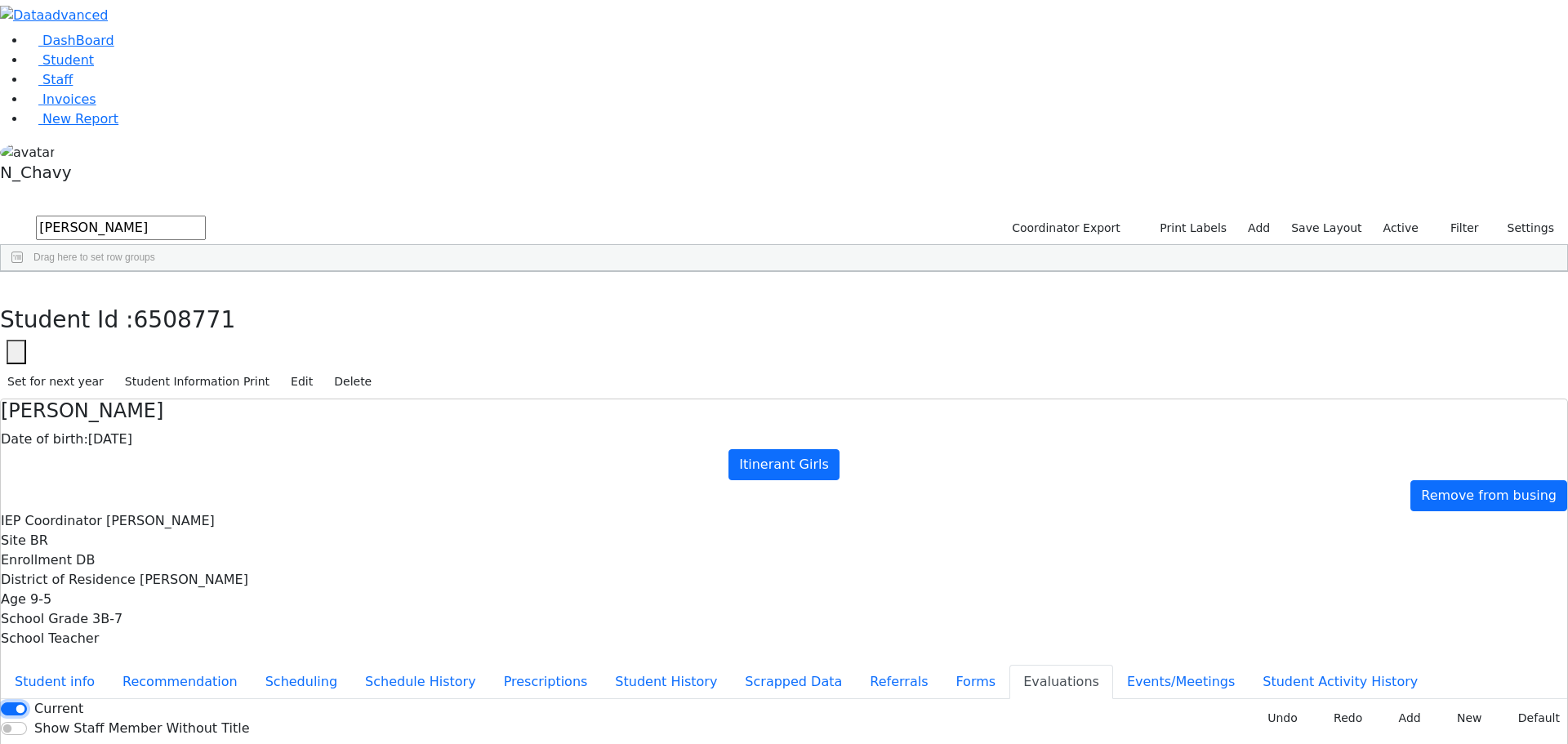
click at [27, 702] on input "Current" at bounding box center [13, 708] width 26 height 13
checkbox input "false"
click at [16, 284] on icon "button" at bounding box center [12, 289] width 9 height 10
click at [206, 216] on input "weber" at bounding box center [121, 227] width 170 height 24
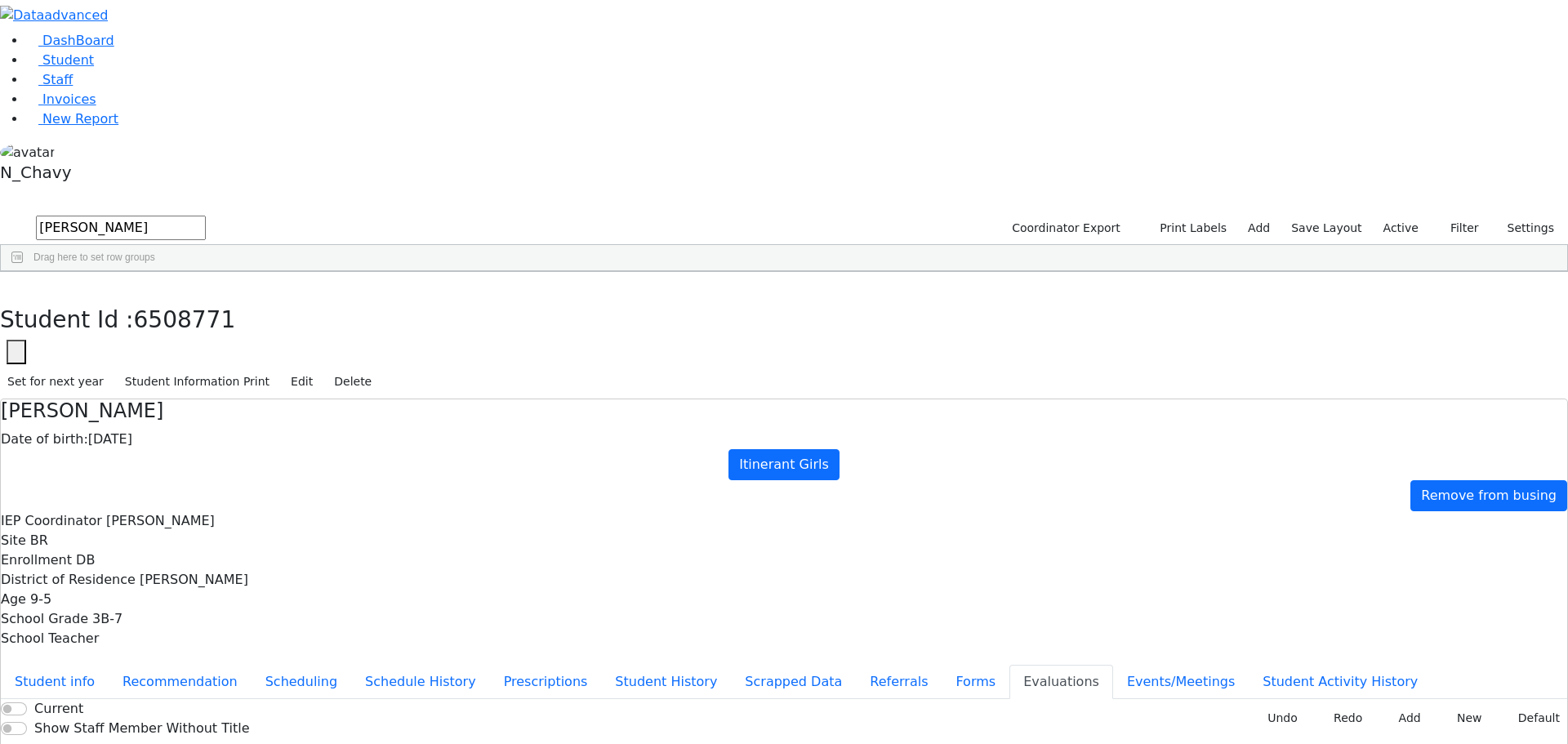
type input "acker"
click at [189, 458] on div "[PERSON_NAME]" at bounding box center [140, 469] width 97 height 23
click at [23, 272] on button "button" at bounding box center [12, 289] width 23 height 34
click at [165, 277] on span at bounding box center [159, 283] width 13 height 13
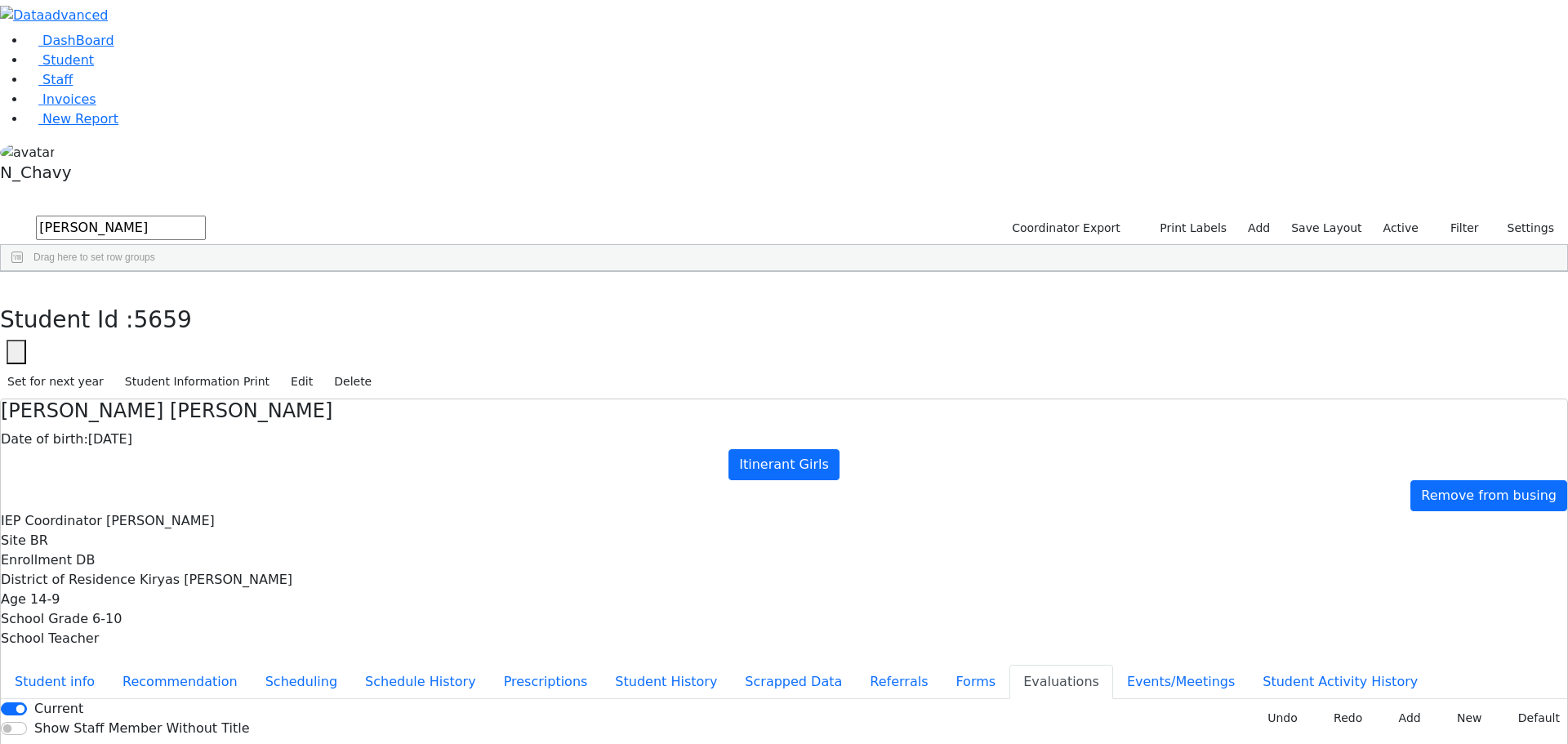
click at [189, 298] on div "[PERSON_NAME]" at bounding box center [140, 309] width 97 height 23
click at [27, 702] on input "Current" at bounding box center [13, 708] width 26 height 13
checkbox input "false"
drag, startPoint x: 318, startPoint y: 23, endPoint x: 302, endPoint y: 49, distance: 30.5
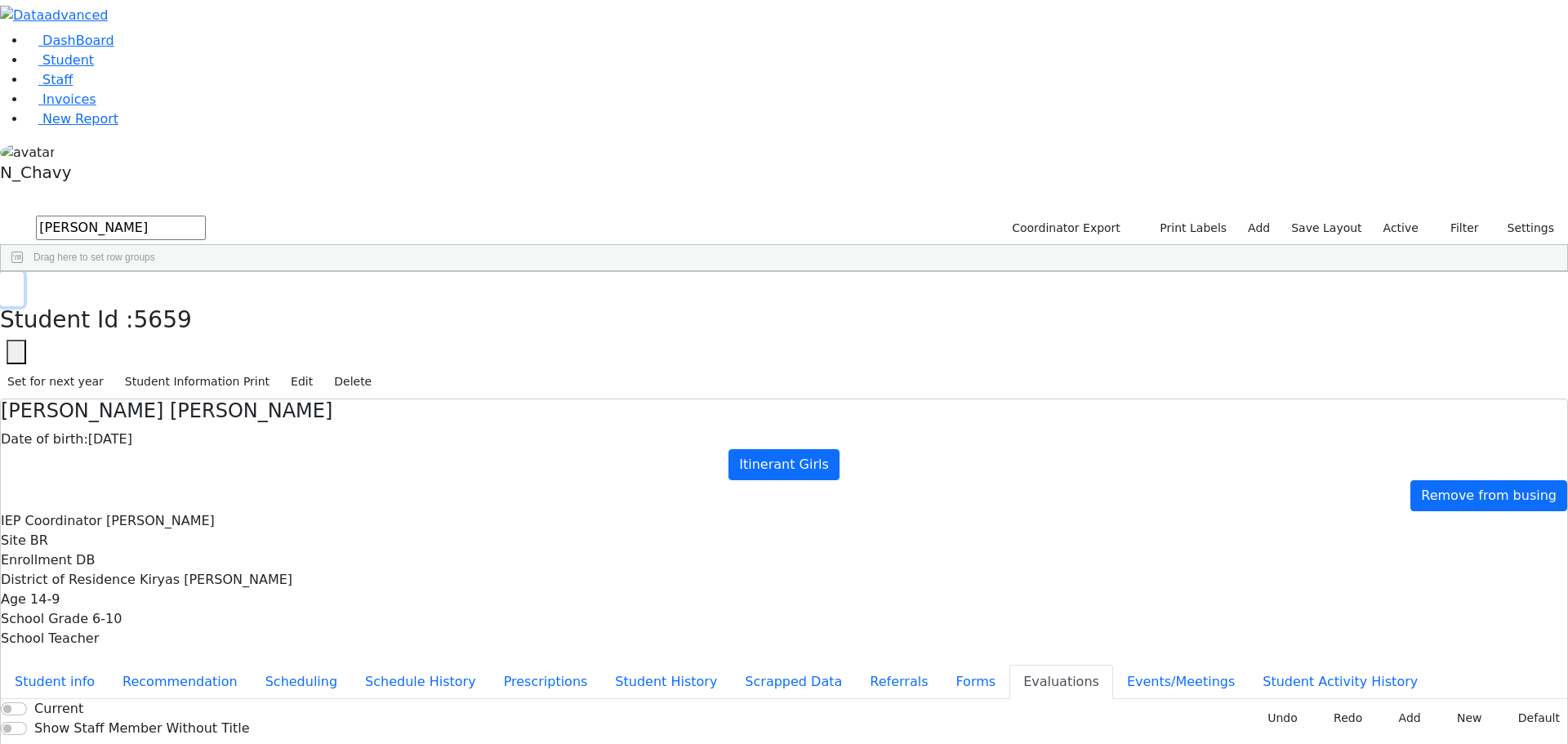
click at [23, 272] on button "button" at bounding box center [12, 289] width 23 height 34
click at [206, 216] on input "acker" at bounding box center [121, 227] width 170 height 24
type input "katina"
click at [189, 412] on div "Katina" at bounding box center [140, 424] width 97 height 23
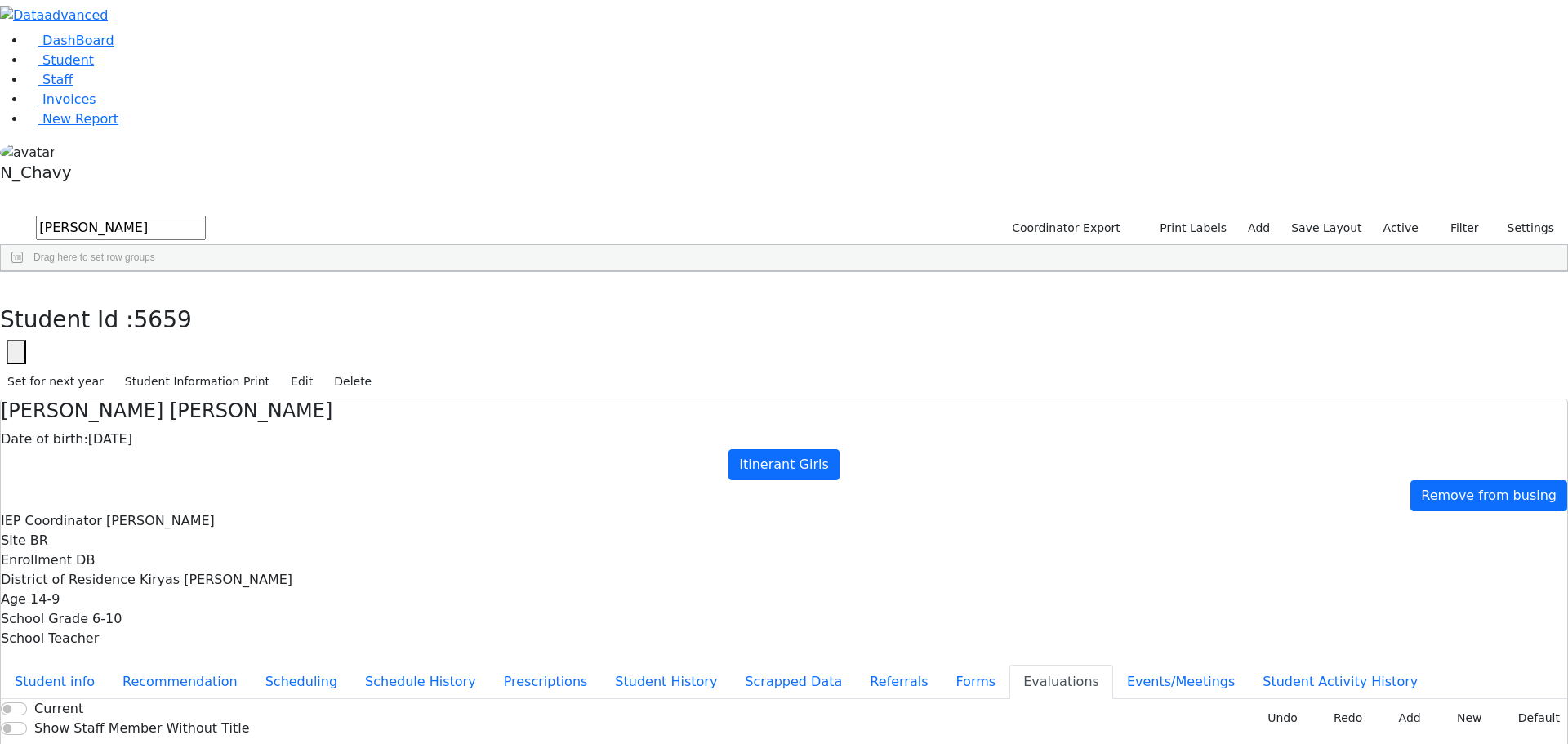
click at [189, 412] on div "Katina" at bounding box center [140, 424] width 97 height 23
click at [27, 702] on input "Current" at bounding box center [13, 708] width 26 height 13
checkbox input "false"
click at [7, 284] on use "button" at bounding box center [7, 284] width 0 height 0
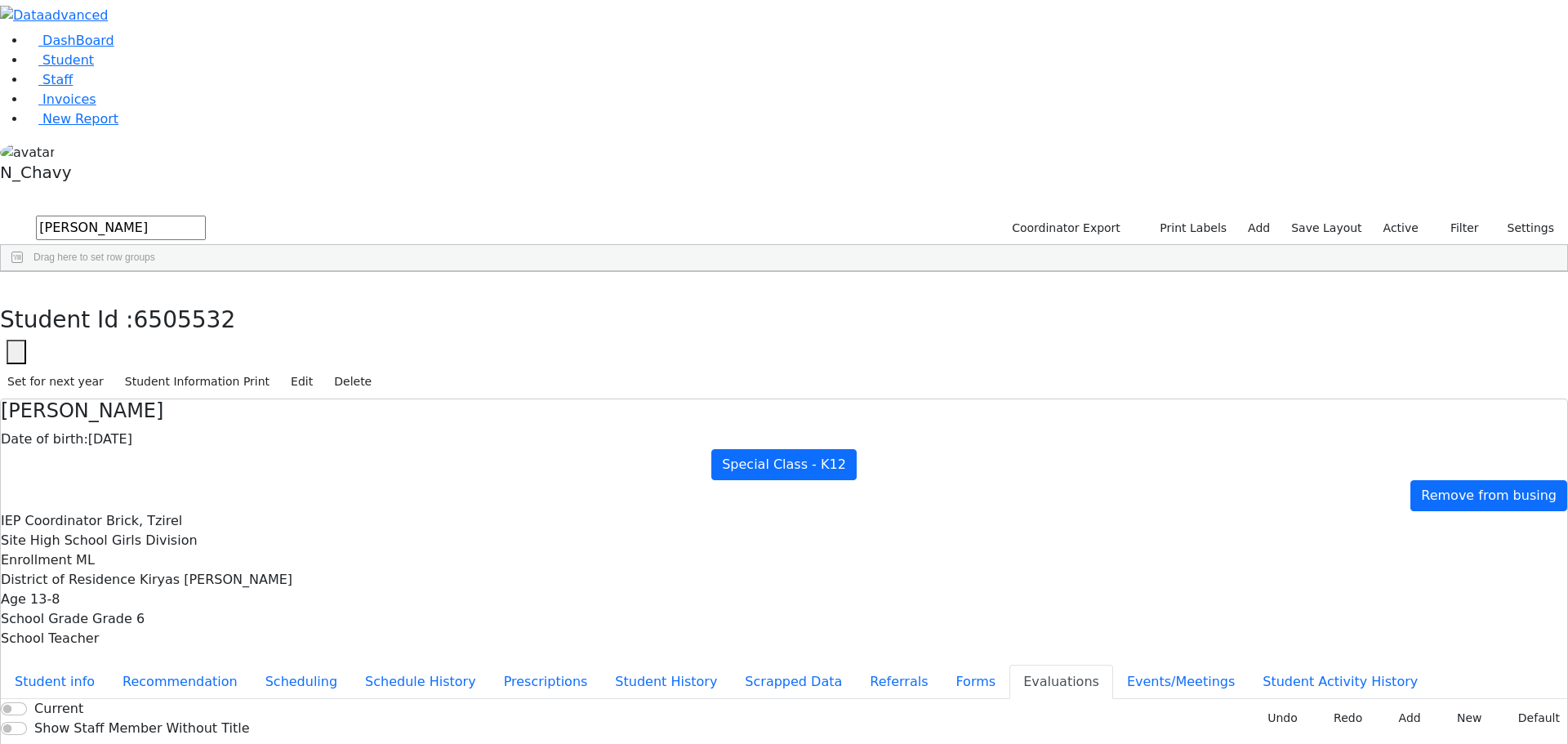
click at [206, 216] on input "katina" at bounding box center [121, 227] width 170 height 24
click at [189, 298] on div "Masri" at bounding box center [140, 309] width 97 height 23
click at [23, 272] on button "button" at bounding box center [12, 289] width 23 height 34
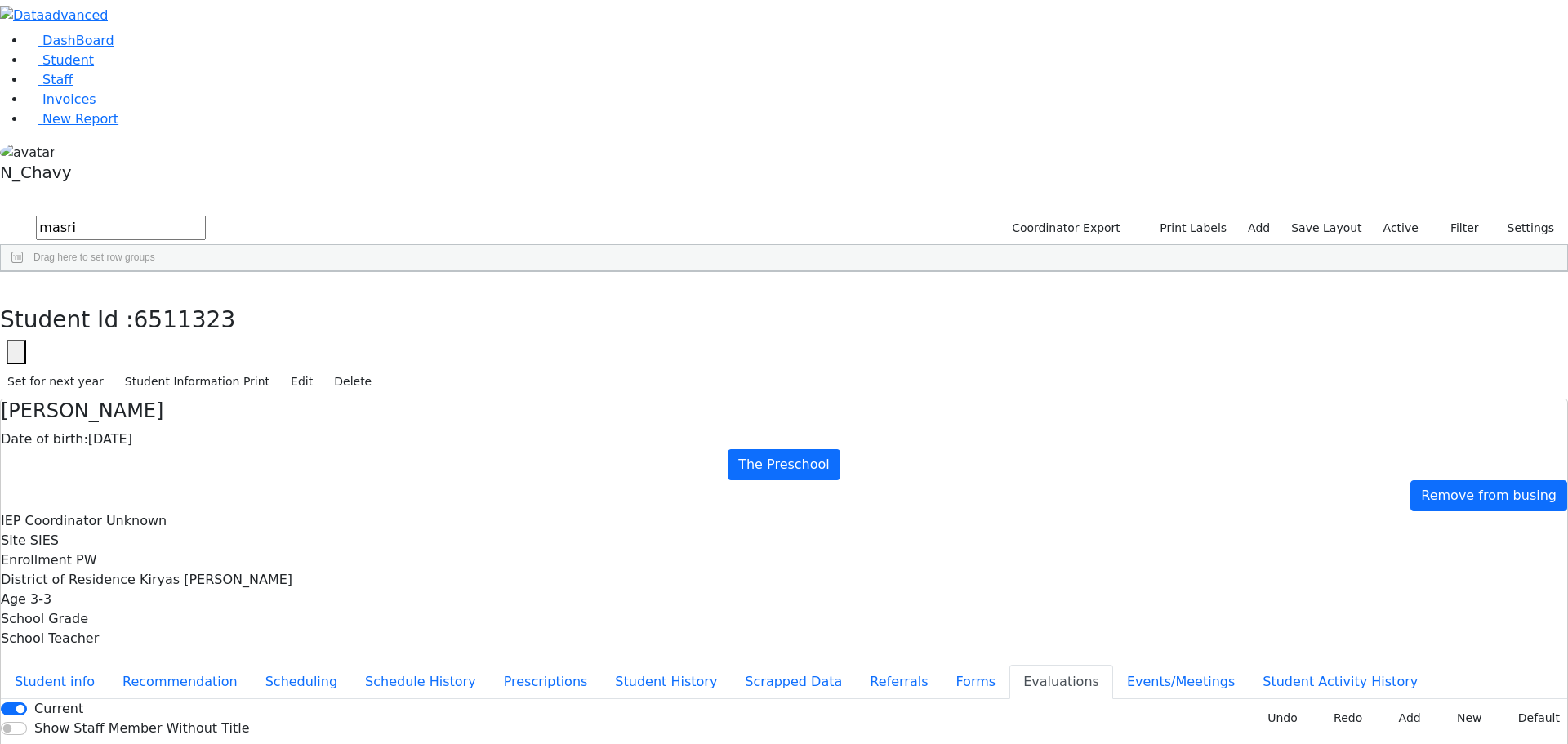
click at [206, 216] on input "masri" at bounding box center [121, 227] width 170 height 24
type input "weber"
click at [189, 709] on div "Weberman" at bounding box center [140, 721] width 97 height 23
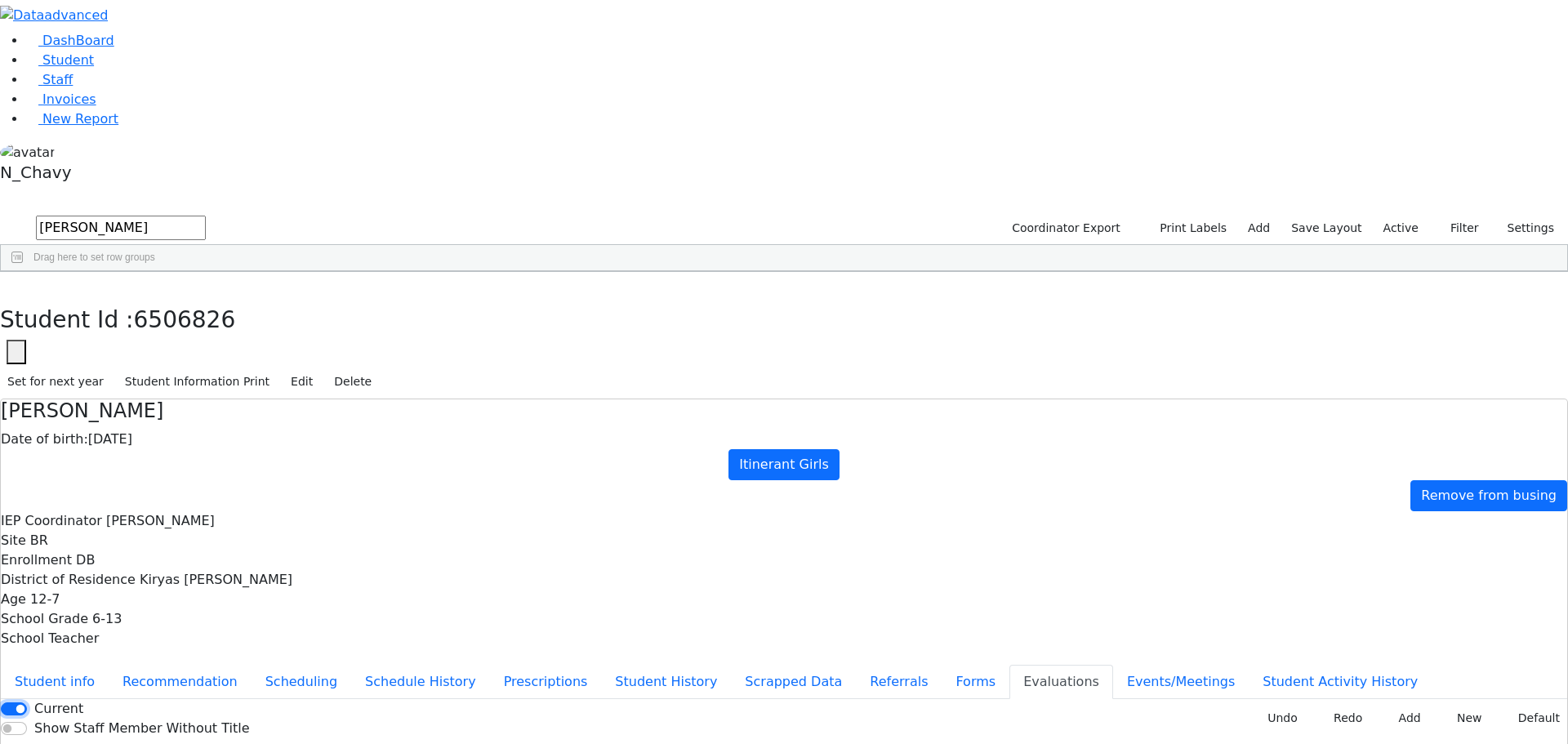
click at [27, 702] on input "Current" at bounding box center [13, 708] width 26 height 13
checkbox input "false"
click at [16, 284] on icon "button" at bounding box center [12, 289] width 9 height 10
click at [206, 216] on input "weber" at bounding box center [121, 227] width 170 height 24
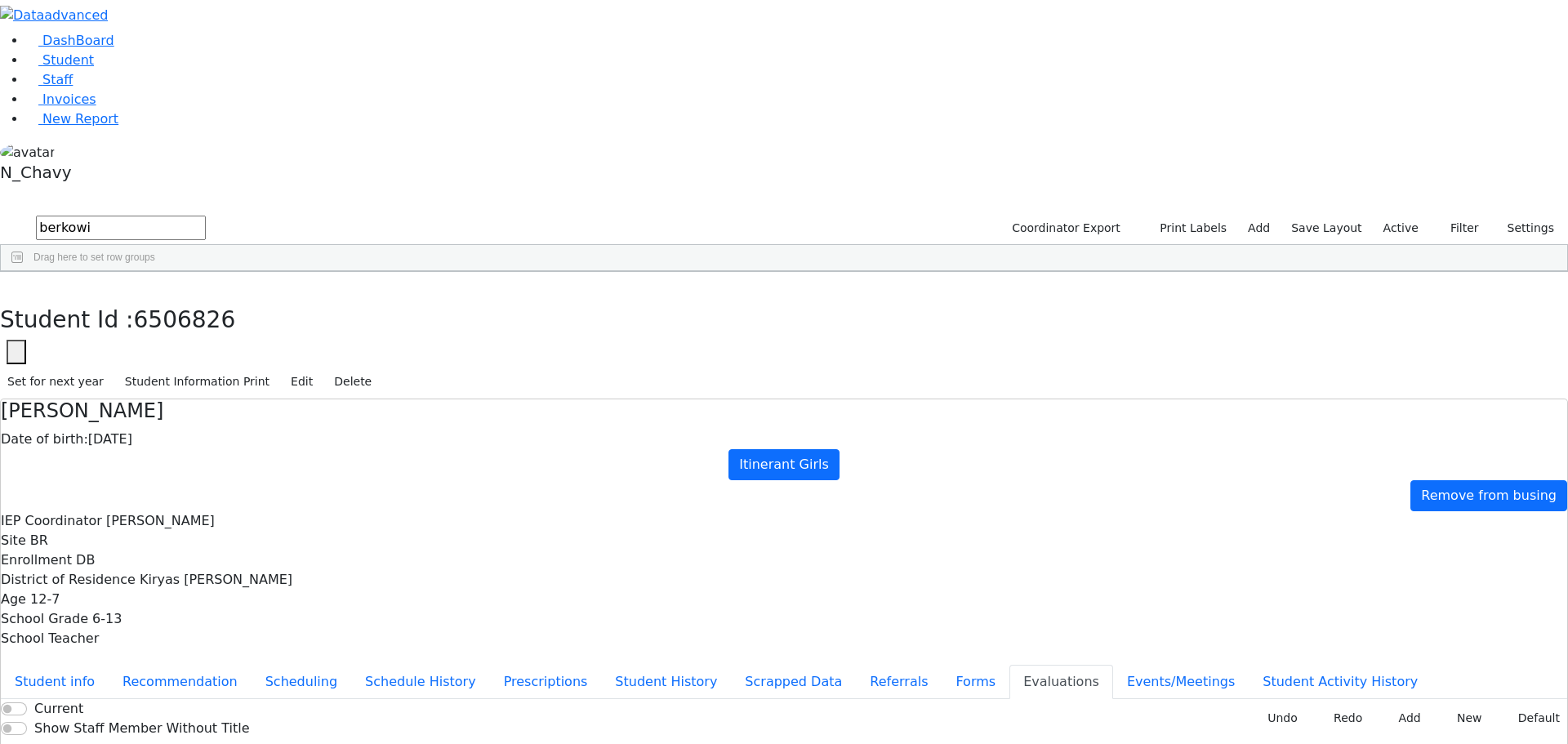
type input "berkowi"
click at [189, 298] on div "Berkowitz" at bounding box center [140, 309] width 97 height 23
click at [27, 702] on input "Current" at bounding box center [13, 708] width 26 height 13
checkbox input "false"
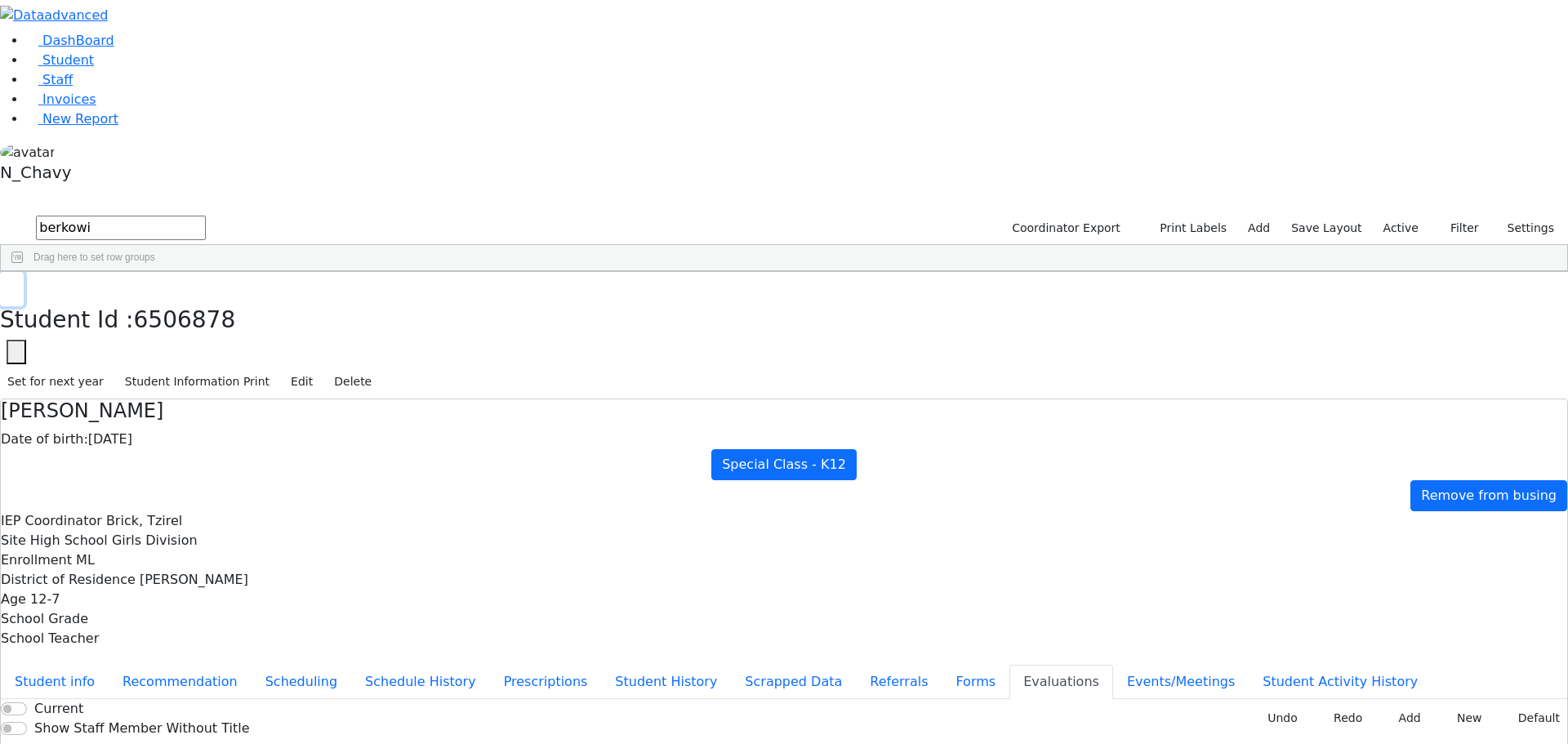
click at [23, 272] on button "button" at bounding box center [12, 289] width 23 height 34
click at [206, 216] on input "berkowi" at bounding box center [121, 227] width 170 height 24
type input "saa"
click at [1395, 216] on label "Active" at bounding box center [1401, 228] width 50 height 25
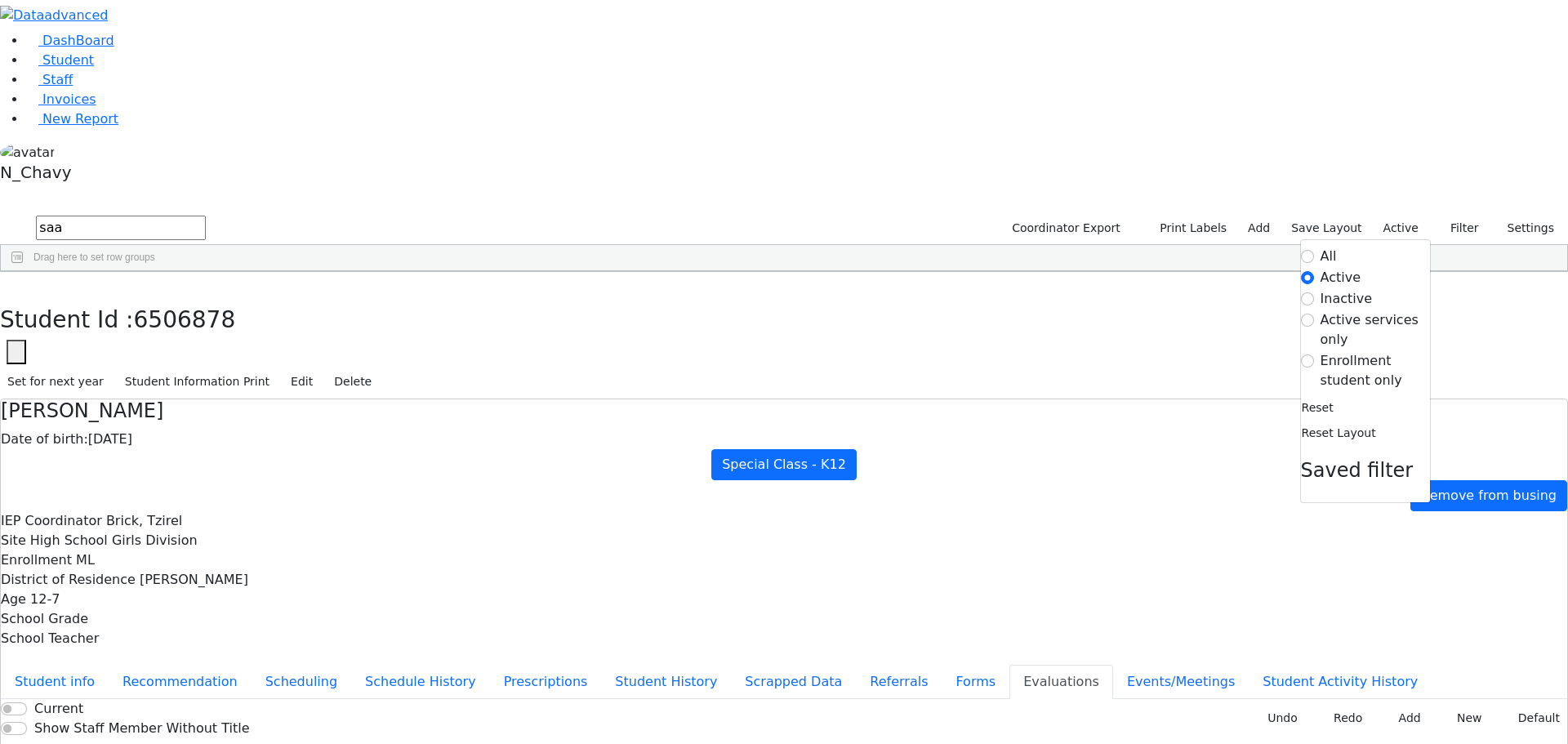
click at [1343, 289] on label "Inactive" at bounding box center [1346, 299] width 52 height 20
click at [1314, 292] on input "Inactive" at bounding box center [1307, 299] width 13 height 13
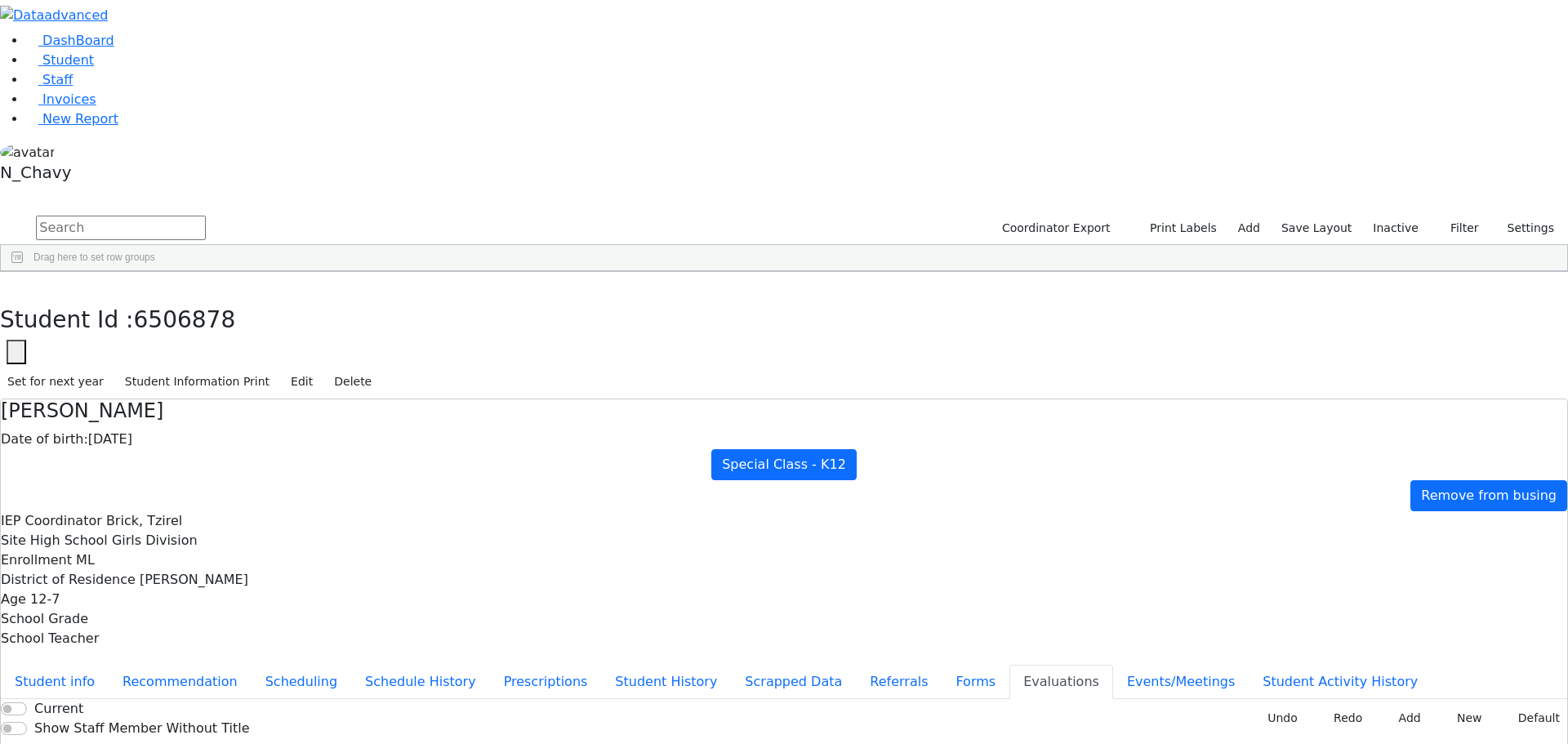
scroll to position [1306, 0]
click at [206, 216] on input "text" at bounding box center [121, 227] width 170 height 24
type input "saal"
click at [167, 572] on div "Saal" at bounding box center [125, 584] width 84 height 23
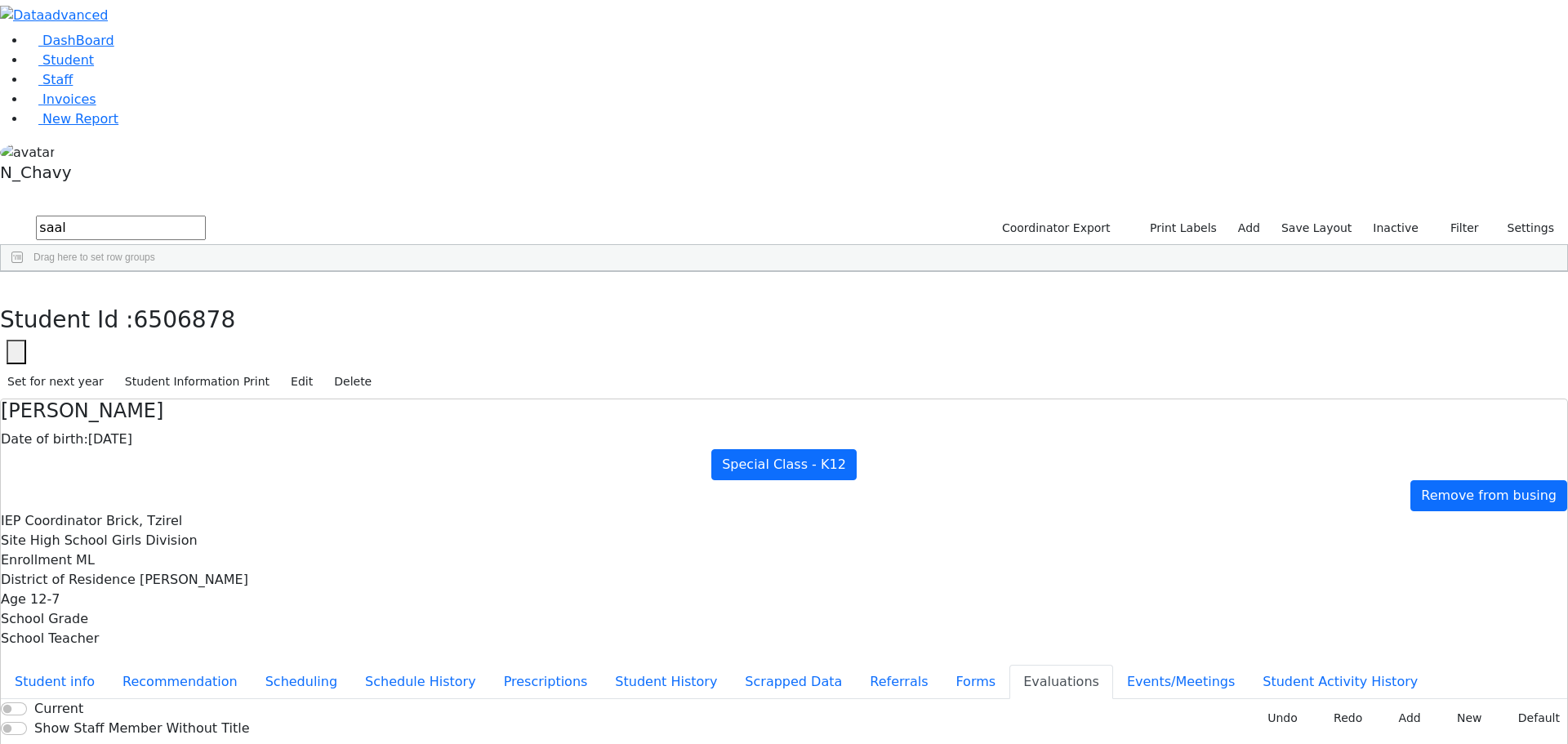
click at [167, 572] on div "Saal" at bounding box center [125, 584] width 84 height 23
click at [16, 284] on icon "button" at bounding box center [12, 289] width 9 height 10
click at [206, 216] on input "saal" at bounding box center [121, 227] width 170 height 24
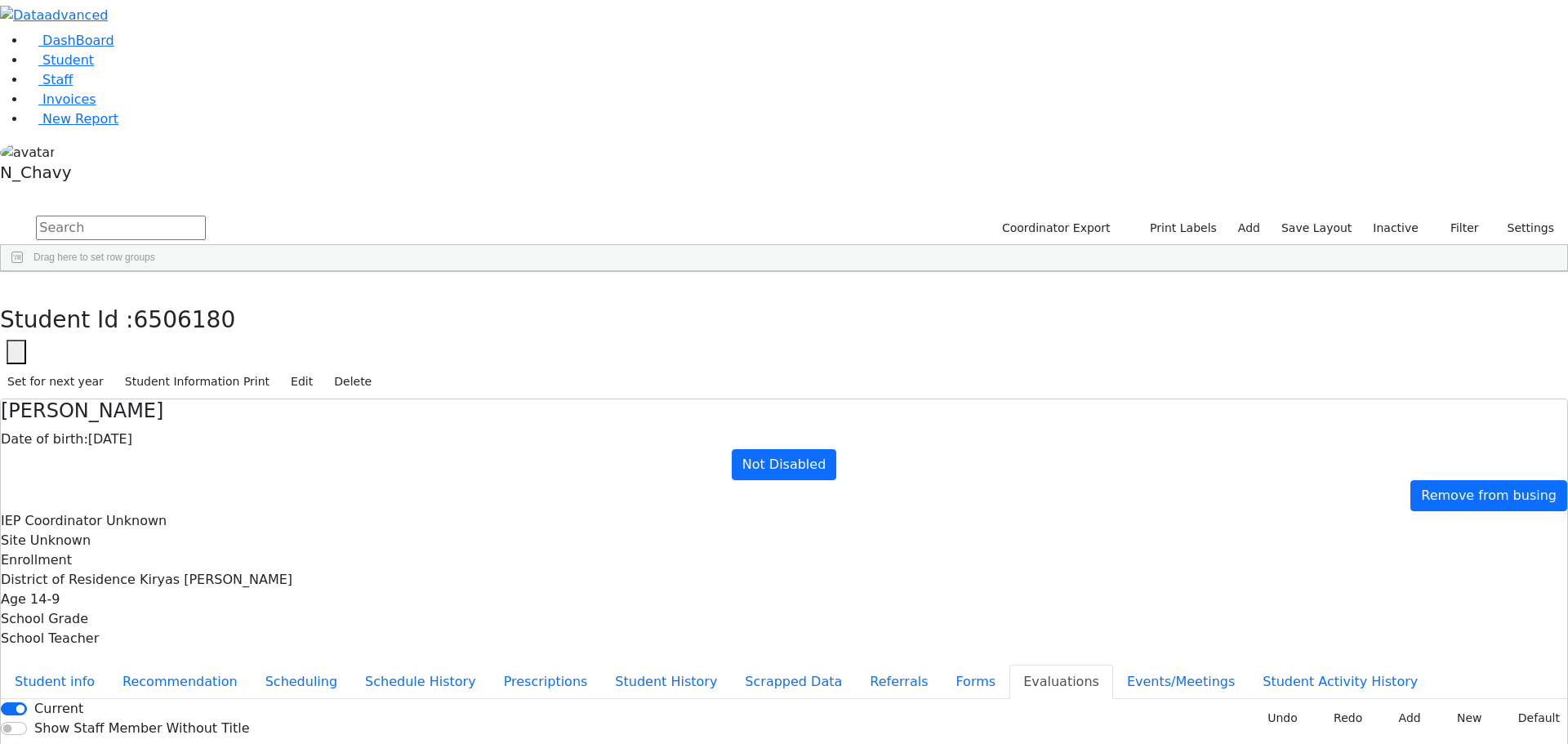
click at [189, 461] on div "Brach" at bounding box center [140, 473] width 97 height 23
click at [108, 664] on button "Student info" at bounding box center [55, 681] width 108 height 34
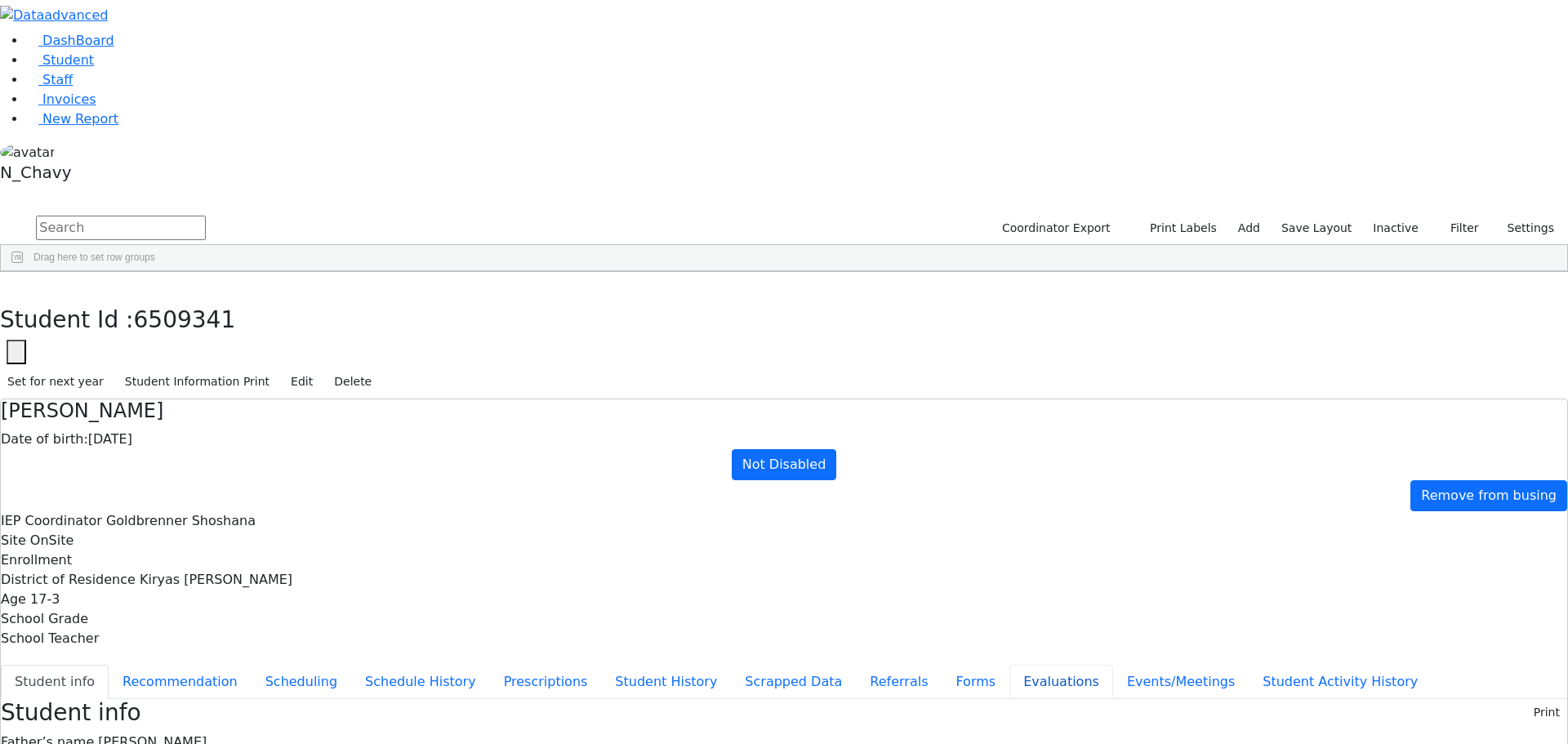
click at [1009, 664] on button "Evaluations" at bounding box center [1061, 681] width 104 height 34
click at [23, 272] on button "button" at bounding box center [12, 289] width 23 height 34
click at [193, 484] on div "BRACH" at bounding box center [146, 495] width 96 height 23
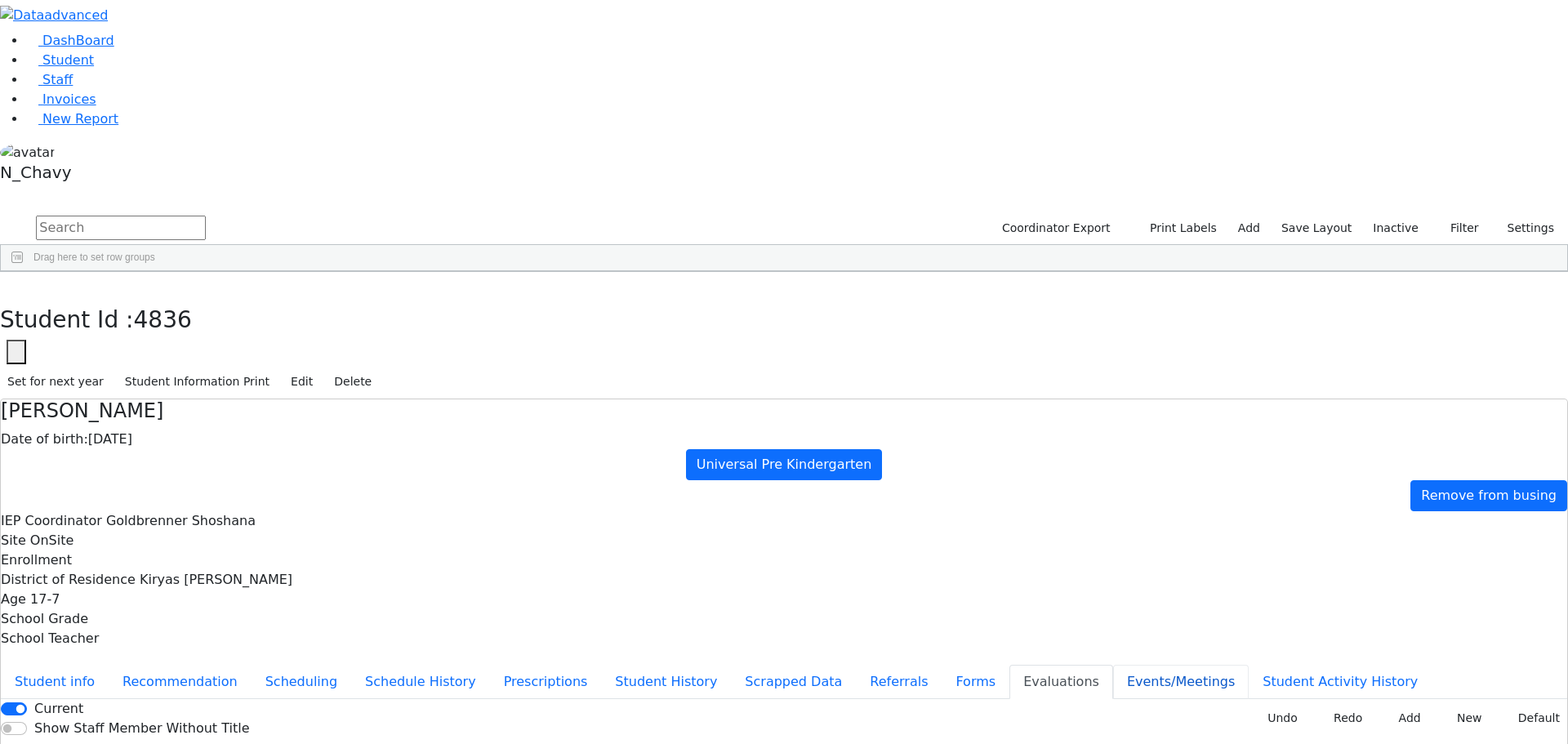
click at [1113, 664] on button "Events/Meetings" at bounding box center [1181, 681] width 136 height 34
click at [108, 664] on button "Student info" at bounding box center [55, 681] width 108 height 34
click at [23, 272] on button "button" at bounding box center [12, 289] width 23 height 34
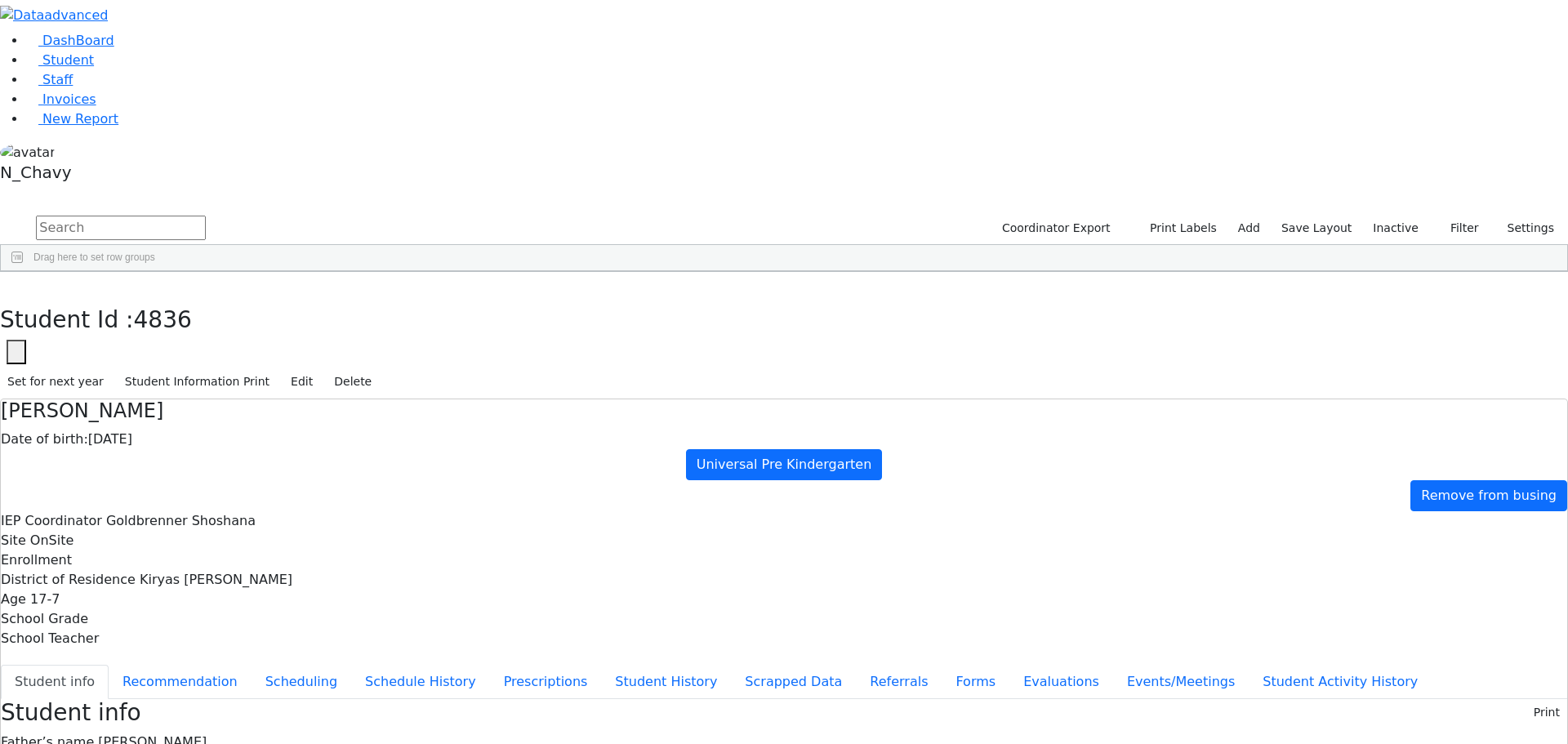
click at [193, 576] on div "ELLENBOGEN" at bounding box center [146, 588] width 96 height 23
click at [326, 272] on div "Student Id : 4845 Student Id 4845 Cancel Save Set for next year Student Informa…" at bounding box center [784, 335] width 1568 height 127
click at [23, 272] on button "button" at bounding box center [12, 289] width 23 height 34
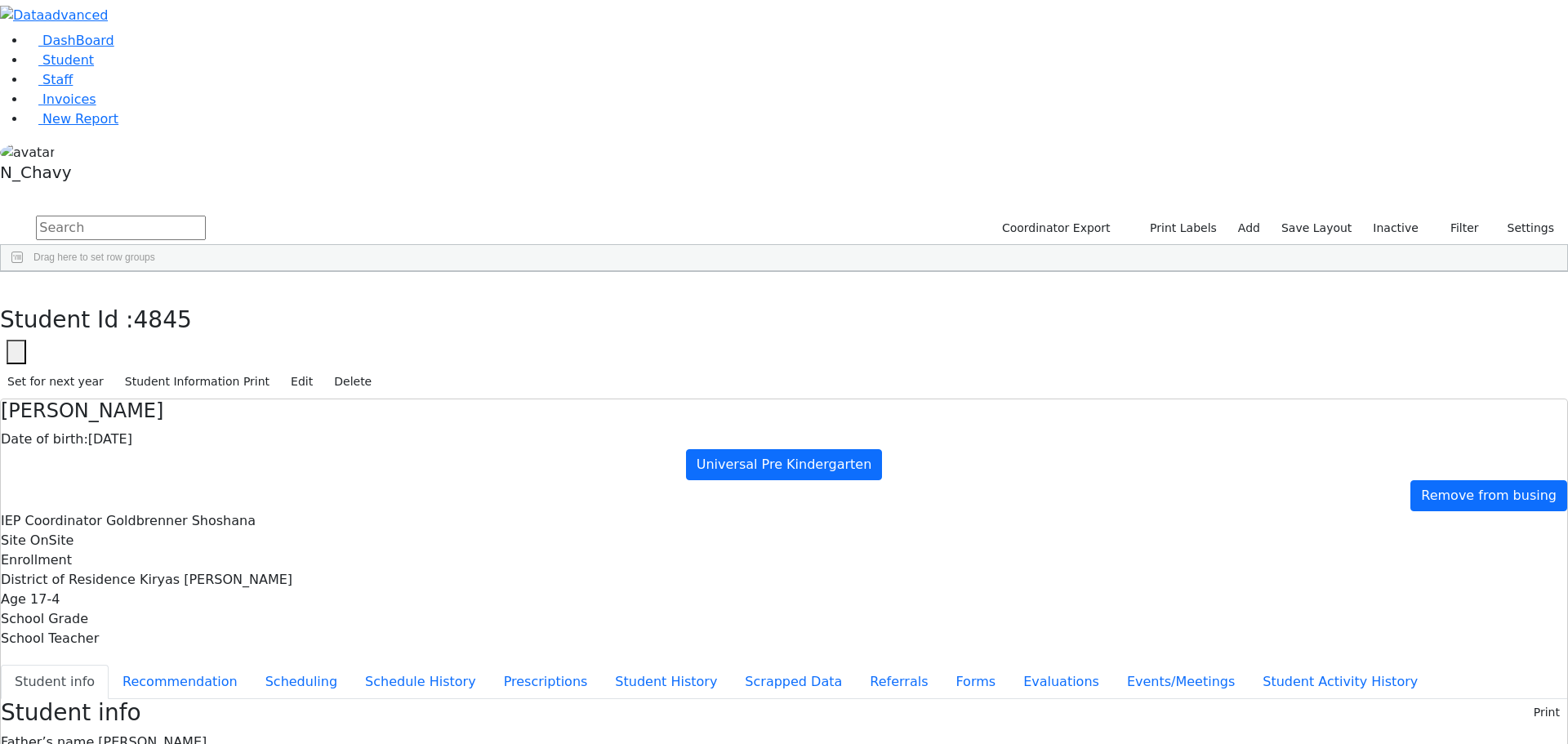
click at [193, 654] on div "Felberbaum" at bounding box center [146, 665] width 96 height 23
click at [16, 284] on icon "button" at bounding box center [12, 289] width 9 height 10
click at [193, 507] on div "Feldman" at bounding box center [146, 519] width 96 height 23
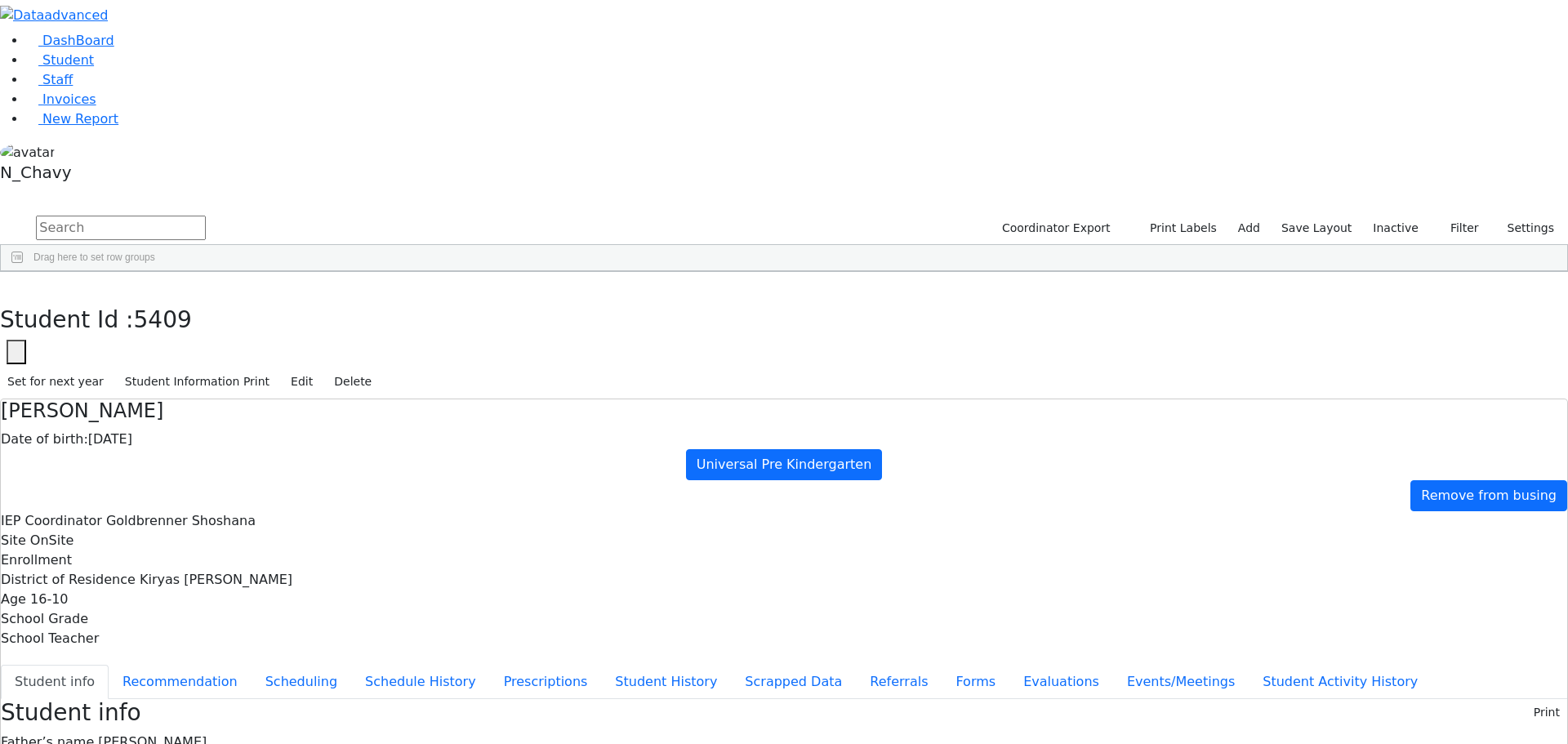
click at [193, 507] on div "Feldman" at bounding box center [146, 519] width 96 height 23
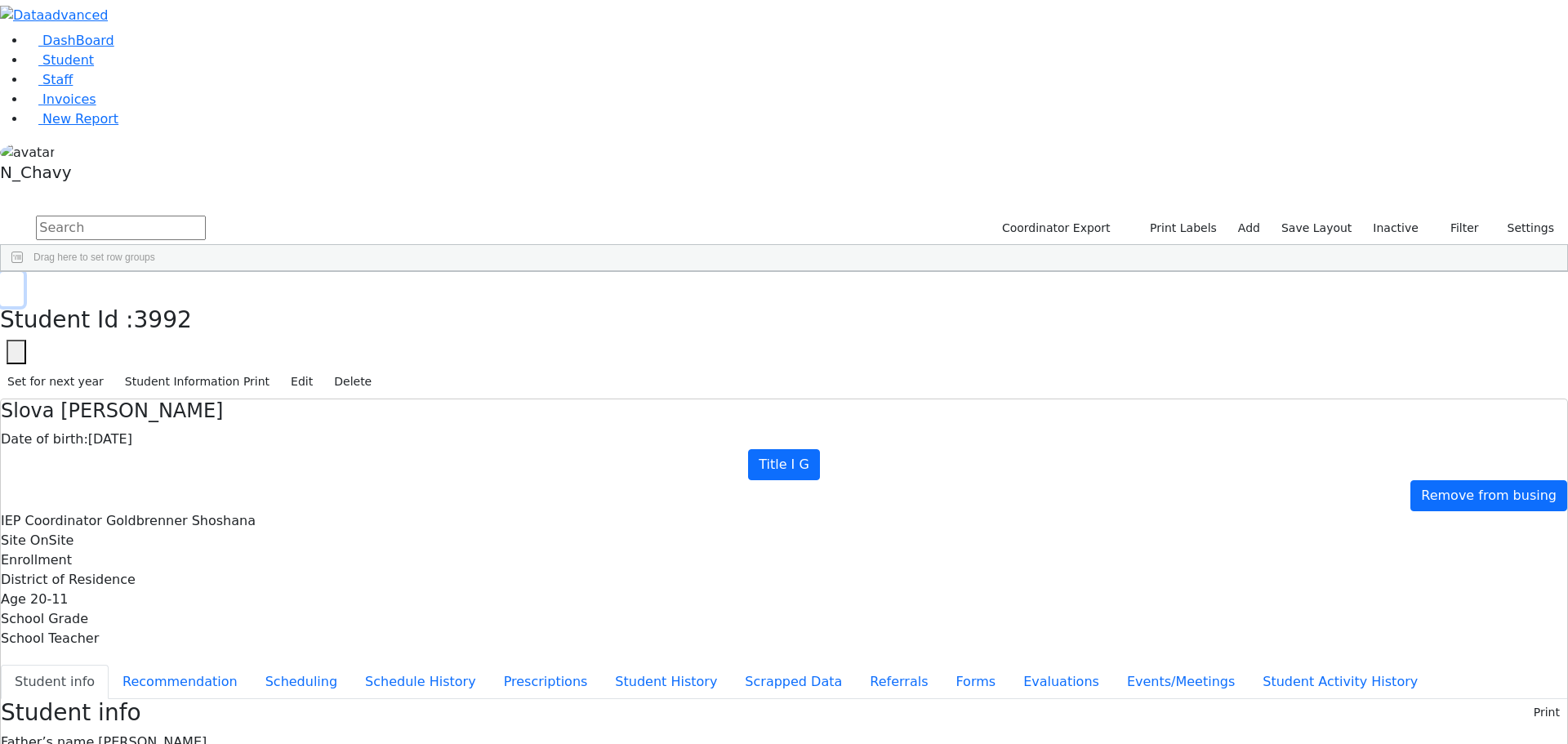
drag, startPoint x: 314, startPoint y: 24, endPoint x: 308, endPoint y: 37, distance: 14.3
click at [16, 284] on icon "button" at bounding box center [12, 289] width 9 height 10
click at [193, 556] on div "Feurstein" at bounding box center [146, 568] width 96 height 23
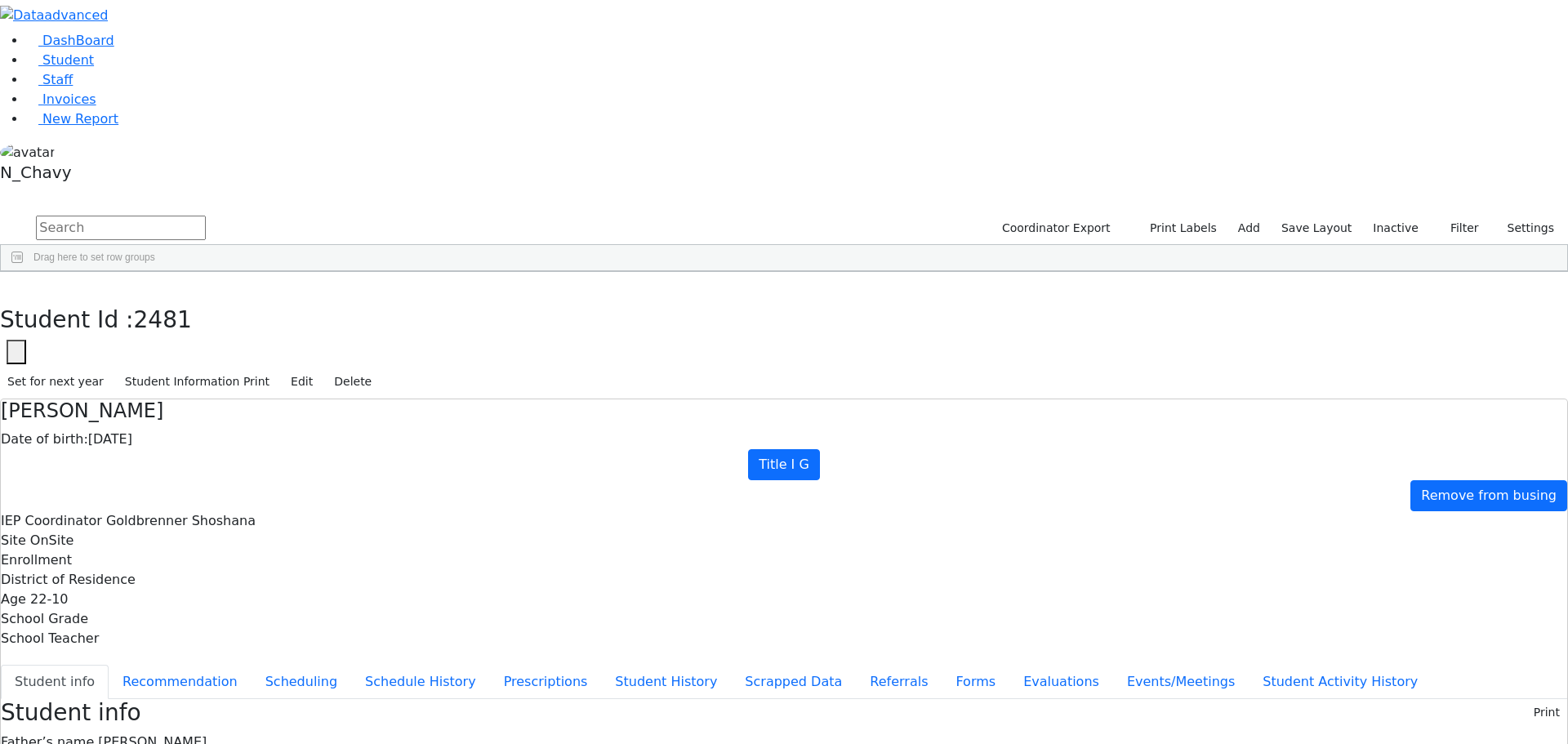
click at [298, 213] on div "Coordinator Export Print Labels Add Save Layout Inactive Filter All Active Inac…" at bounding box center [784, 242] width 1568 height 59
click at [296, 45] on div "DashBoard Student Staff Invoices New Report A" at bounding box center [784, 609] width 1568 height 1219
click at [23, 272] on button "button" at bounding box center [12, 289] width 23 height 34
click at [193, 438] on div "Feurstein" at bounding box center [146, 450] width 96 height 23
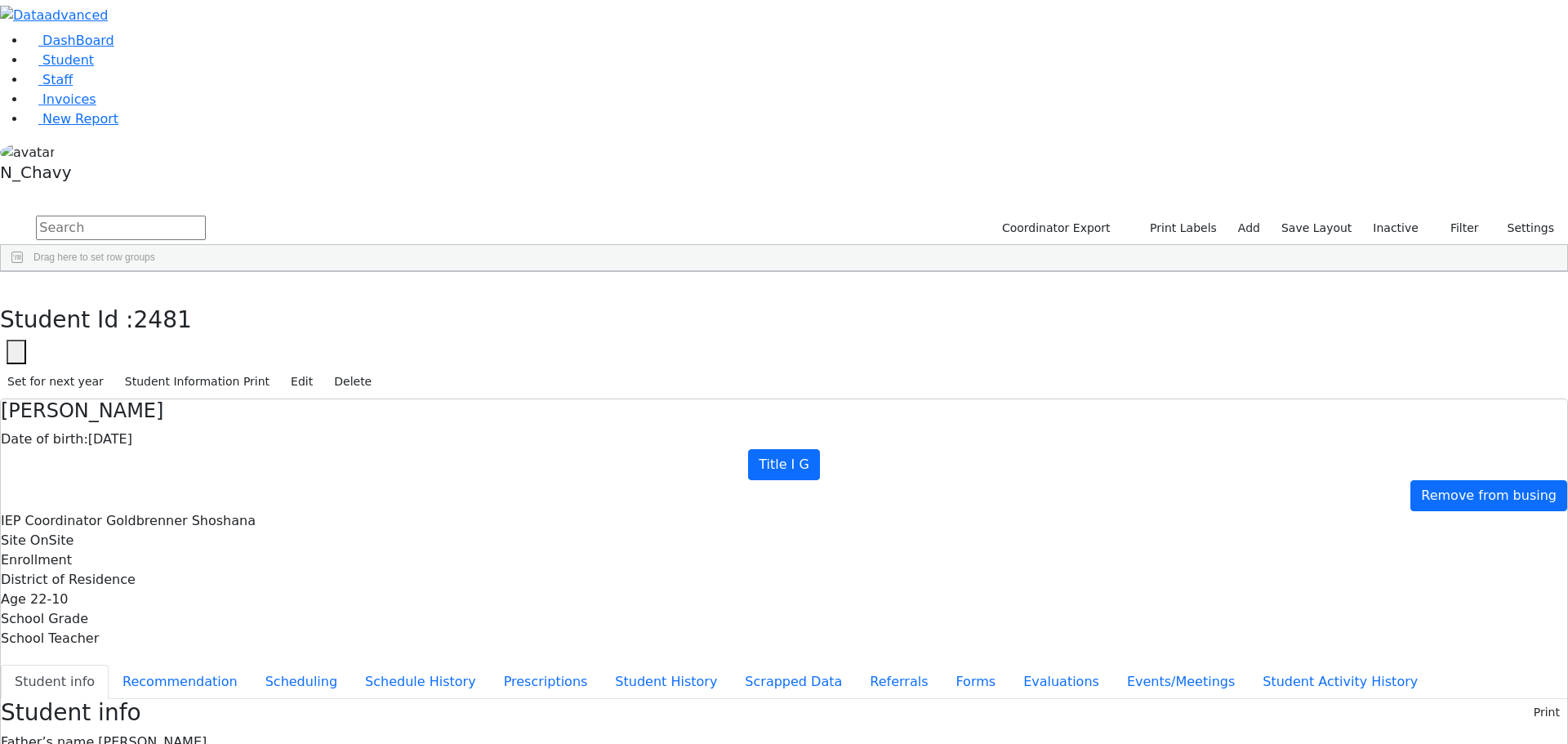
click at [193, 438] on div "Feurstein" at bounding box center [146, 450] width 96 height 23
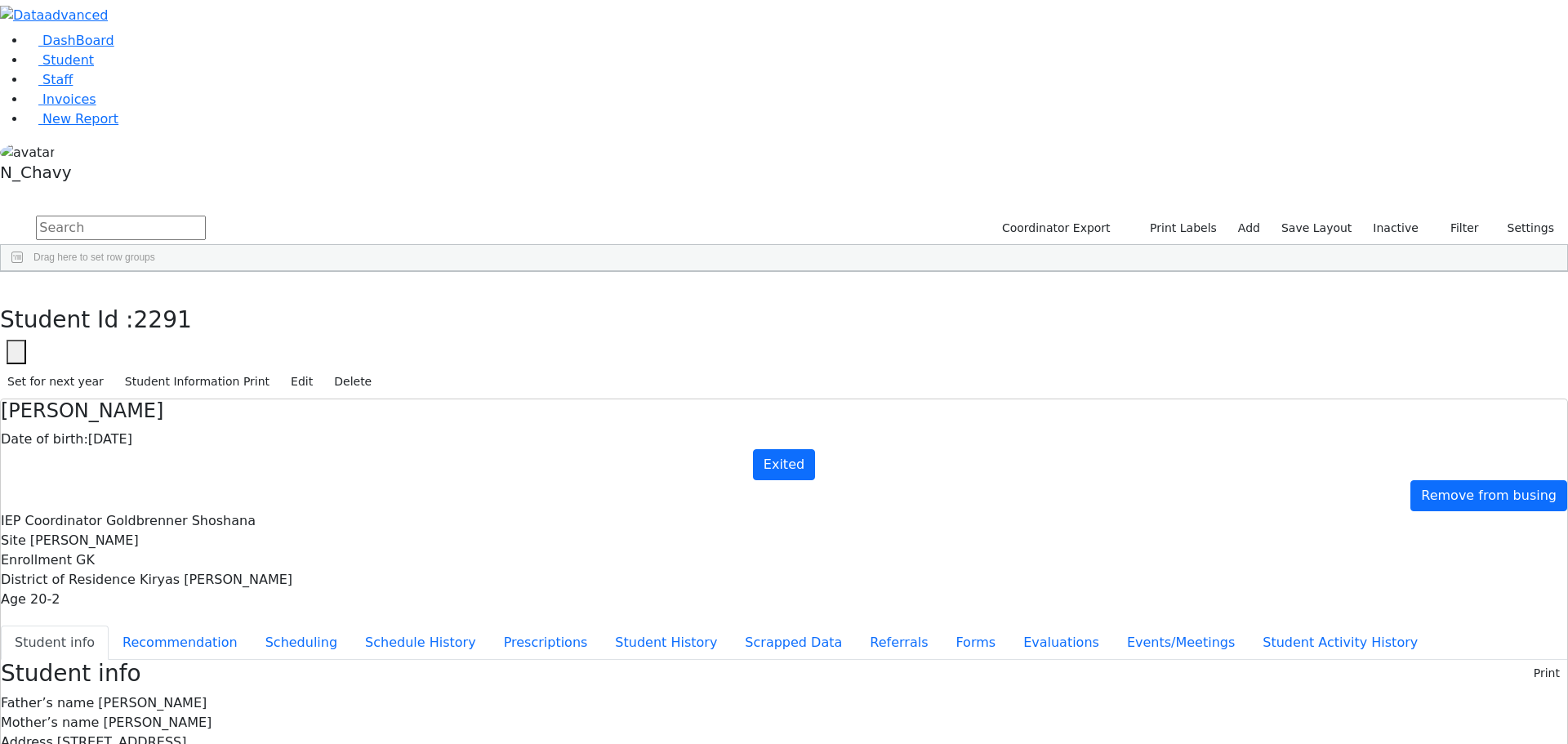
scroll to position [46, 0]
click at [23, 272] on button "button" at bounding box center [12, 289] width 23 height 34
click at [193, 553] on div "Feurstein" at bounding box center [146, 564] width 96 height 23
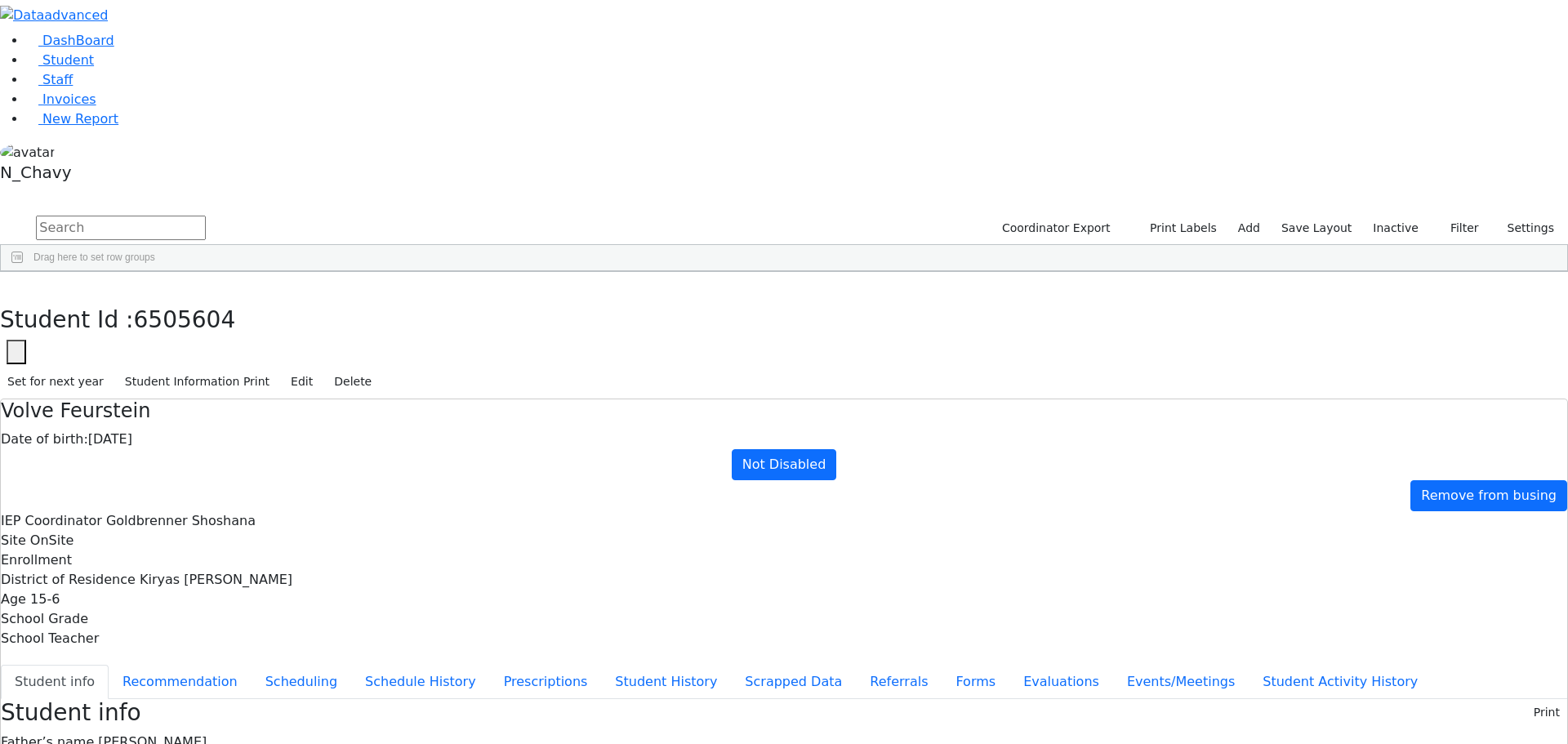
scroll to position [0, 0]
click at [23, 272] on button "button" at bounding box center [12, 289] width 23 height 34
click at [193, 484] on div "Feurstein" at bounding box center [146, 495] width 96 height 23
click at [23, 272] on button "button" at bounding box center [12, 289] width 23 height 34
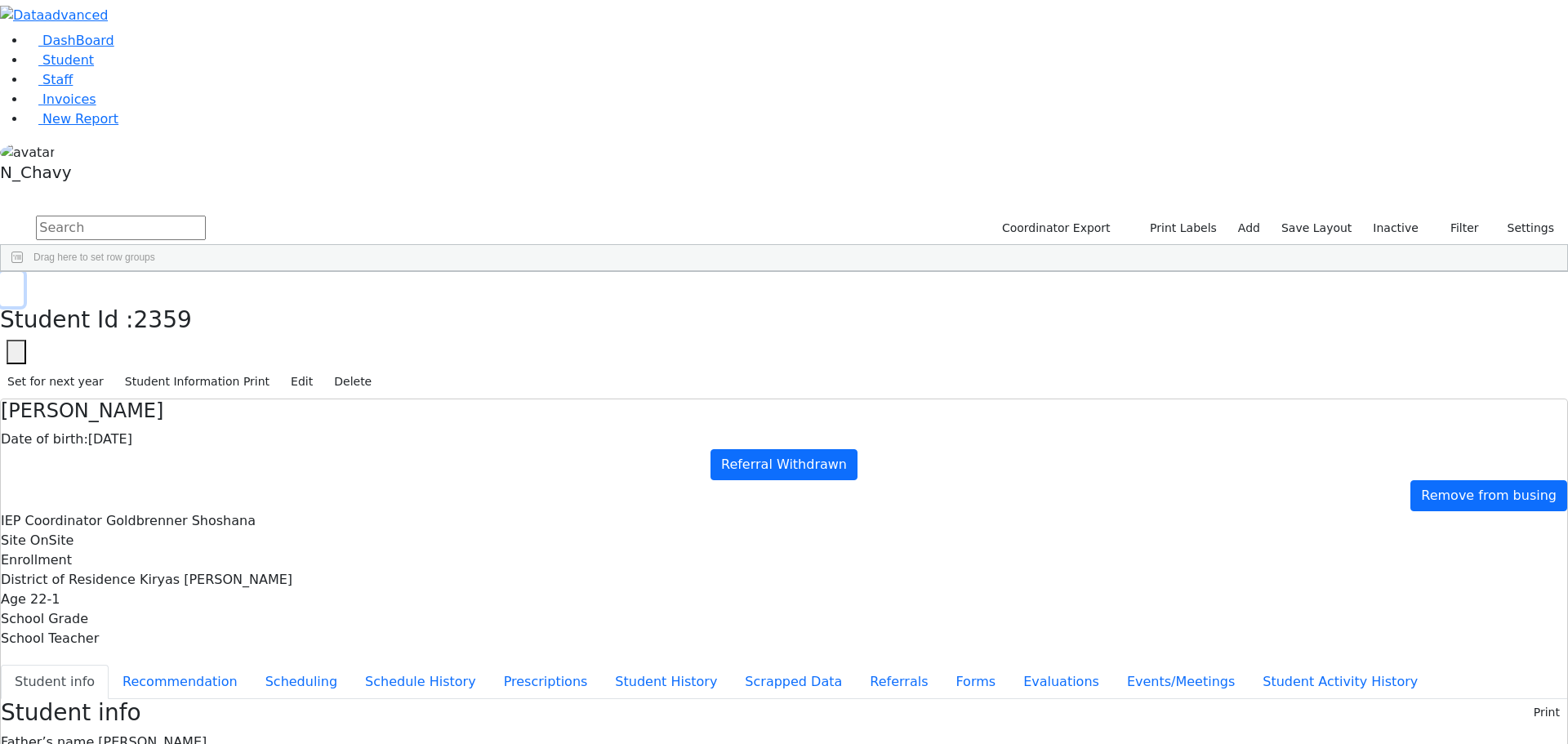
scroll to position [18205, 0]
click at [193, 448] on div "Feurstein" at bounding box center [146, 460] width 96 height 23
click at [23, 272] on button "button" at bounding box center [12, 289] width 23 height 34
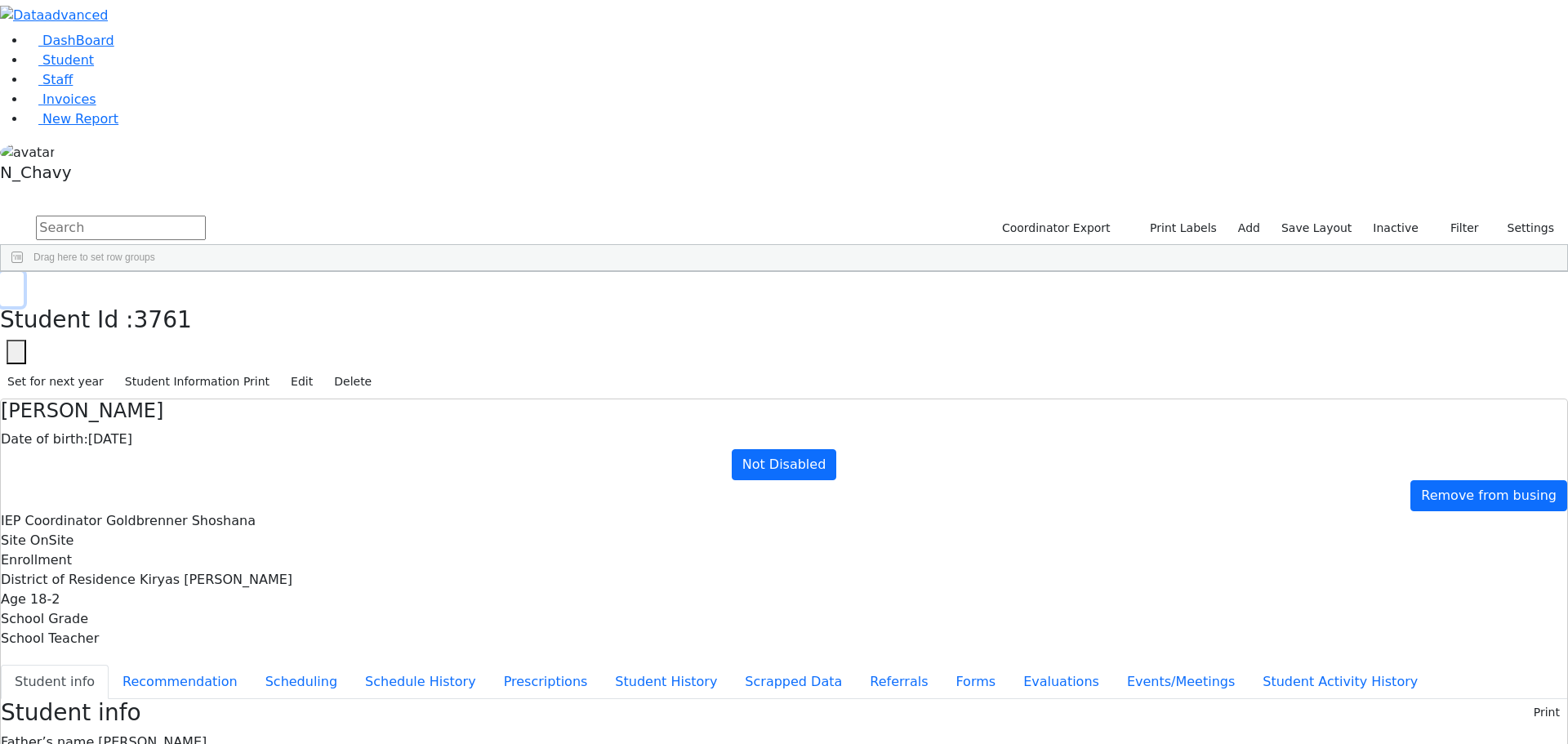
scroll to position [19021, 0]
click at [193, 661] on div "Fischer" at bounding box center [146, 672] width 96 height 23
click at [16, 284] on icon "button" at bounding box center [12, 289] width 9 height 10
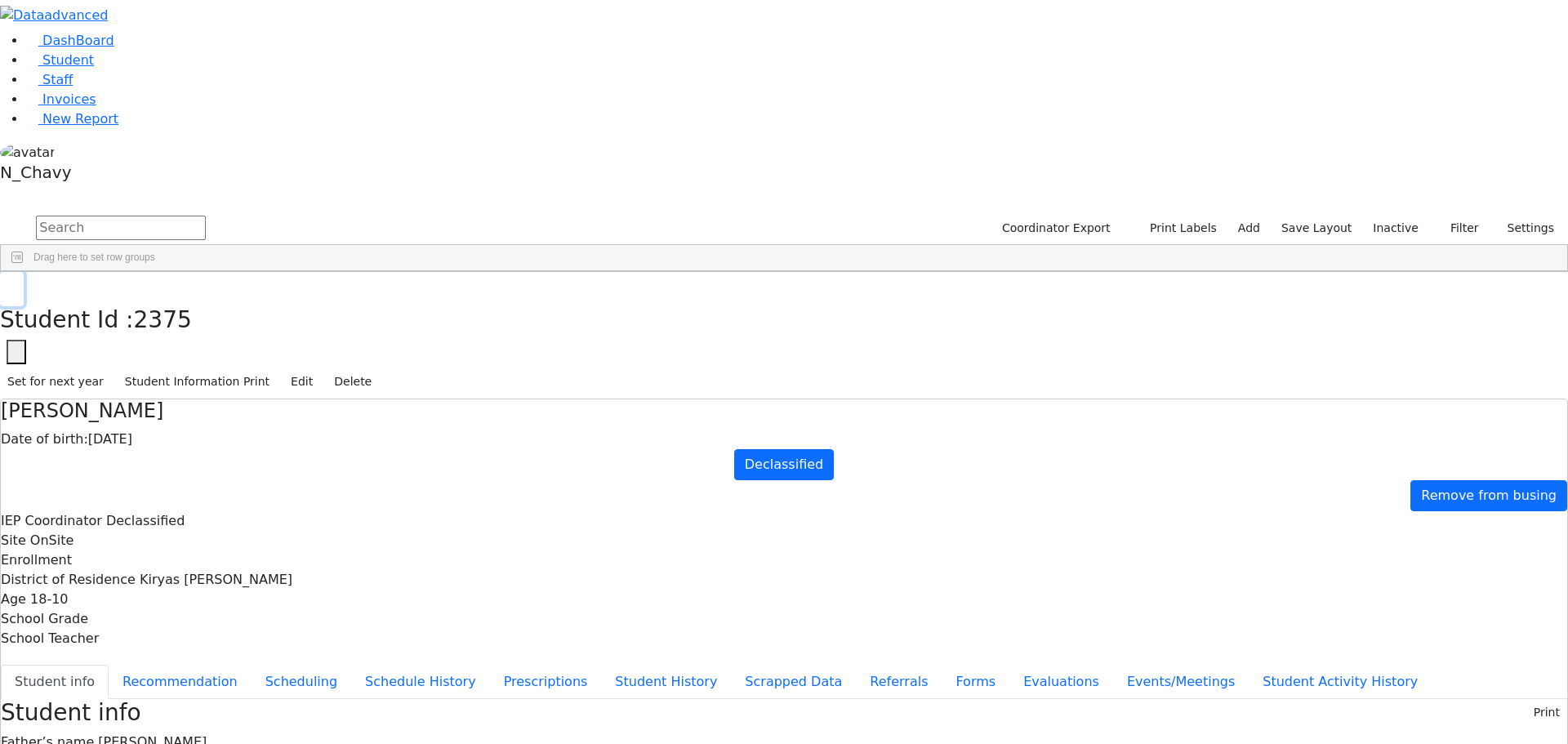
scroll to position [22368, 0]
click at [193, 582] on div "Fried" at bounding box center [146, 594] width 96 height 23
click at [7, 284] on use "button" at bounding box center [7, 284] width 0 height 0
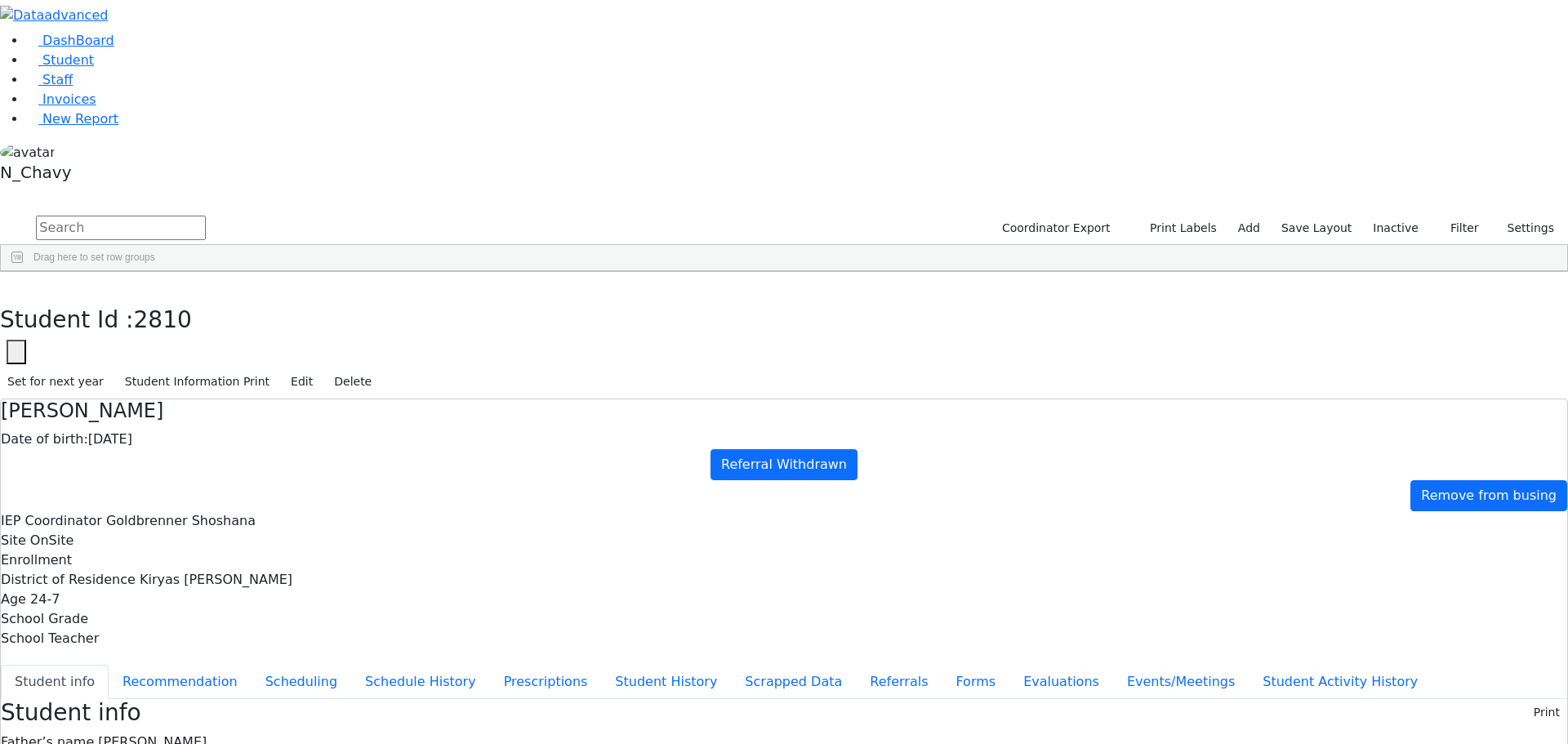
click at [193, 314] on div "Fried" at bounding box center [146, 326] width 96 height 23
click at [16, 284] on icon "button" at bounding box center [12, 289] width 9 height 10
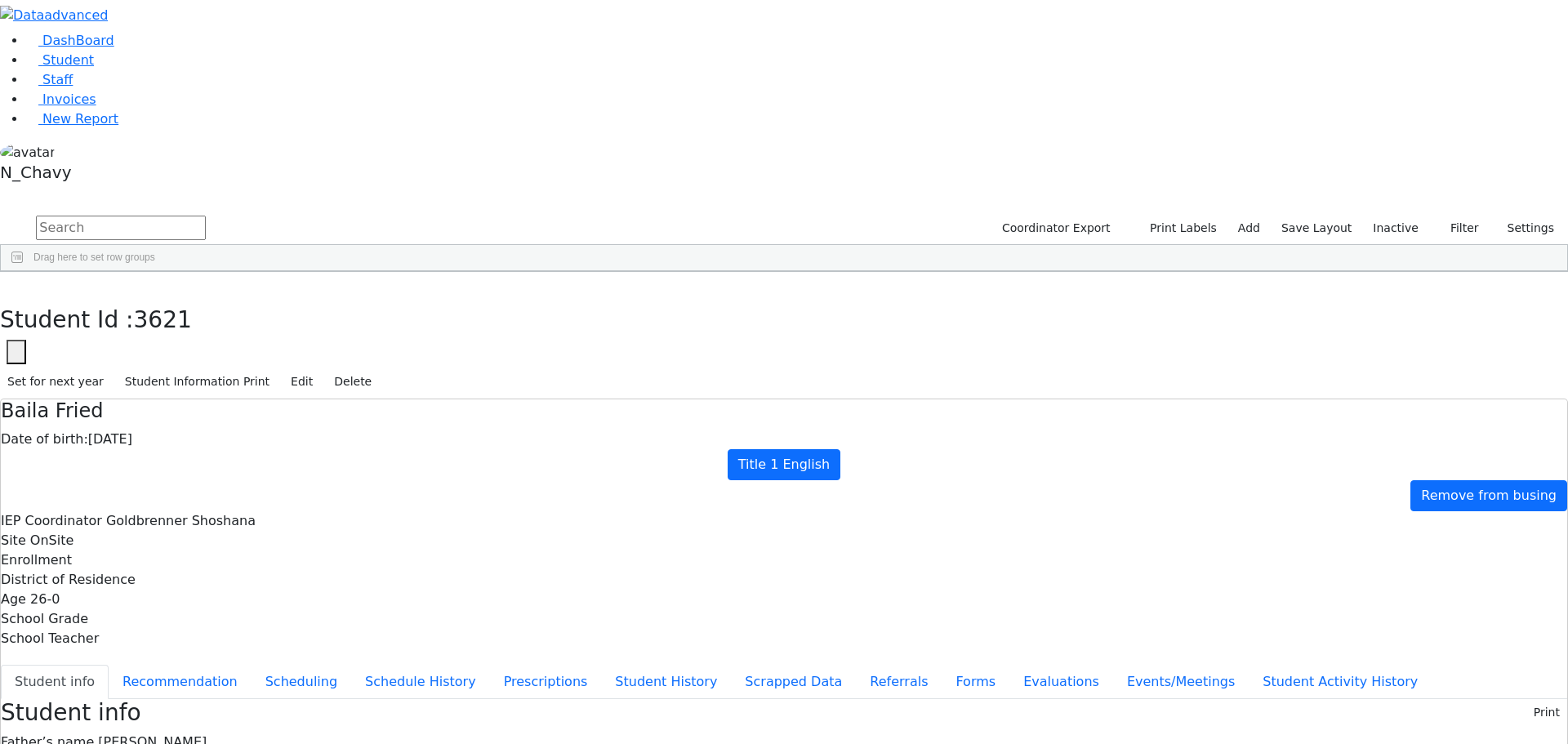
click at [193, 503] on div "Fuchs" at bounding box center [146, 515] width 96 height 23
click at [23, 272] on button "button" at bounding box center [12, 289] width 23 height 34
click at [193, 503] on div "Fuchs" at bounding box center [146, 515] width 96 height 23
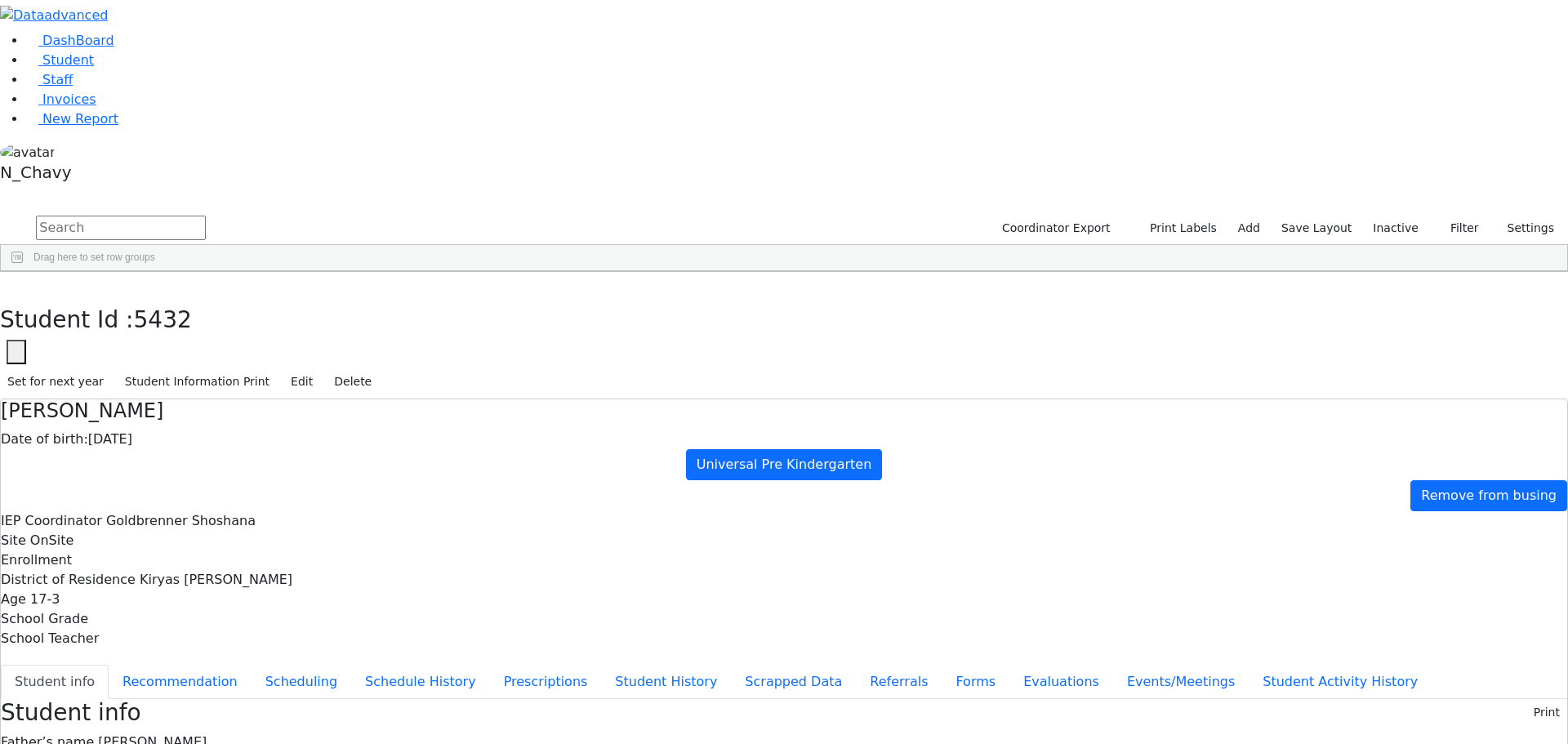
scroll to position [38, 0]
click at [23, 272] on button "button" at bounding box center [12, 289] width 23 height 34
click at [193, 527] on div "FUCHS" at bounding box center [146, 538] width 96 height 23
click at [16, 284] on icon "button" at bounding box center [12, 289] width 9 height 10
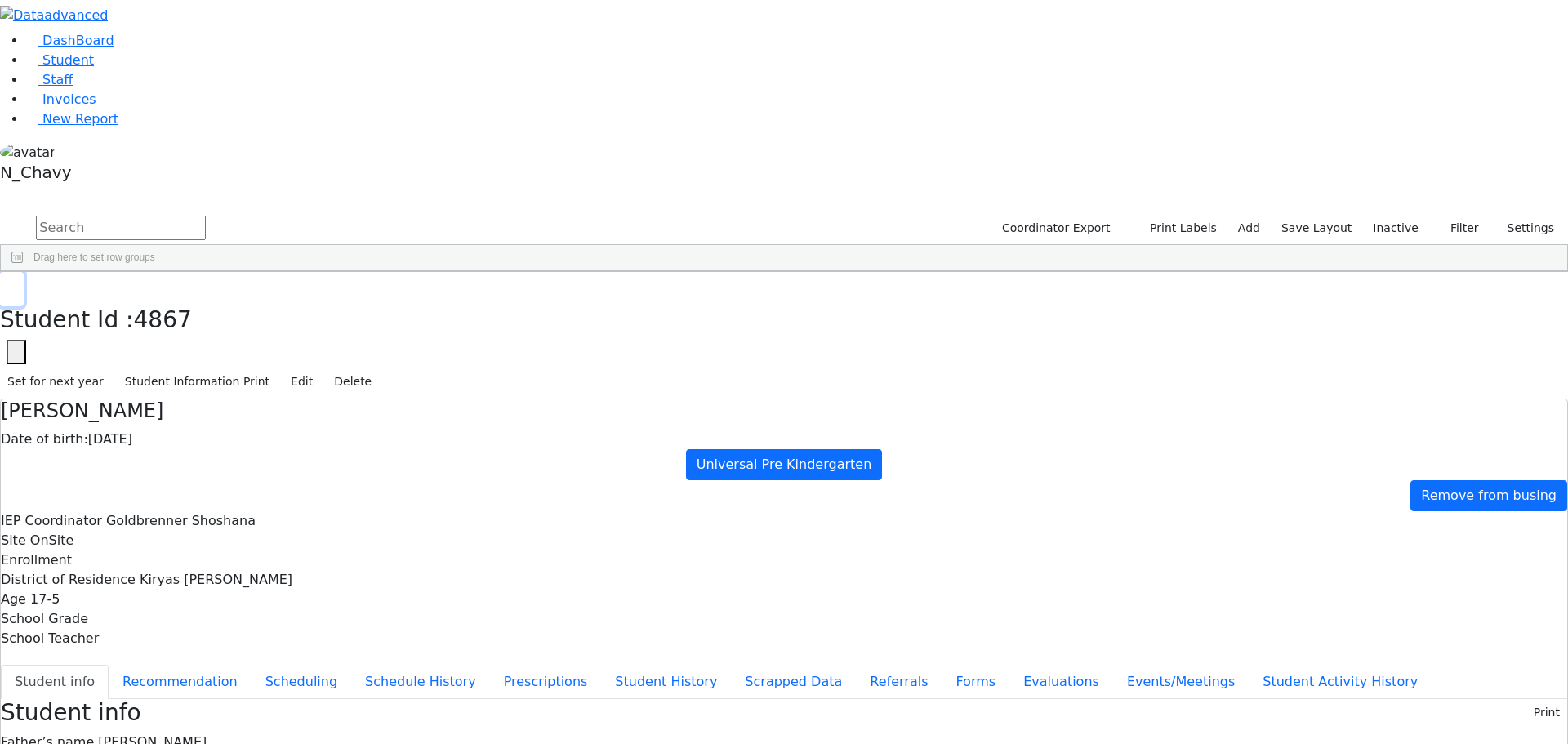
scroll to position [28165, 0]
click at [193, 455] on div "Gestetner" at bounding box center [146, 467] width 96 height 23
click at [298, 189] on div "Students 4756 A 24 K 24 W 24 A 24 K 24 W 24" at bounding box center [784, 200] width 1568 height 24
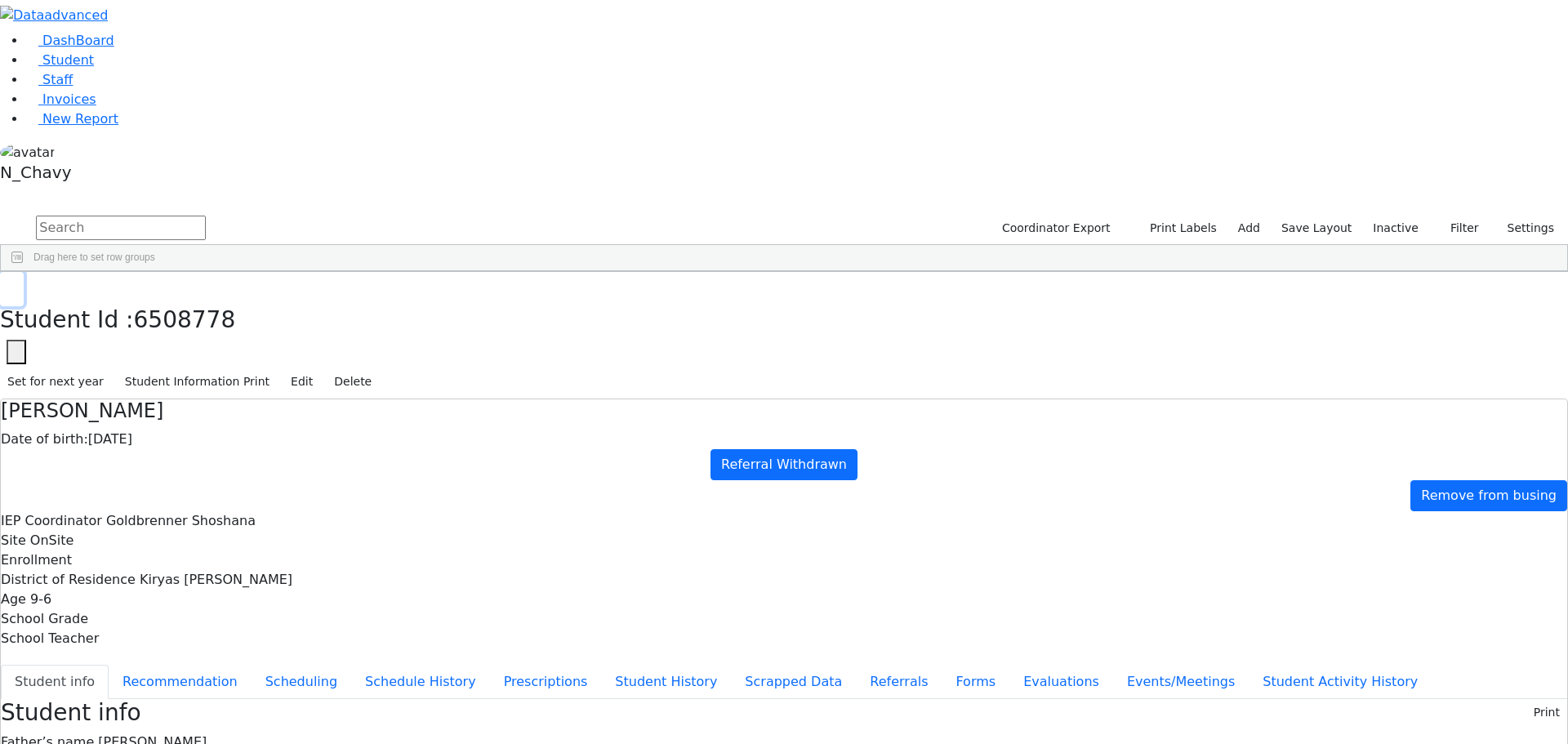
click at [23, 272] on button "button" at bounding box center [12, 289] width 23 height 34
click at [193, 569] on div "Gestetner" at bounding box center [146, 580] width 96 height 23
click at [251, 664] on button "Recommendation" at bounding box center [180, 681] width 143 height 34
checkbox input "true"
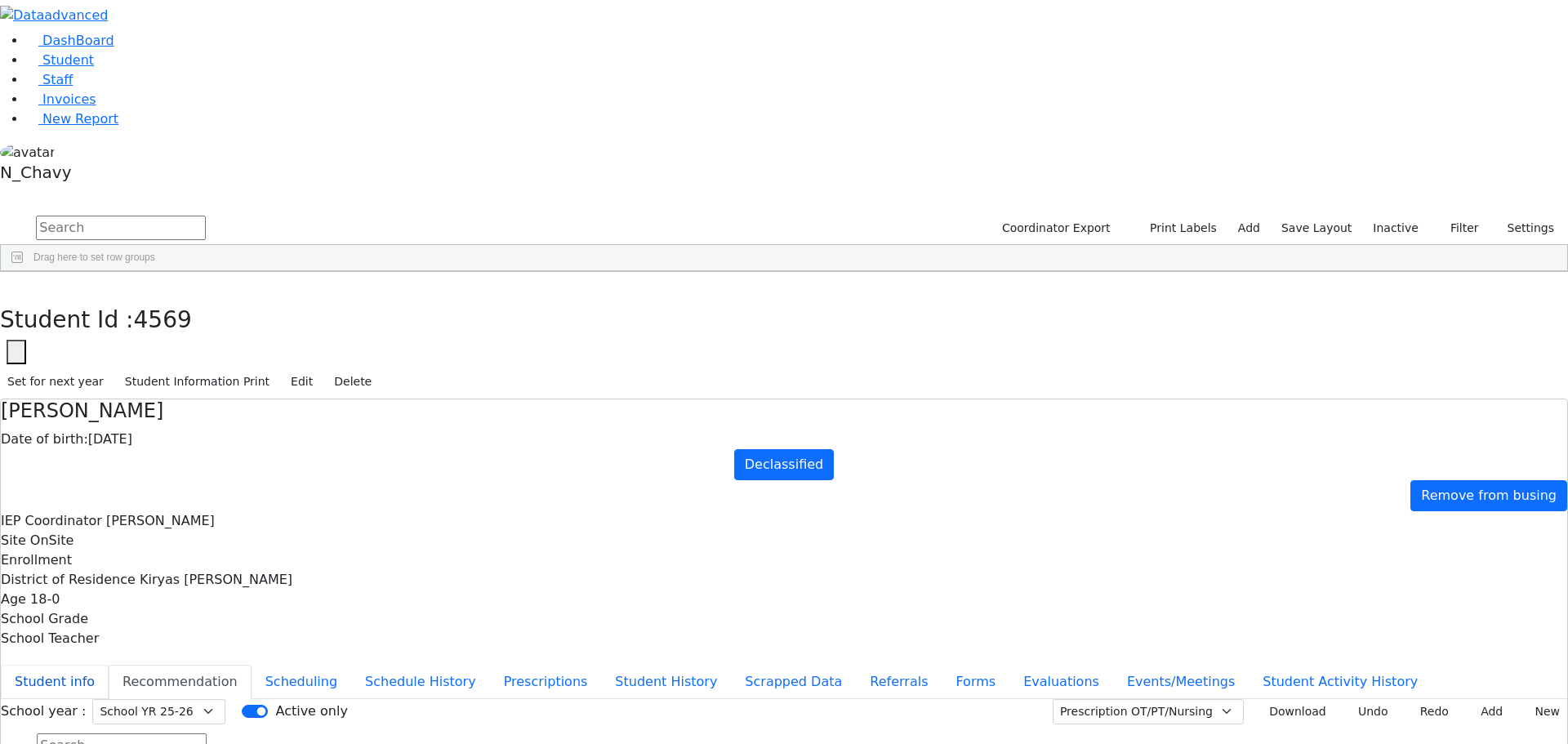
click at [108, 664] on button "Student info" at bounding box center [55, 681] width 108 height 34
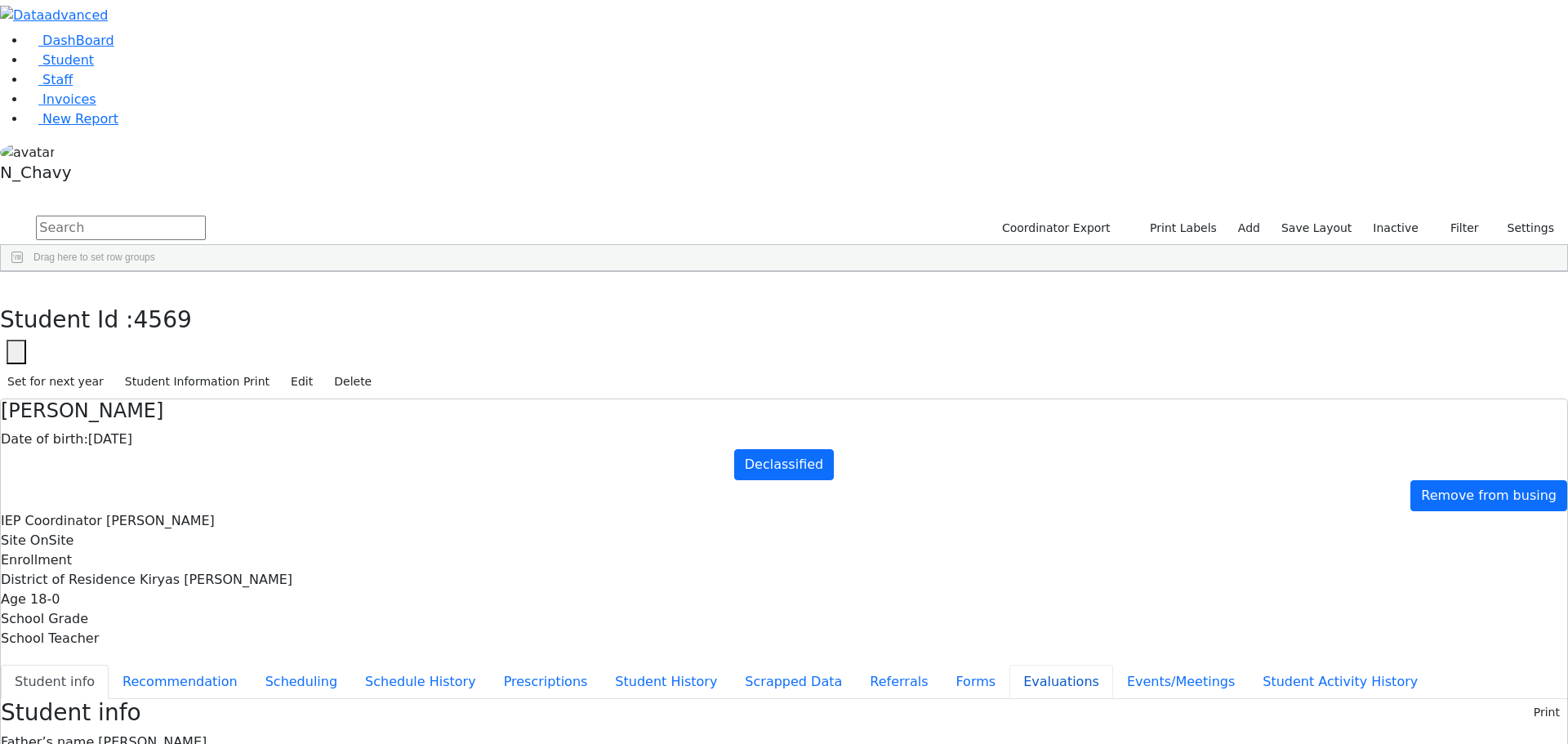
click at [1009, 664] on button "Evaluations" at bounding box center [1061, 681] width 104 height 34
click at [108, 664] on button "Student info" at bounding box center [55, 681] width 108 height 34
click at [23, 272] on button "button" at bounding box center [12, 289] width 23 height 34
click at [193, 406] on div "Kramer" at bounding box center [146, 418] width 96 height 23
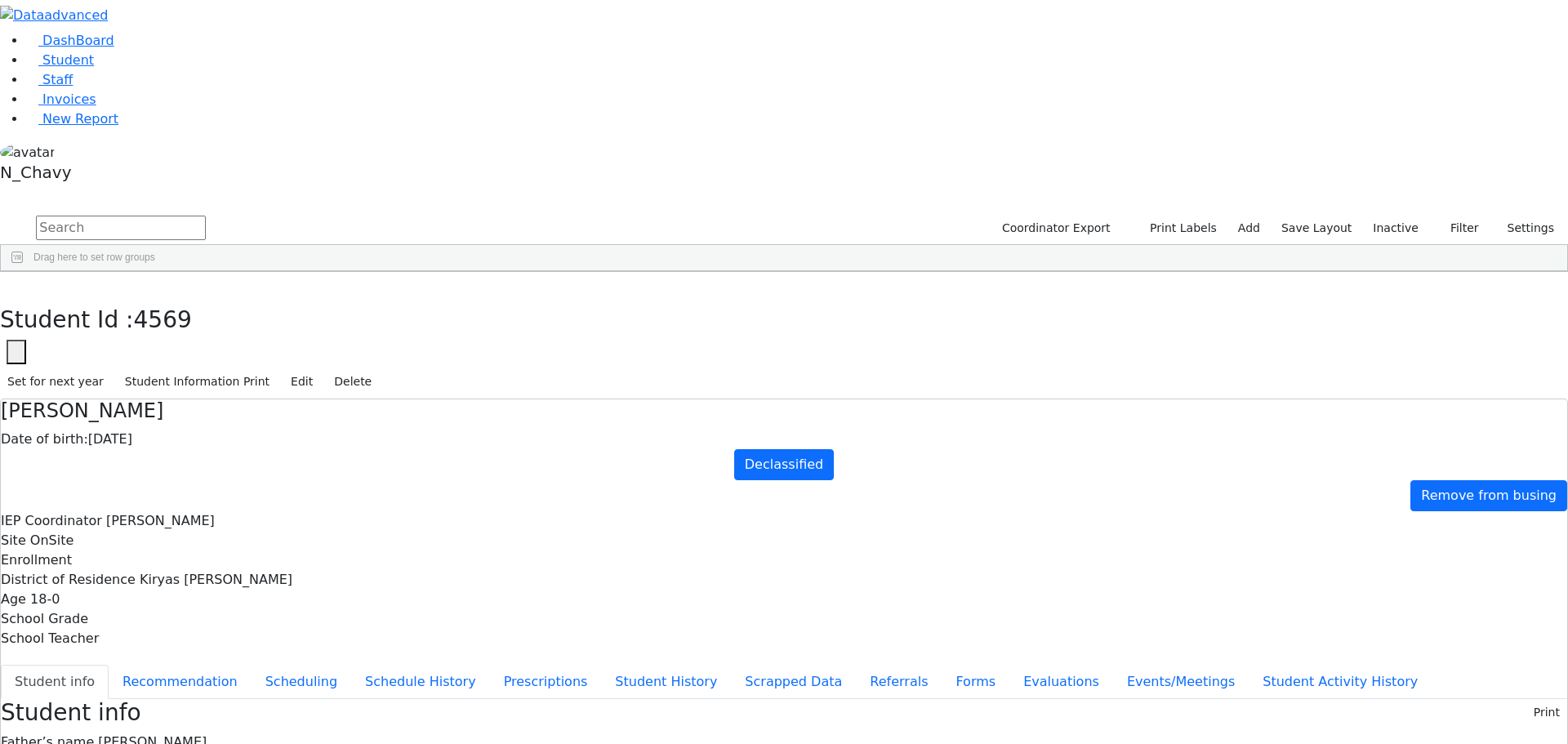
click at [193, 406] on div "Kramer" at bounding box center [146, 418] width 96 height 23
click at [1009, 664] on button "Evaluations" at bounding box center [1061, 681] width 104 height 34
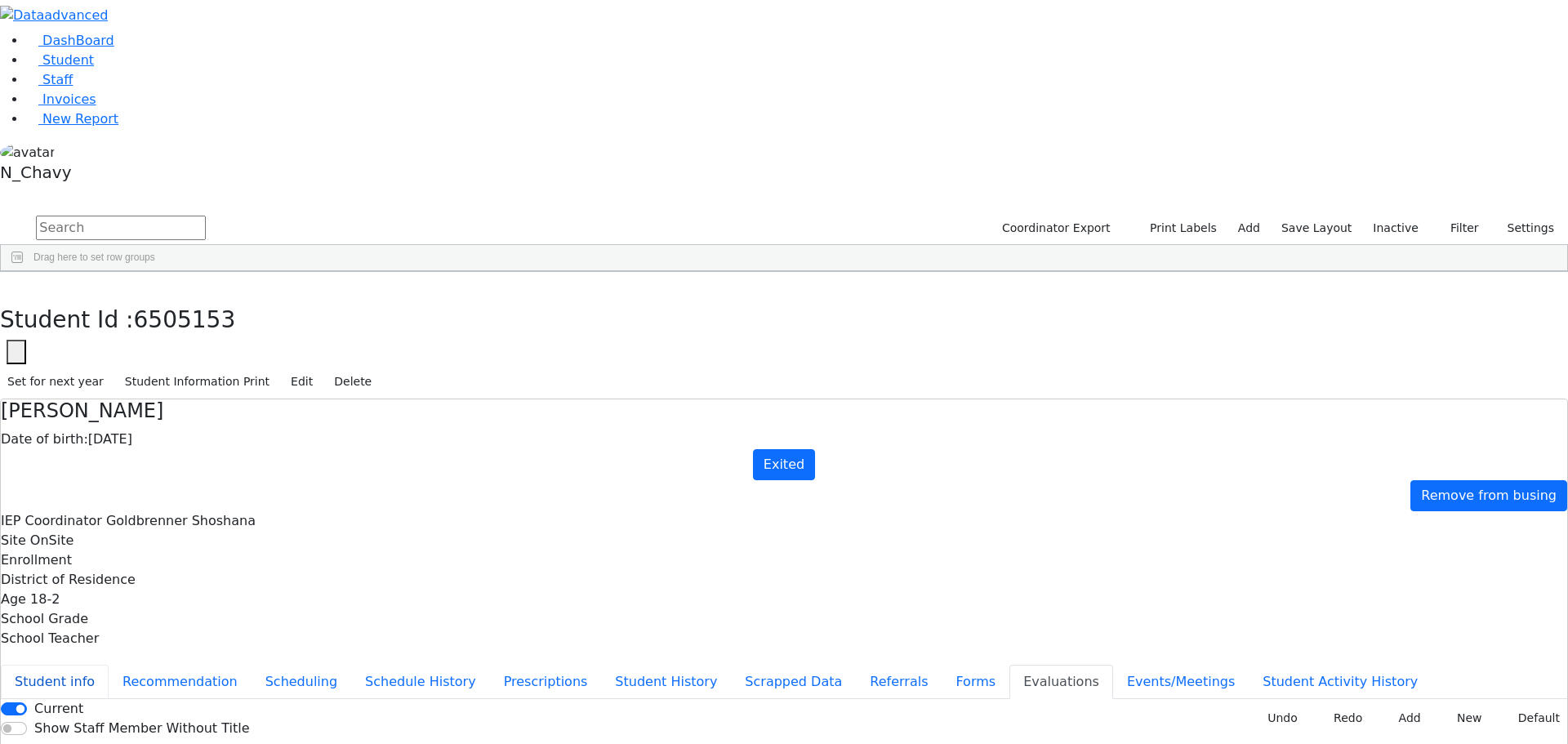
click at [108, 664] on button "Student info" at bounding box center [55, 681] width 108 height 34
click at [16, 284] on icon "button" at bounding box center [12, 289] width 9 height 10
click at [193, 428] on div "Kramer" at bounding box center [146, 440] width 96 height 23
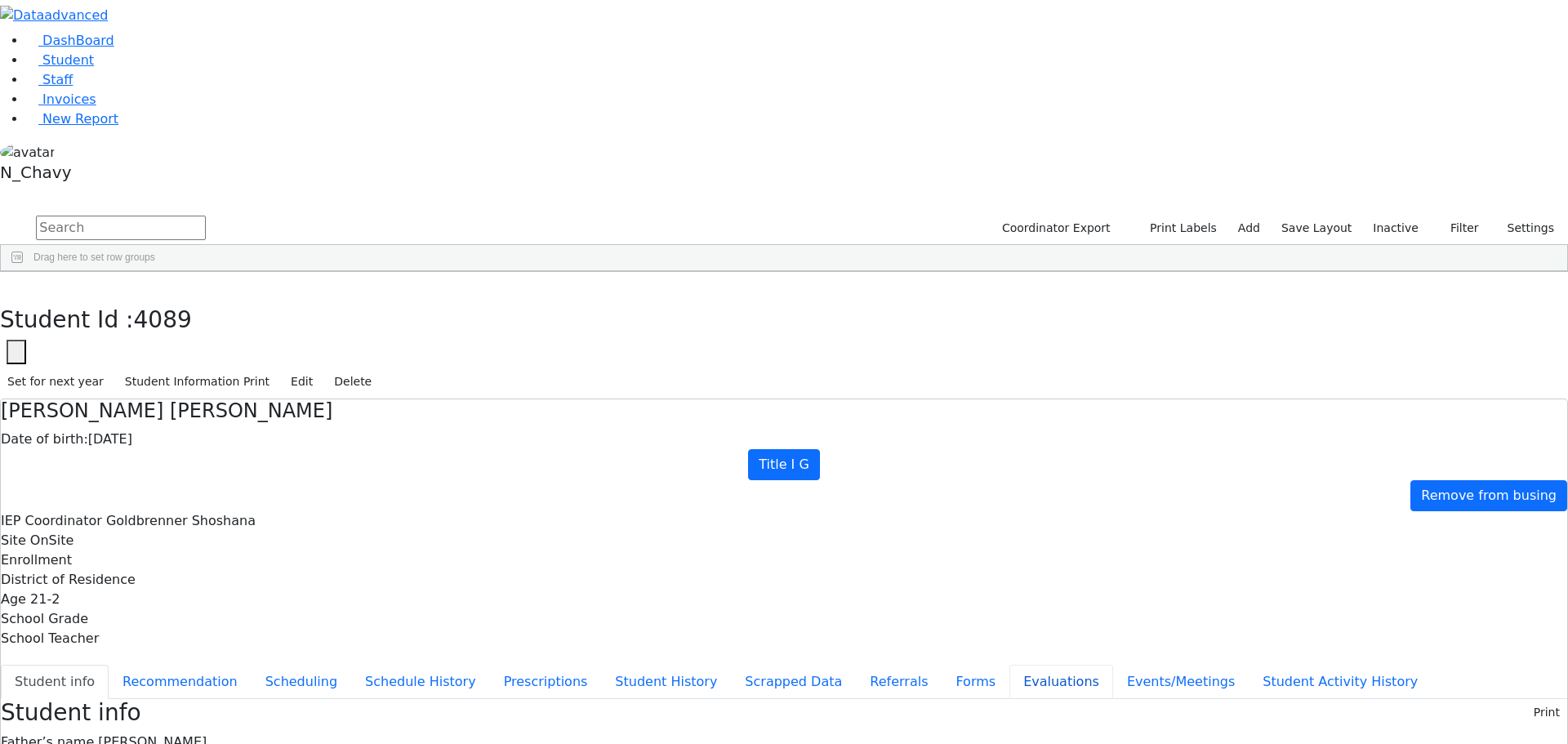
click at [1009, 664] on button "Evaluations" at bounding box center [1061, 681] width 104 height 34
click at [108, 664] on button "Student info" at bounding box center [55, 681] width 108 height 34
click at [23, 272] on button "button" at bounding box center [12, 289] width 23 height 34
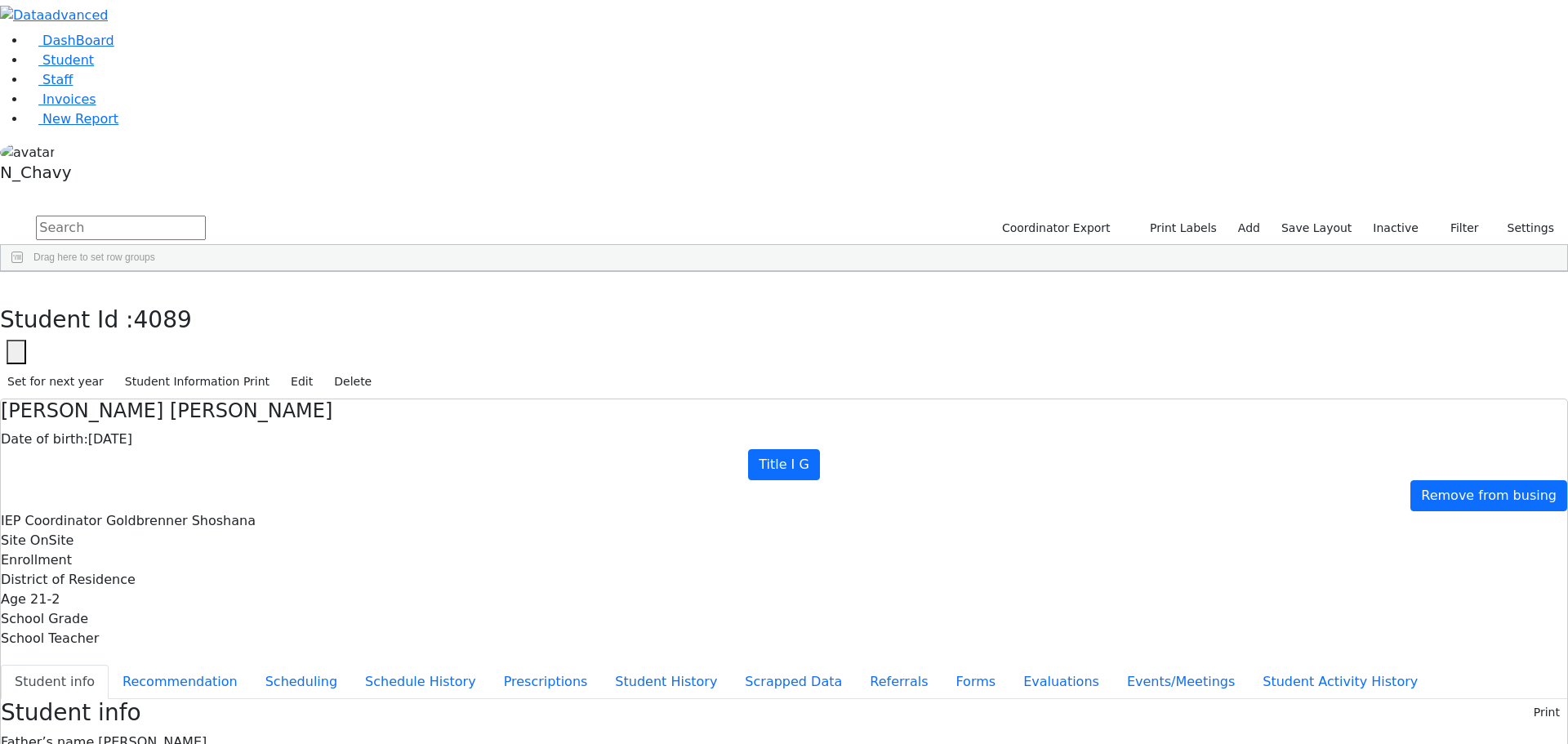
click at [193, 549] on div "Neuman" at bounding box center [146, 561] width 96 height 23
click at [7, 284] on use "button" at bounding box center [7, 284] width 0 height 0
click at [193, 432] on div "Neuman" at bounding box center [146, 444] width 96 height 23
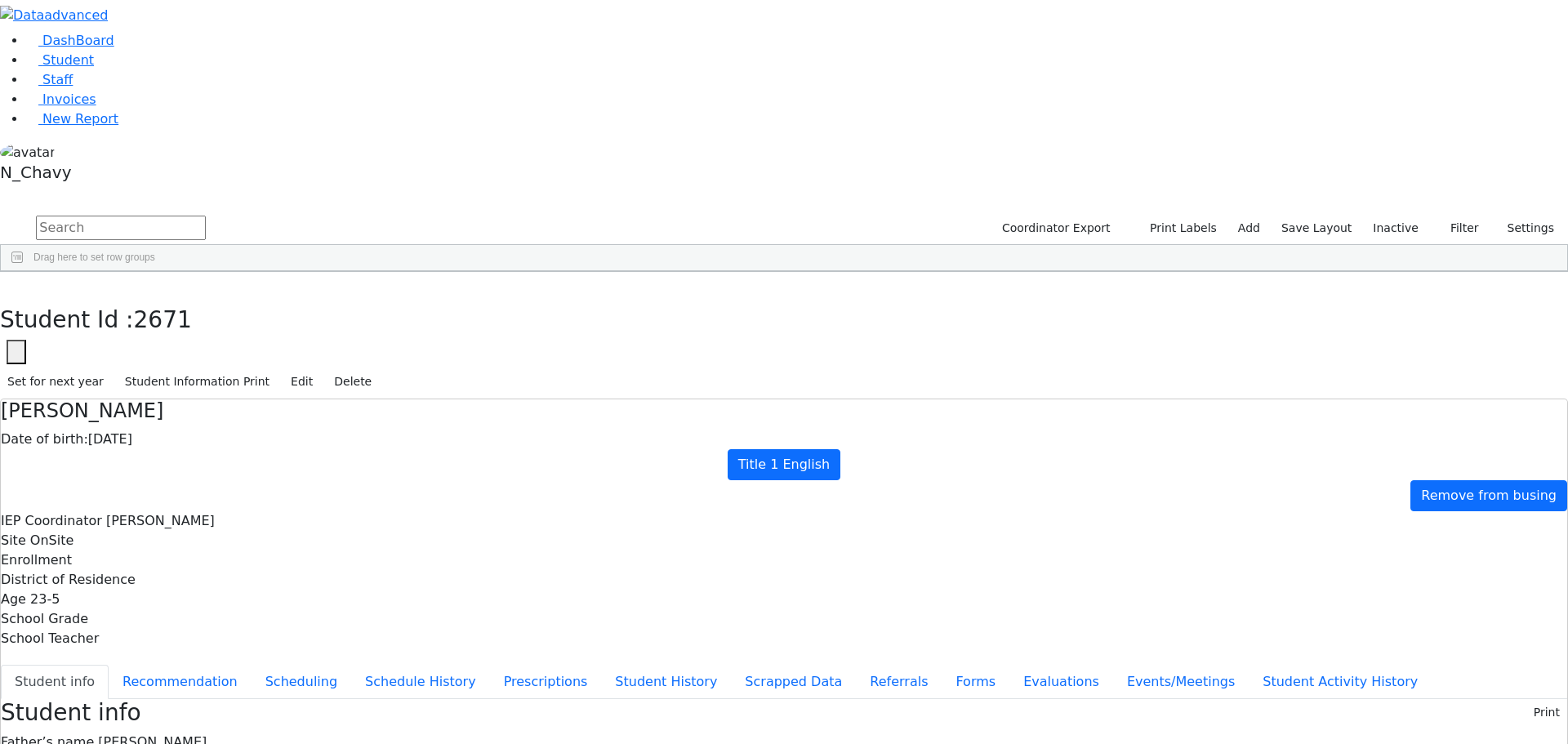
click at [193, 432] on div "Neuman" at bounding box center [146, 444] width 96 height 23
click at [1113, 664] on button "Events/Meetings" at bounding box center [1181, 681] width 136 height 34
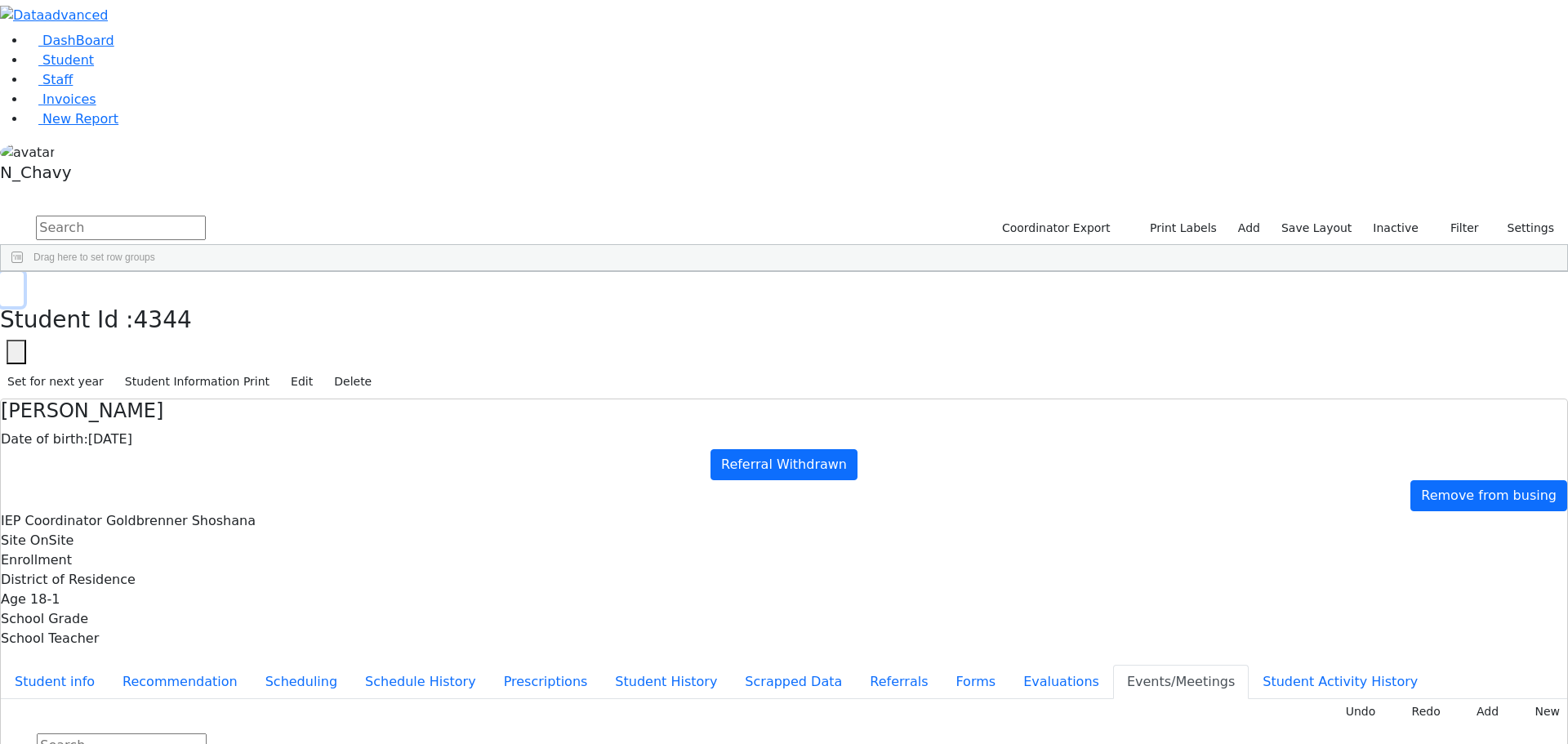
click at [16, 284] on icon "button" at bounding box center [12, 289] width 9 height 10
click at [193, 631] on div "[PERSON_NAME]" at bounding box center [146, 643] width 96 height 23
click at [386, 661] on div "Student info Recommendation Scheduling Schedule History Prescriptions Student H…" at bounding box center [784, 724] width 1566 height 128
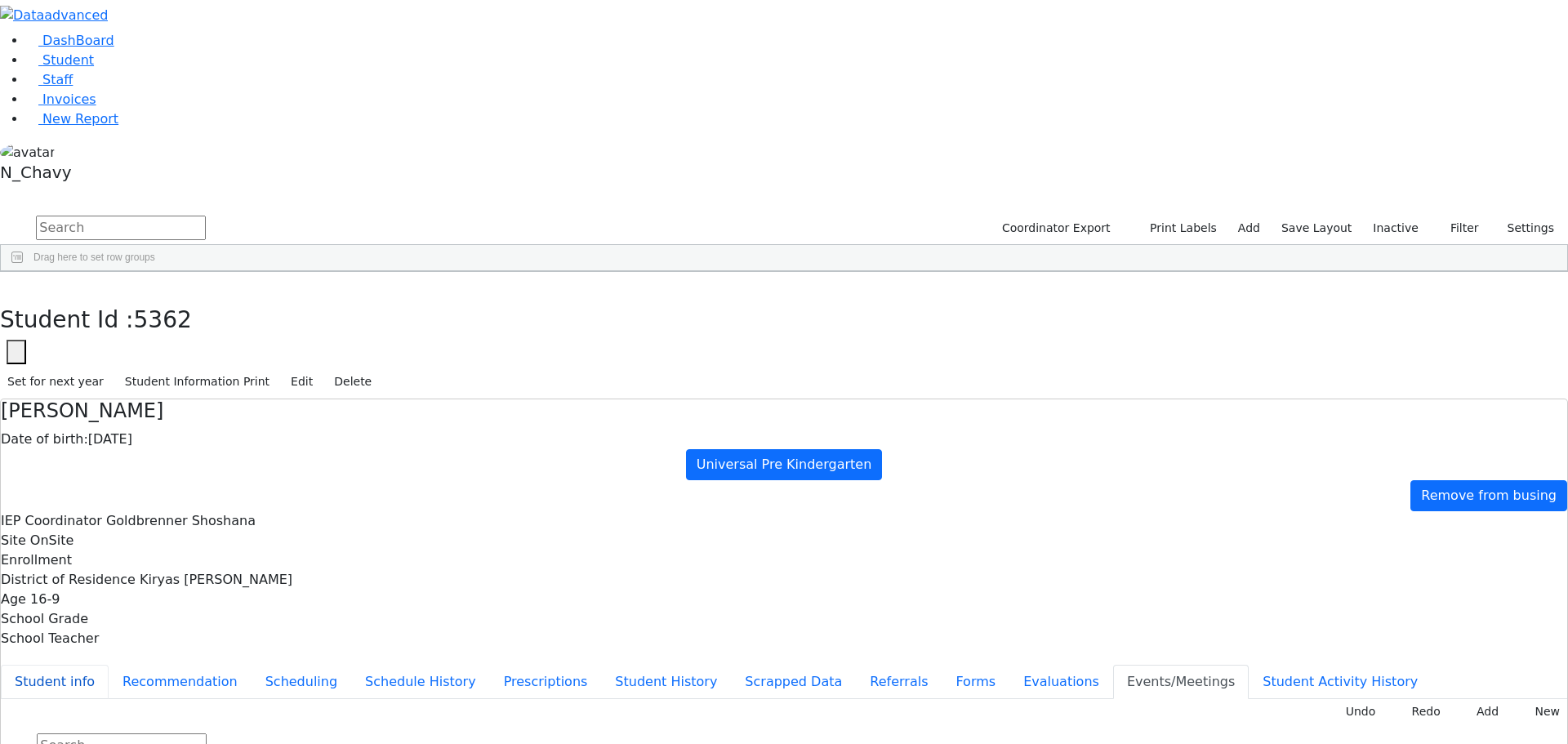
click at [108, 664] on button "Student info" at bounding box center [55, 681] width 108 height 34
click at [23, 272] on button "button" at bounding box center [12, 289] width 23 height 34
click at [193, 677] on div "Neuman" at bounding box center [146, 689] width 96 height 23
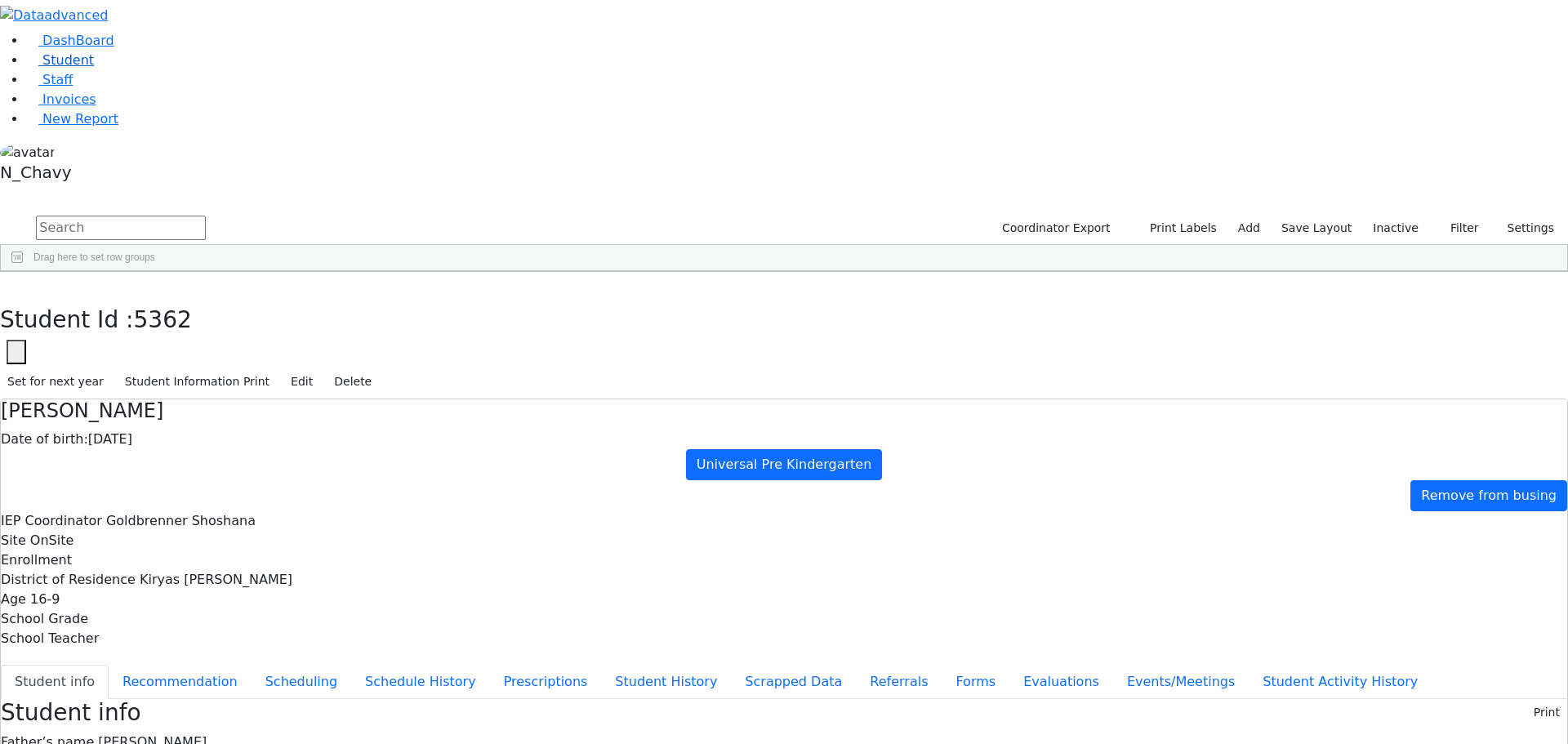
click at [94, 68] on link "Student" at bounding box center [60, 59] width 68 height 15
